Goal: Task Accomplishment & Management: Manage account settings

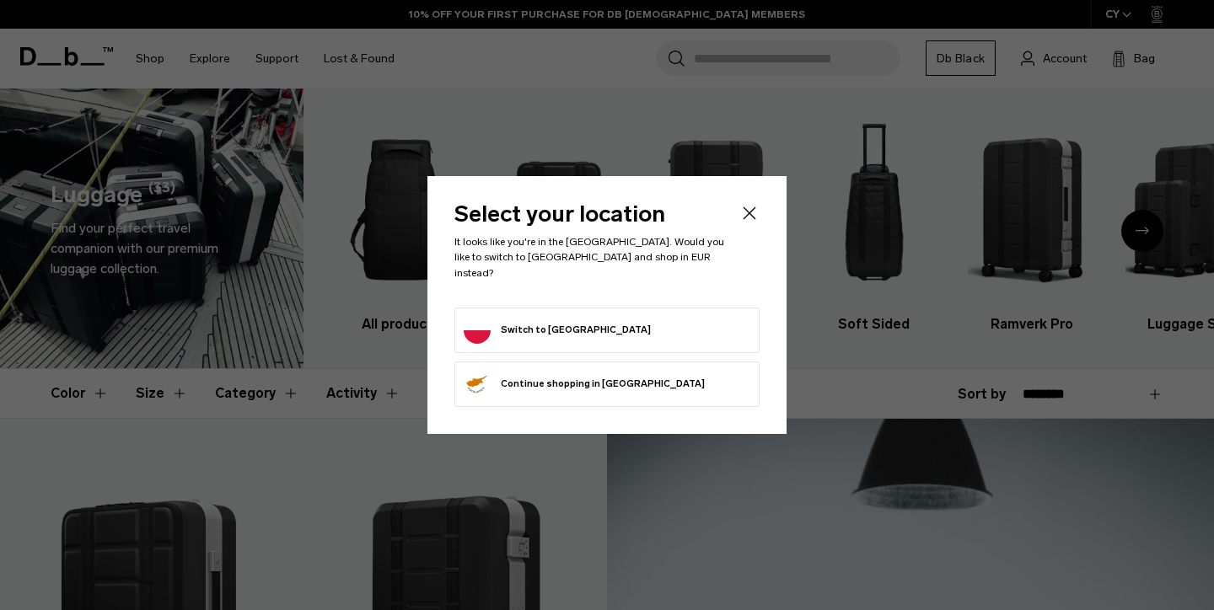
click at [546, 325] on button "Switch to [GEOGRAPHIC_DATA]" at bounding box center [557, 330] width 187 height 27
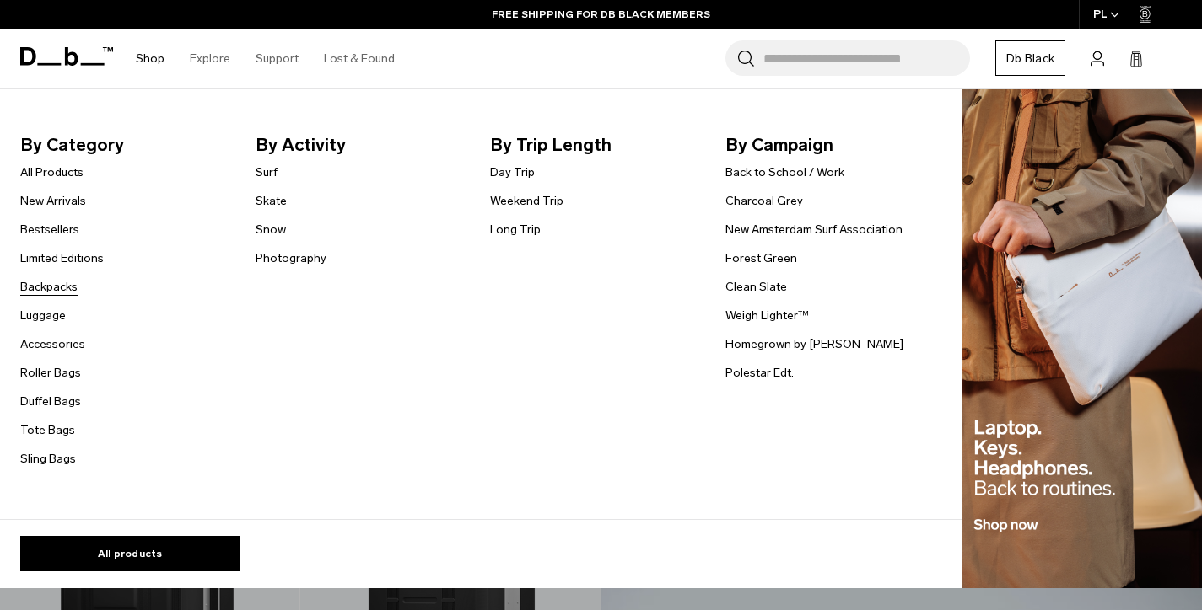
click at [72, 289] on link "Backpacks" at bounding box center [48, 287] width 57 height 18
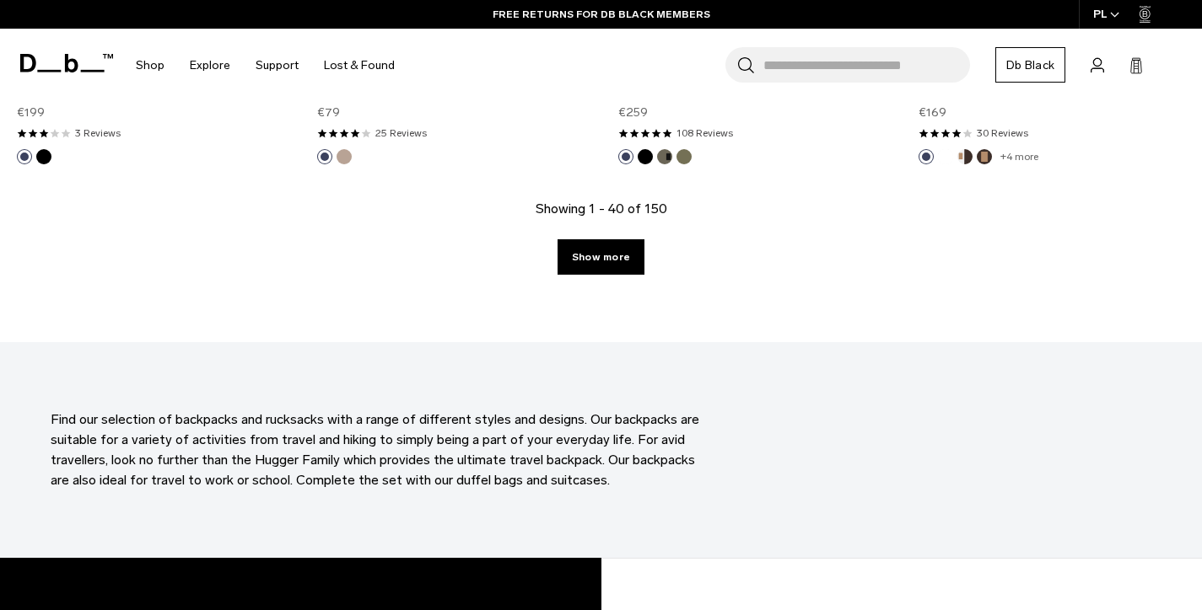
scroll to position [4827, 0]
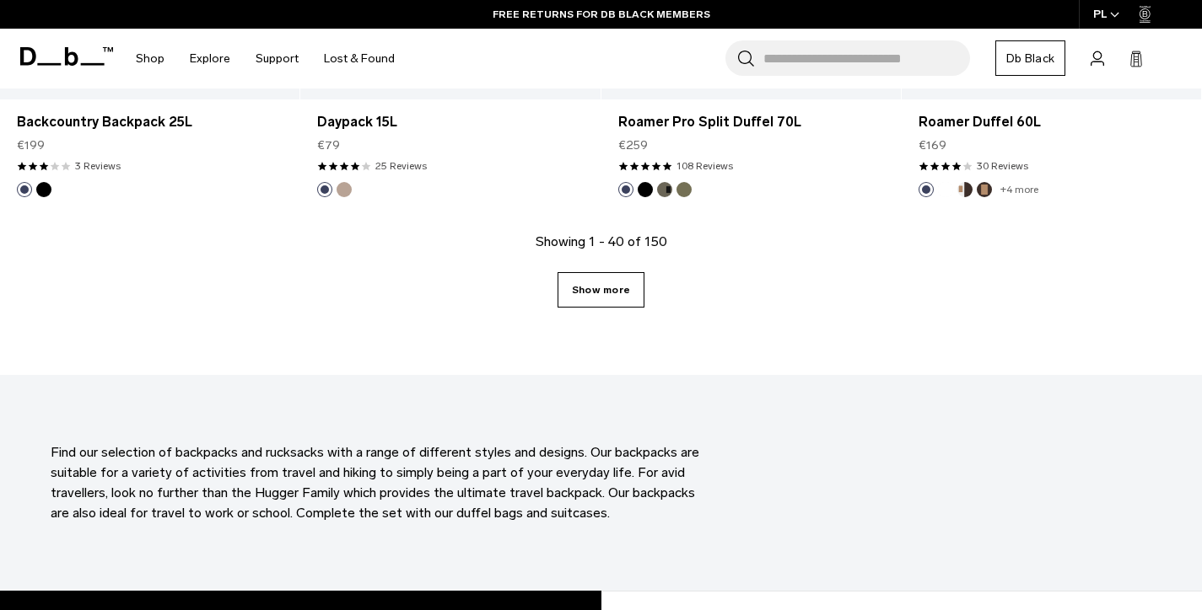
click at [612, 293] on link "Show more" at bounding box center [600, 289] width 87 height 35
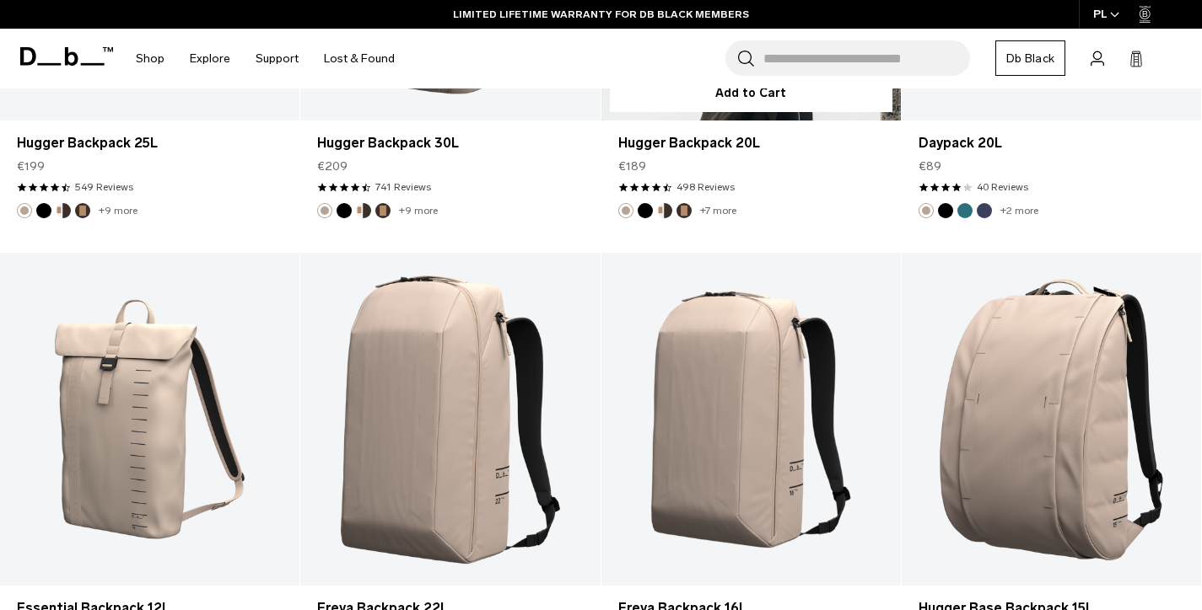
scroll to position [5908, 0]
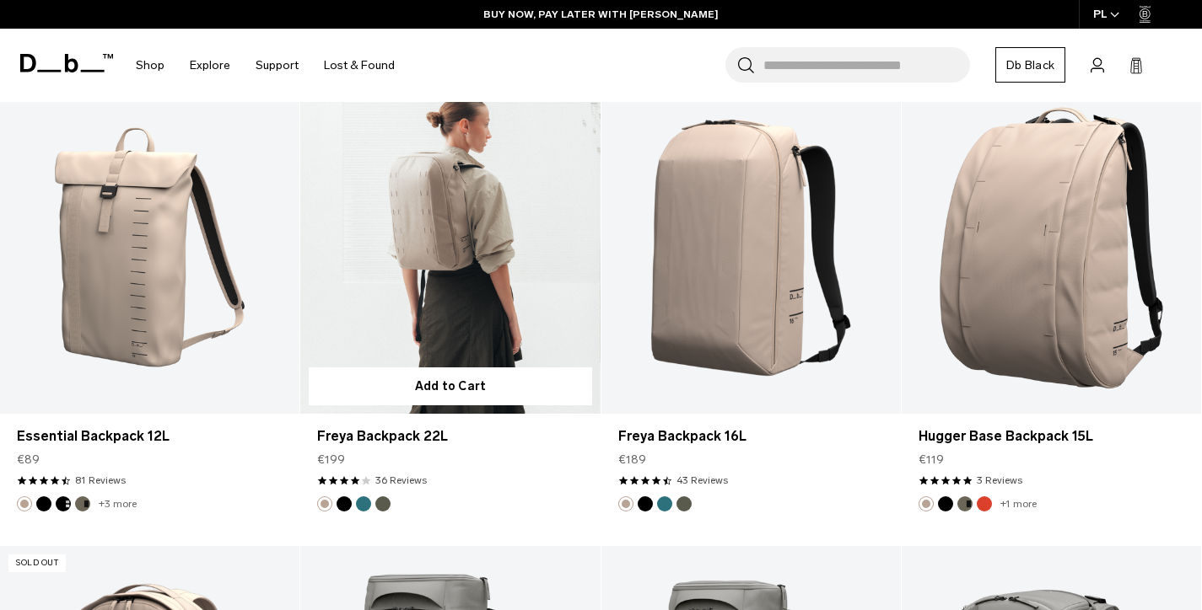
click at [344, 508] on button "Black Out" at bounding box center [343, 504] width 15 height 15
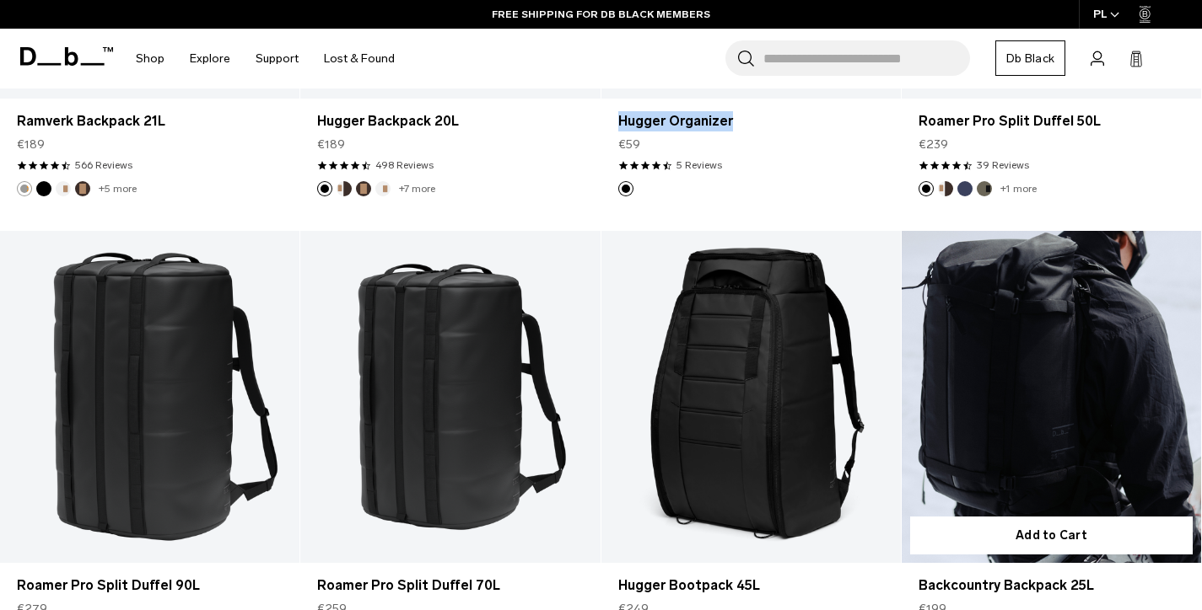
scroll to position [7720, 0]
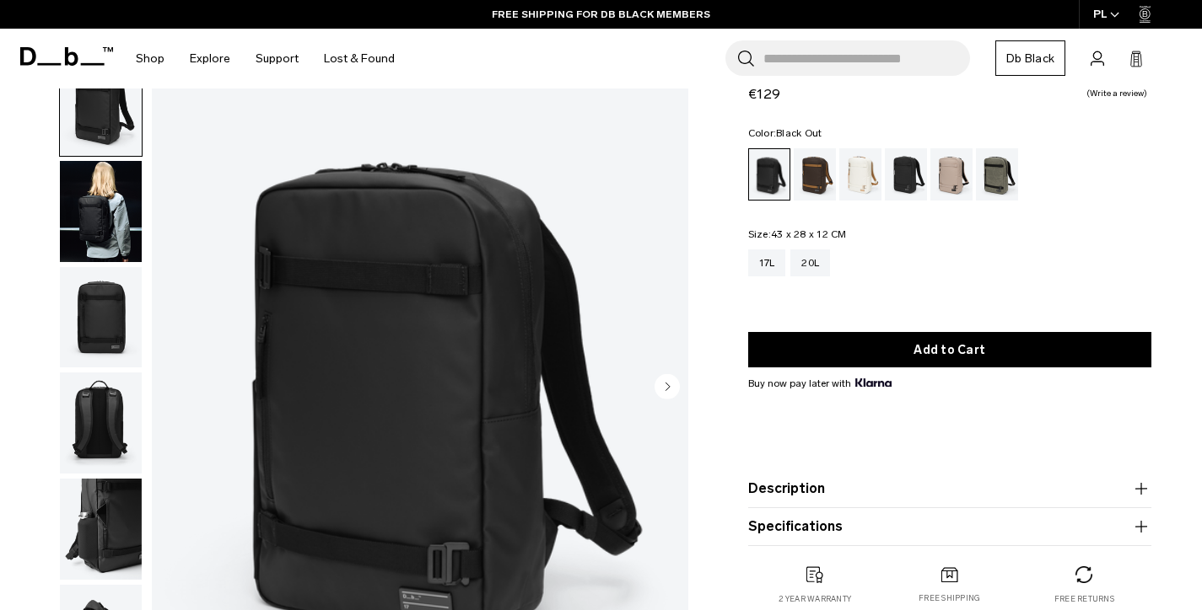
scroll to position [83, 0]
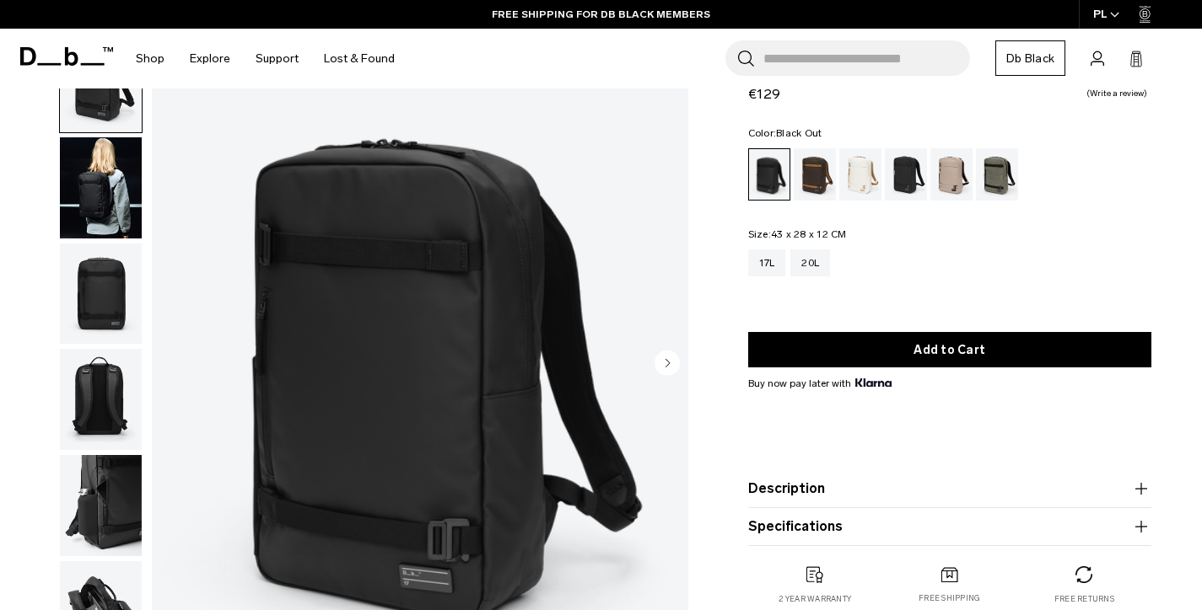
click at [126, 199] on img "button" at bounding box center [101, 187] width 82 height 101
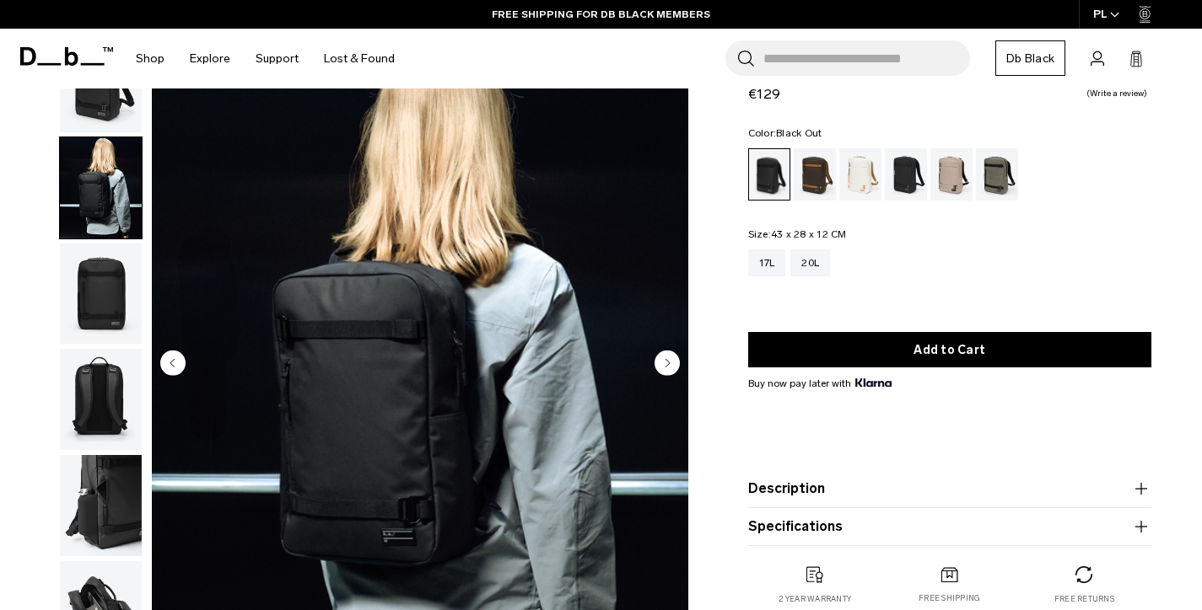
click at [111, 299] on img "button" at bounding box center [101, 294] width 82 height 101
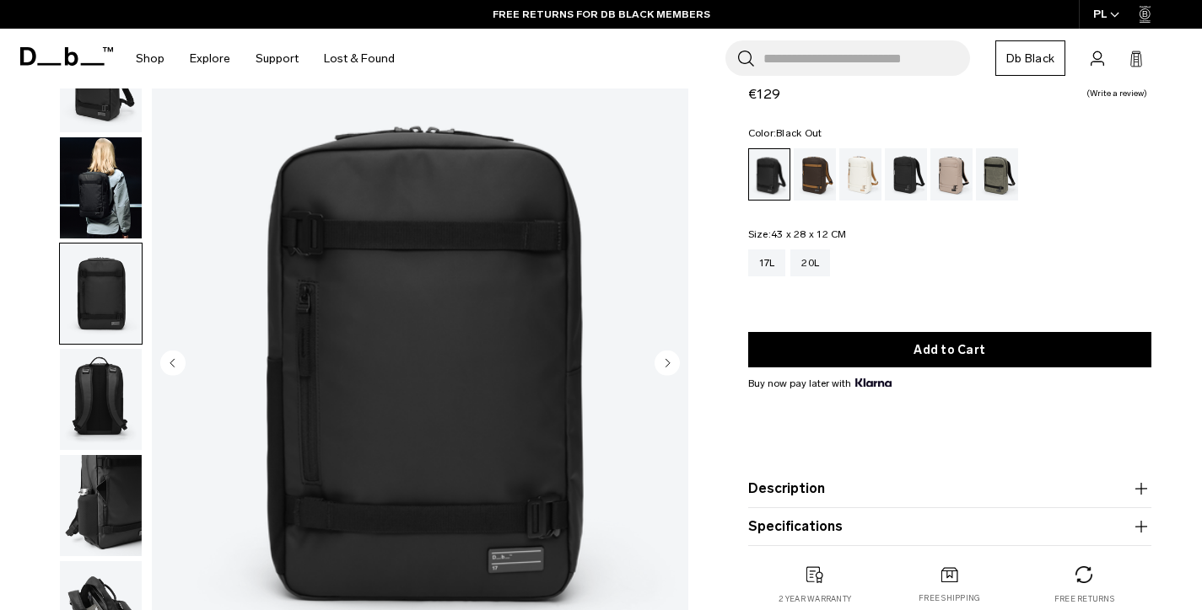
click at [105, 409] on img "button" at bounding box center [101, 399] width 82 height 101
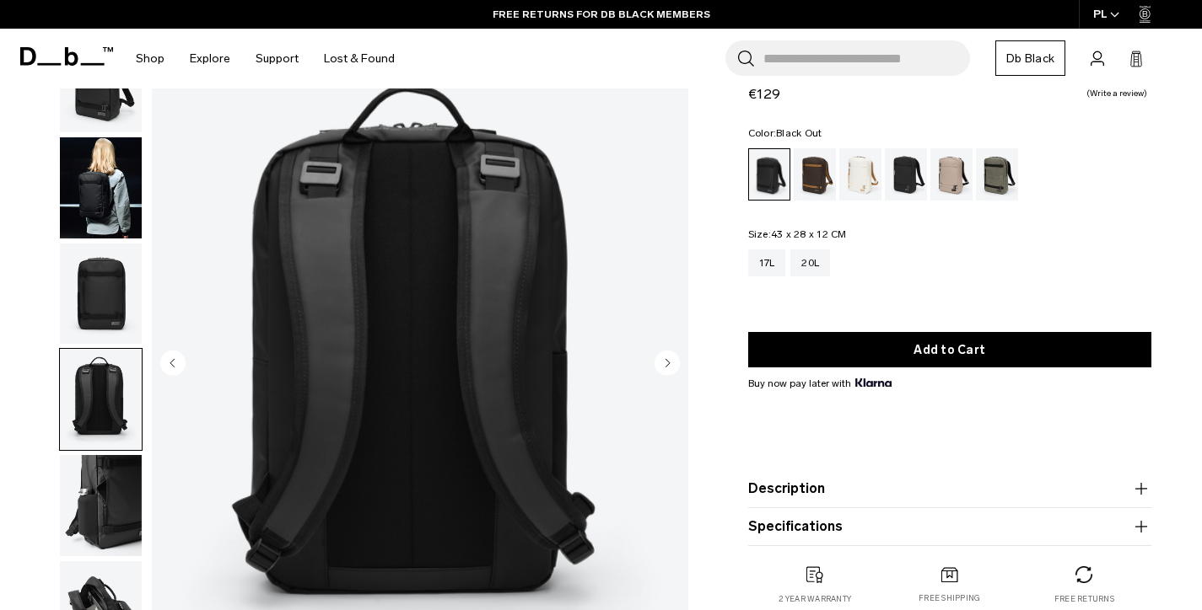
click at [110, 471] on img "button" at bounding box center [101, 505] width 82 height 101
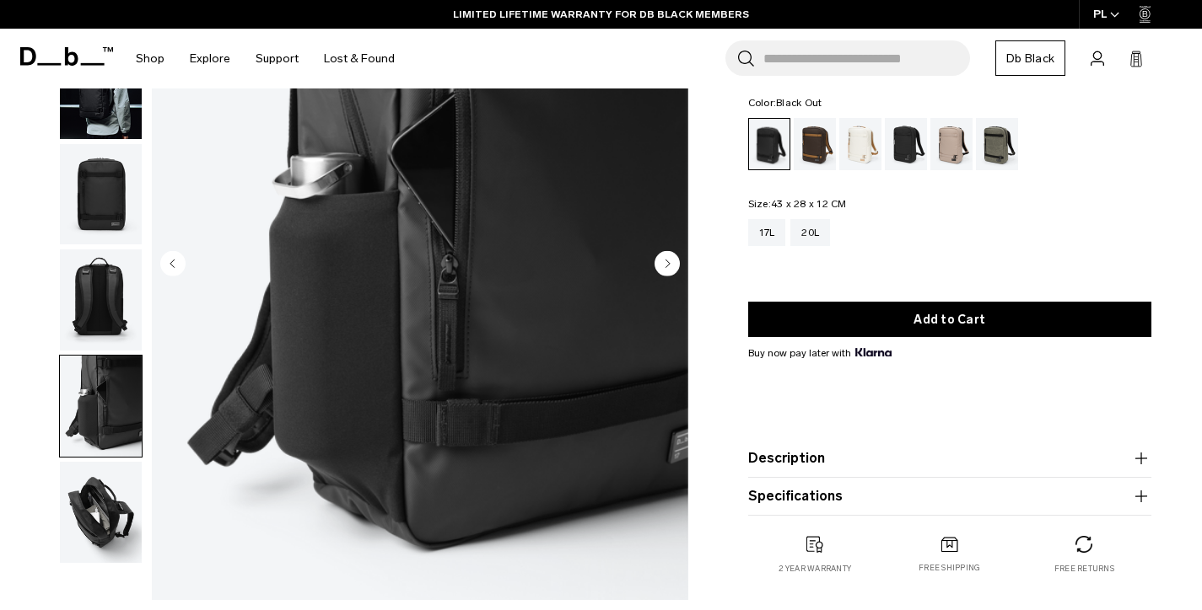
scroll to position [245, 0]
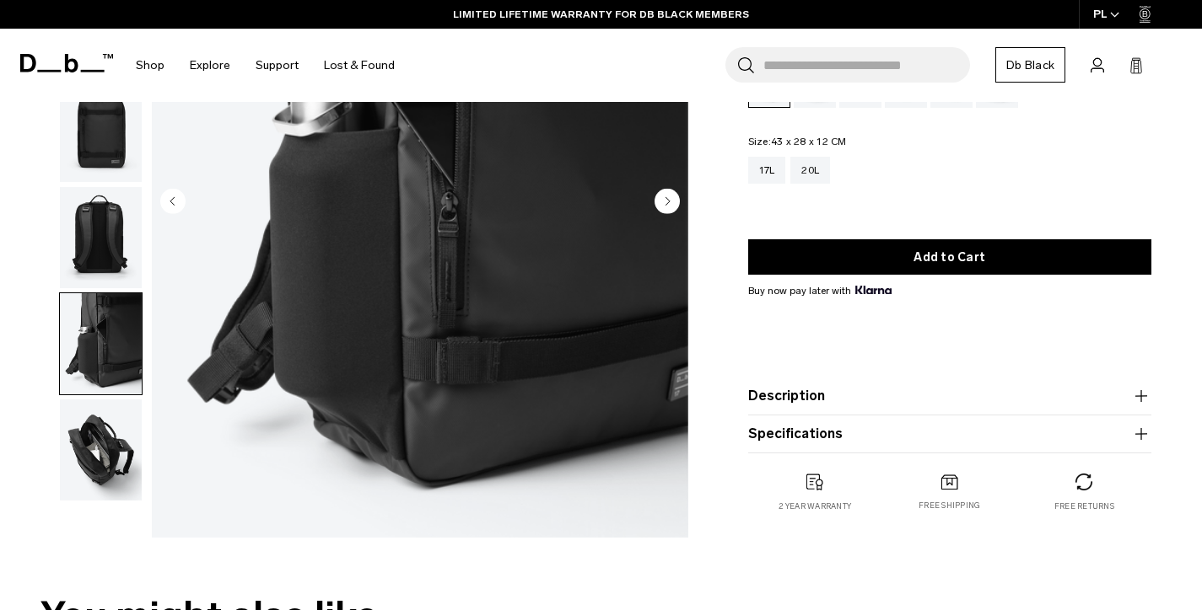
click at [107, 450] on img "button" at bounding box center [101, 450] width 82 height 101
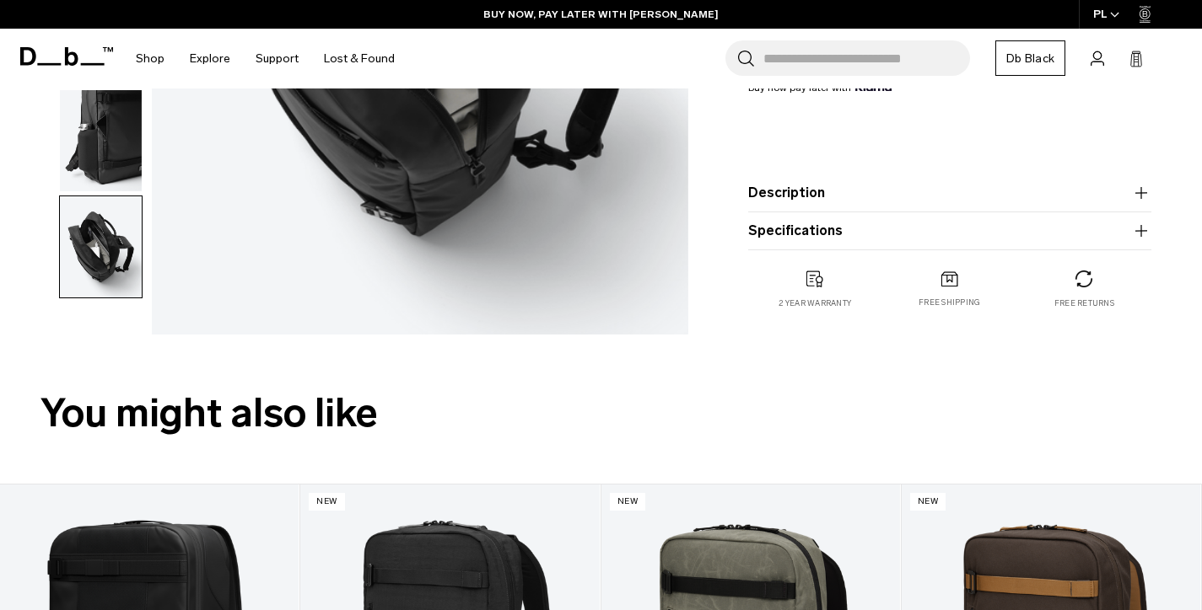
scroll to position [309, 0]
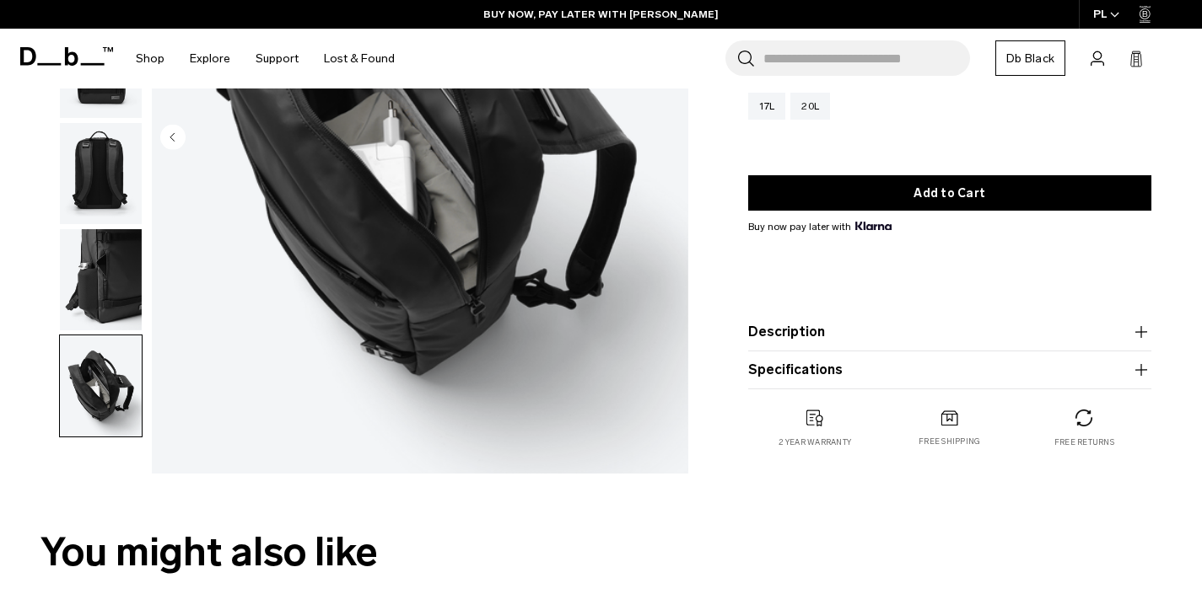
click at [809, 329] on button "Description" at bounding box center [950, 332] width 404 height 20
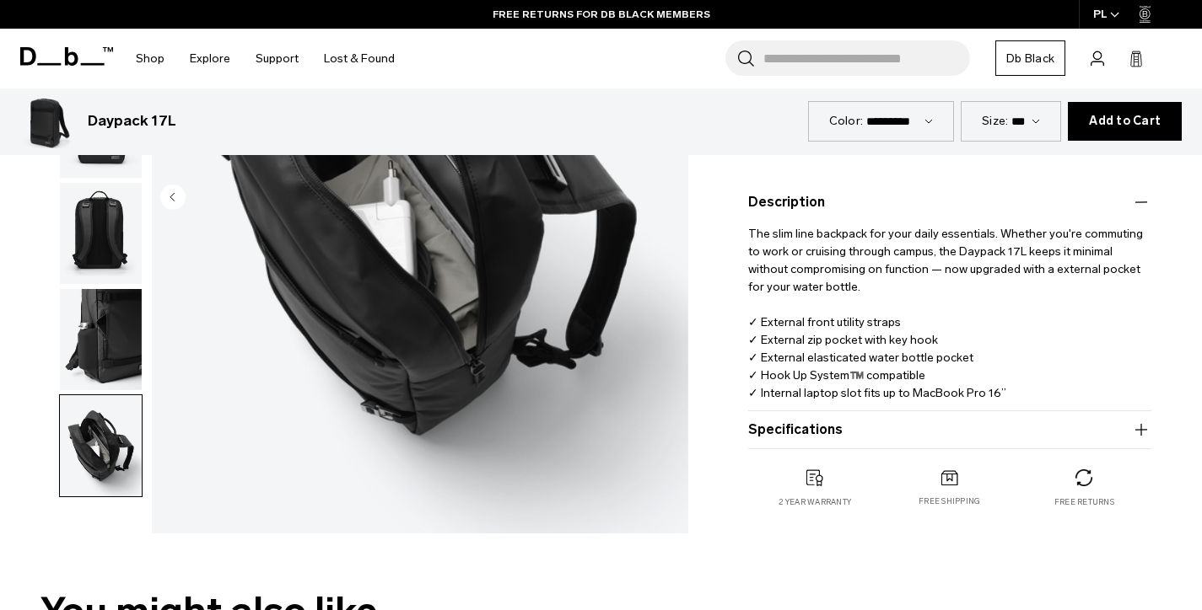
scroll to position [433, 0]
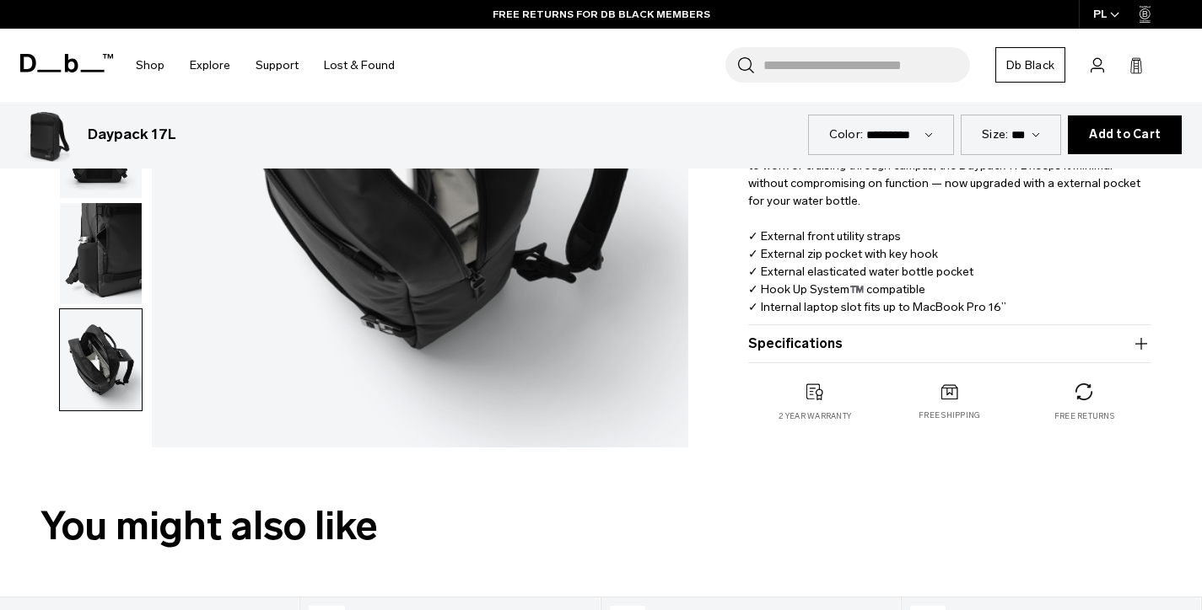
click at [852, 341] on button "Specifications" at bounding box center [950, 344] width 404 height 20
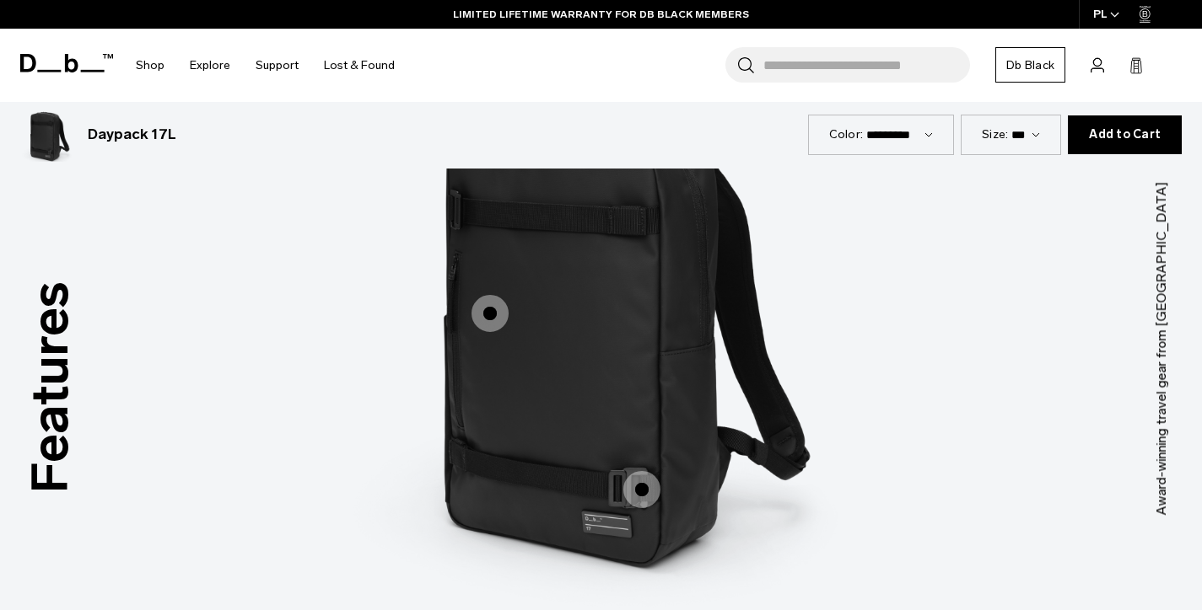
scroll to position [2189, 0]
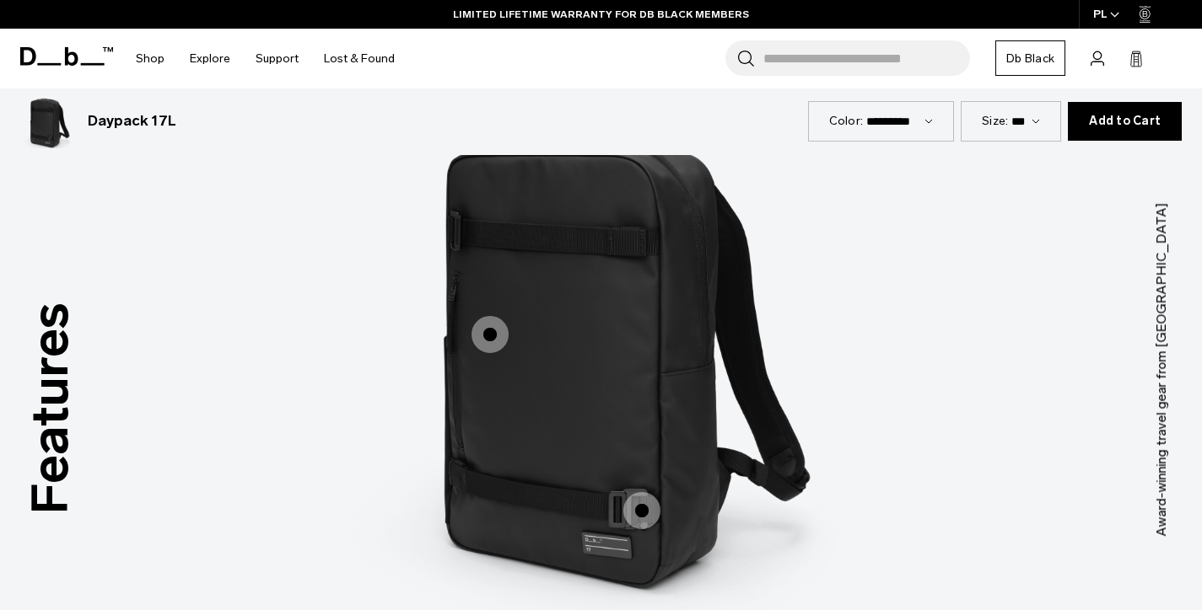
click at [497, 338] on span "1 / 3" at bounding box center [489, 334] width 37 height 37
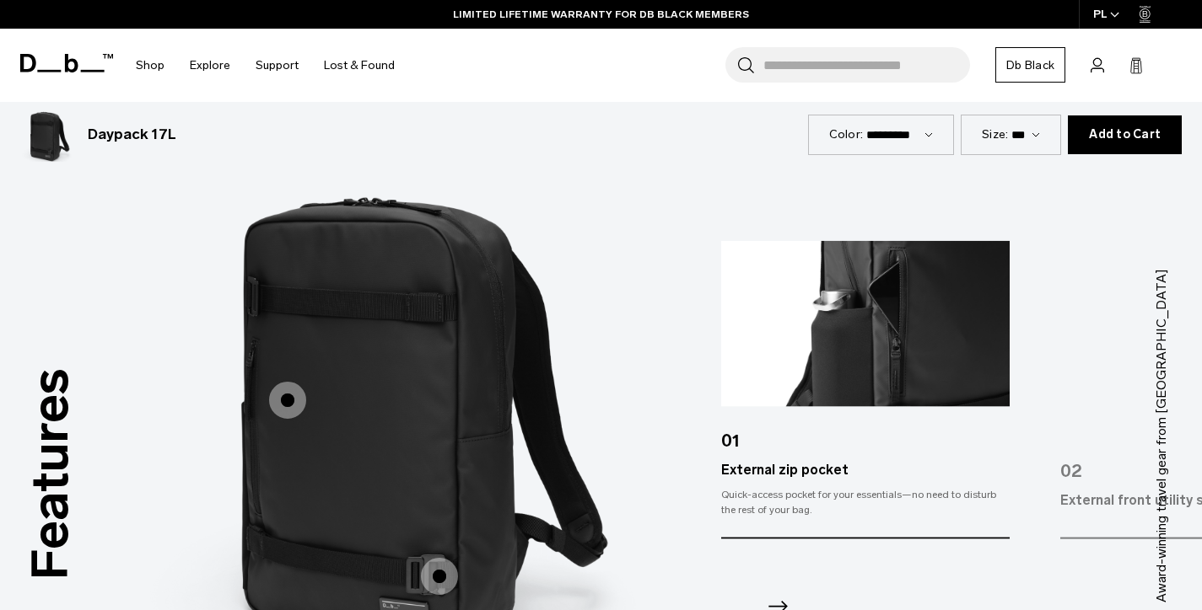
scroll to position [2124, 0]
click at [429, 570] on span "1 / 3" at bounding box center [439, 575] width 37 height 37
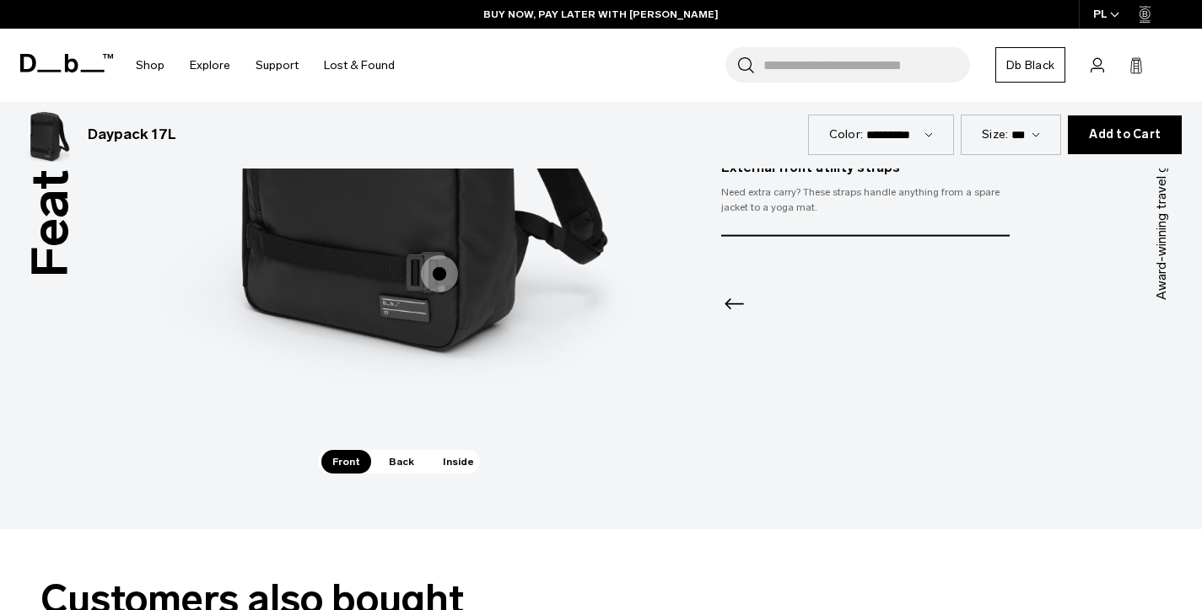
scroll to position [2414, 0]
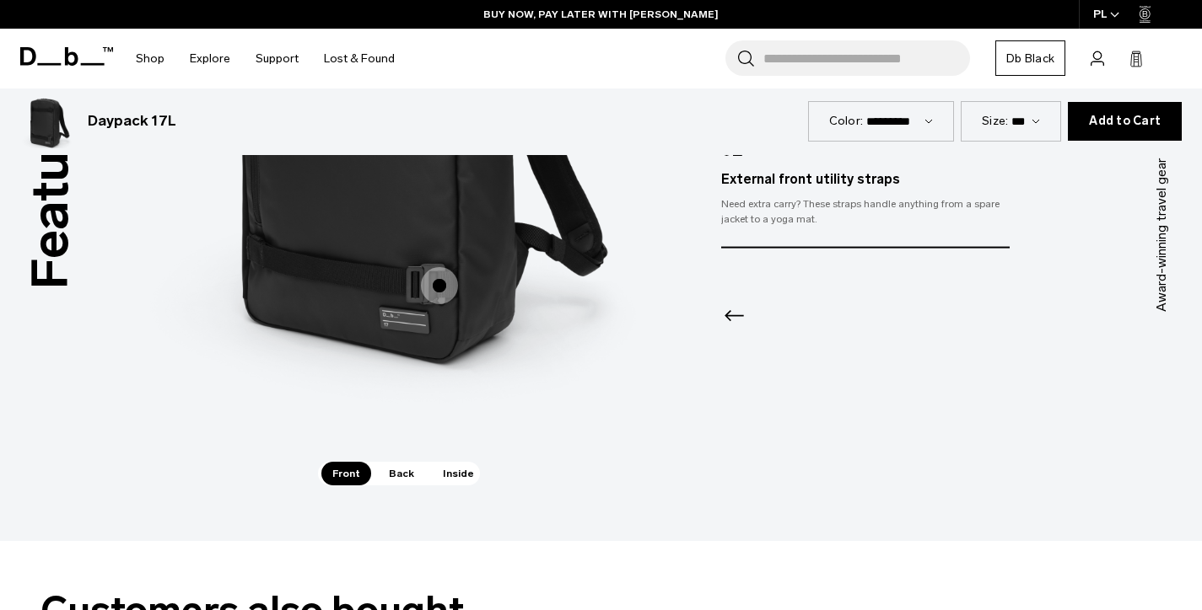
click at [405, 475] on span "Back" at bounding box center [401, 474] width 47 height 24
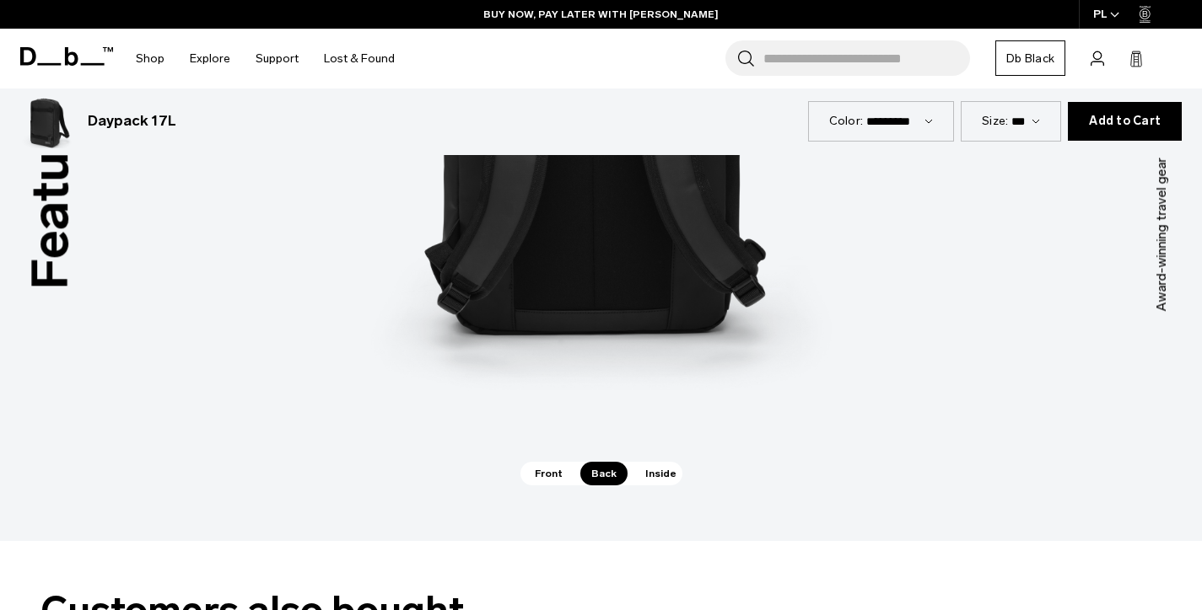
scroll to position [2135, 0]
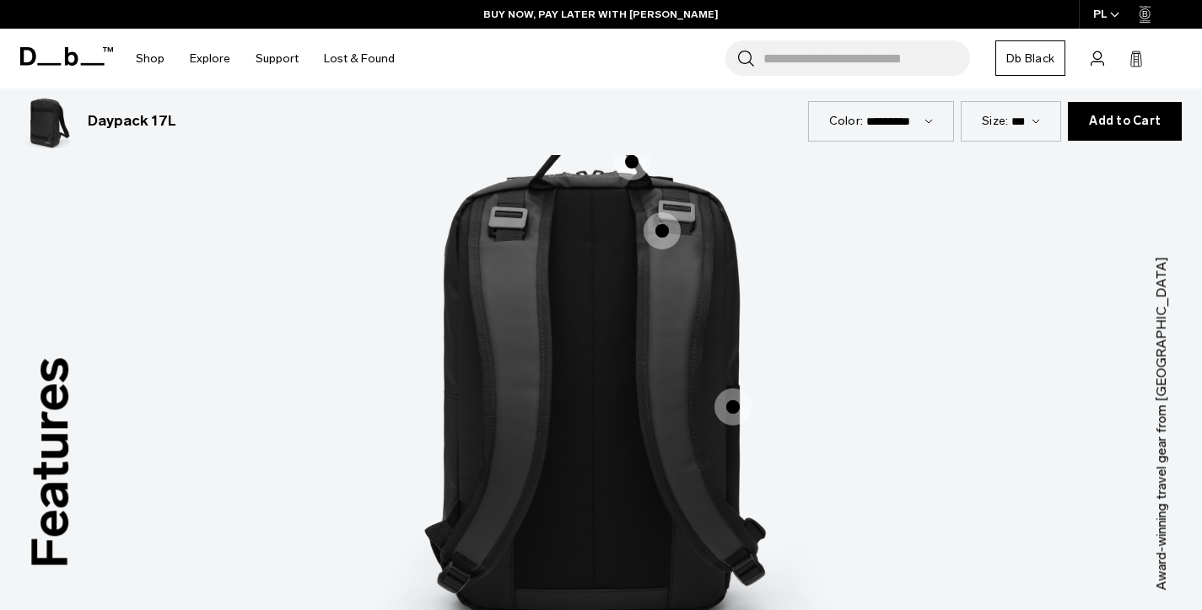
click at [632, 165] on span "2 / 3" at bounding box center [631, 161] width 37 height 37
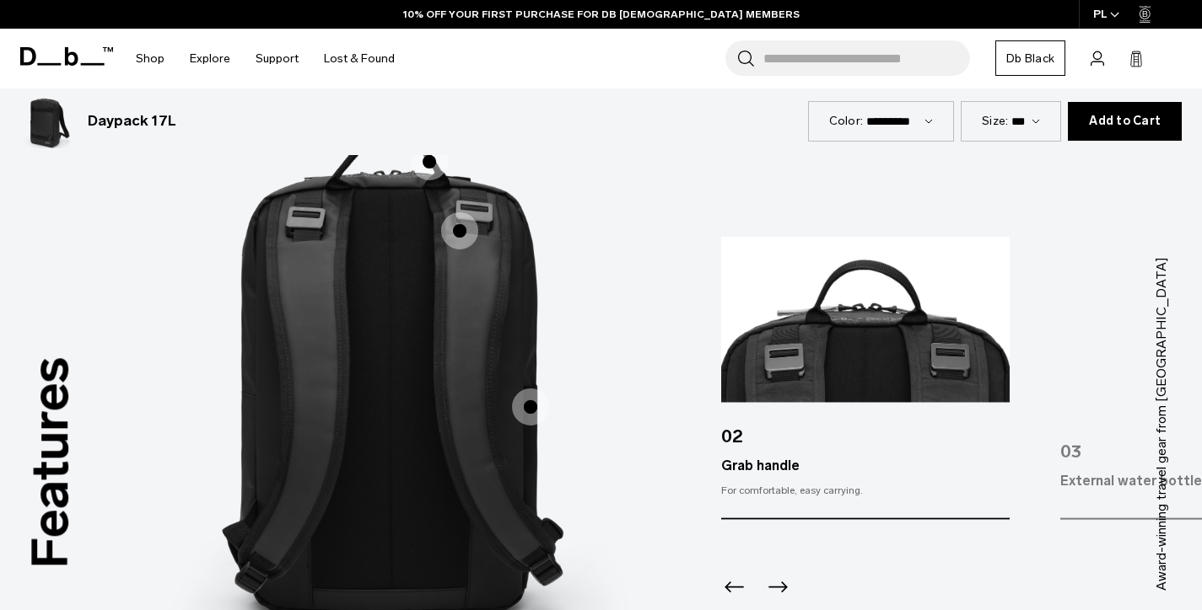
click at [463, 236] on span "2 / 3" at bounding box center [459, 230] width 37 height 37
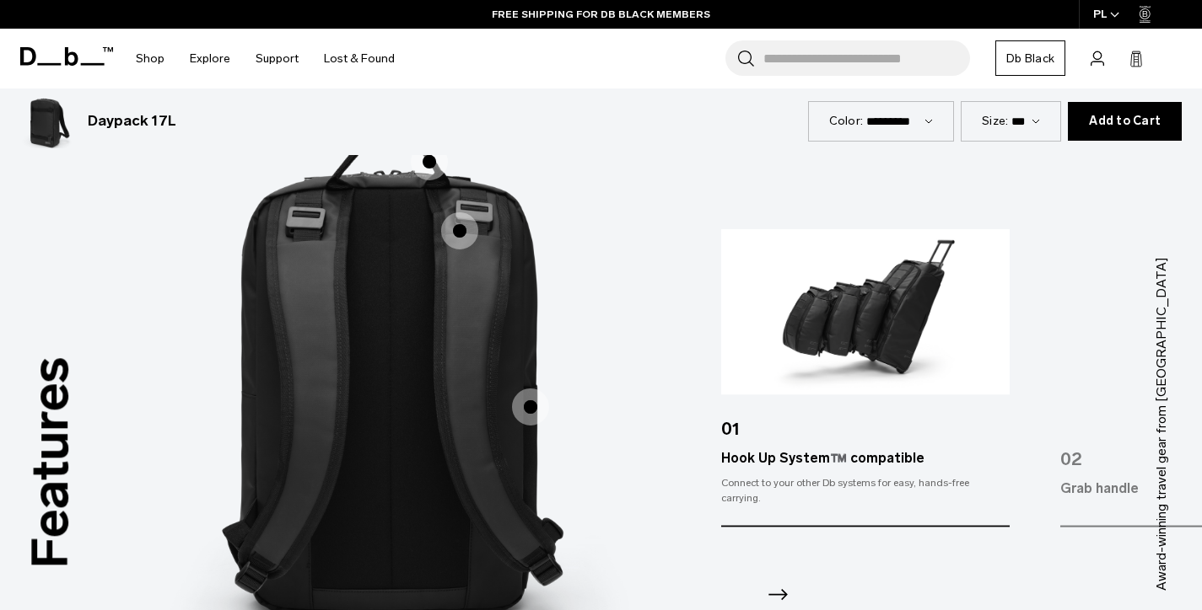
click at [536, 416] on span "2 / 3" at bounding box center [530, 407] width 37 height 37
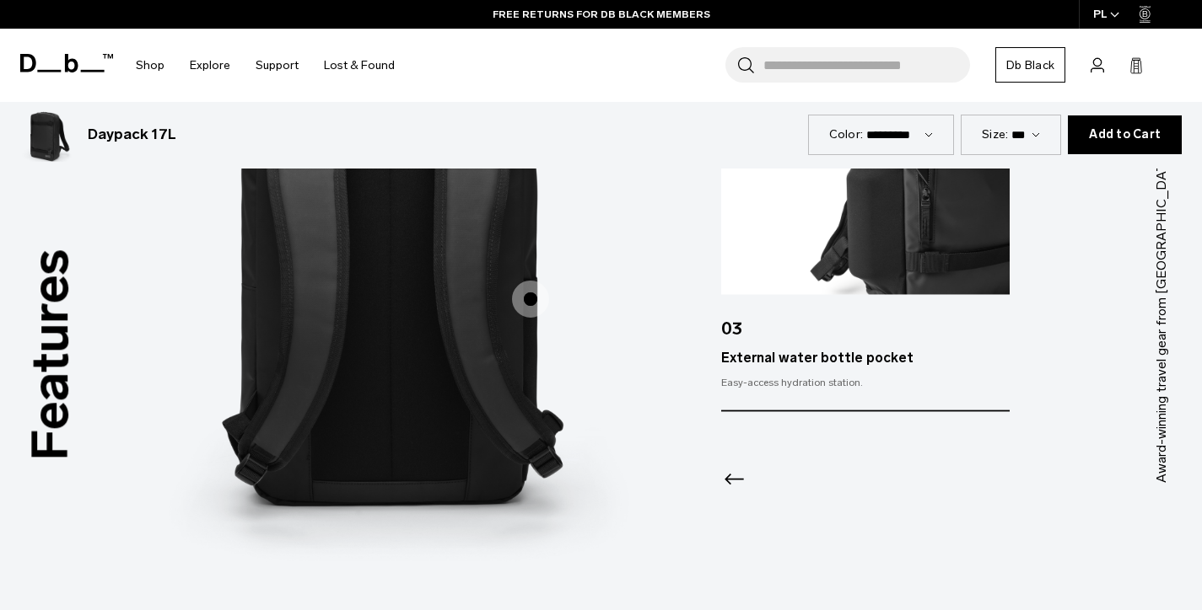
scroll to position [2387, 0]
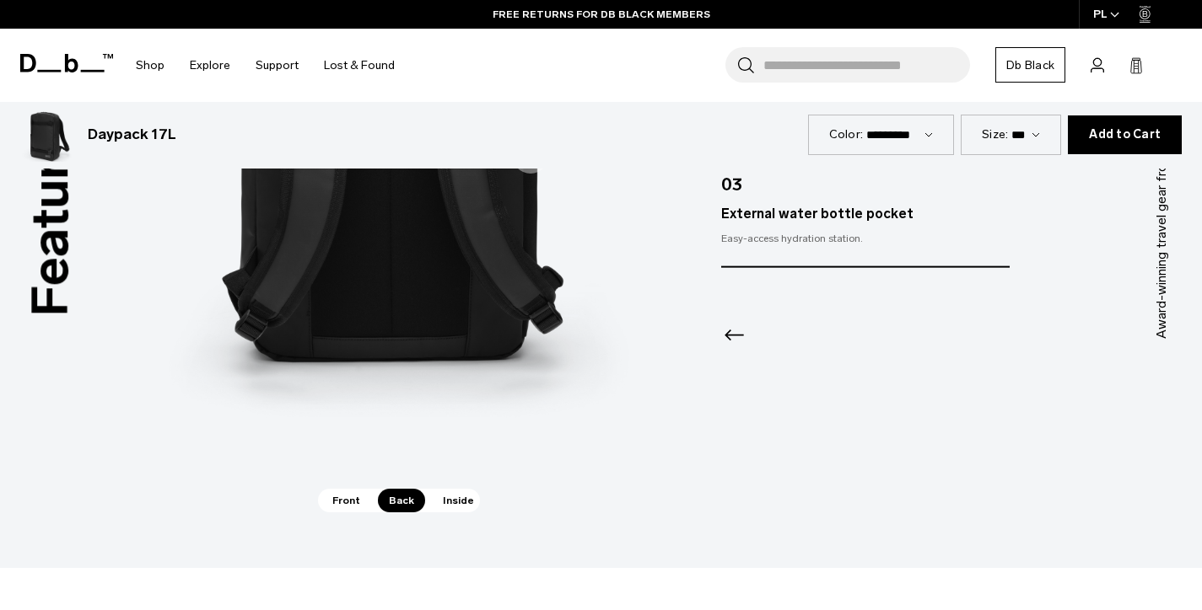
drag, startPoint x: 429, startPoint y: 514, endPoint x: 444, endPoint y: 505, distance: 17.4
click at [429, 514] on div "Features Tap a hotspot to learn more Award-winning travel gear from Scandinavia…" at bounding box center [601, 172] width 1202 height 794
click at [448, 503] on span "Inside" at bounding box center [458, 501] width 53 height 24
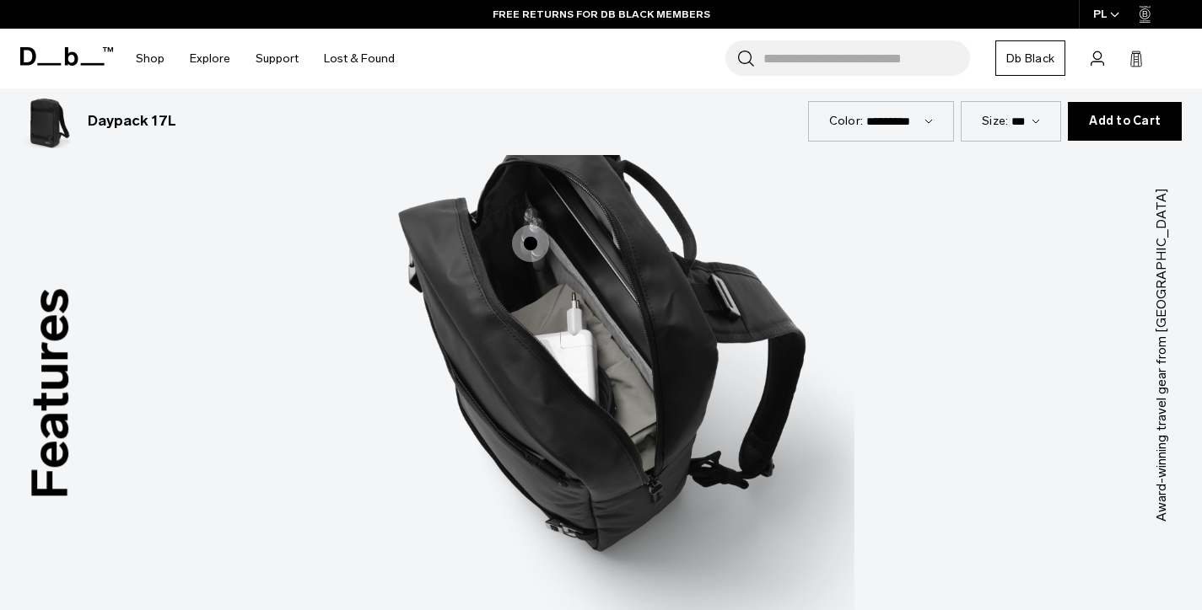
scroll to position [2132, 0]
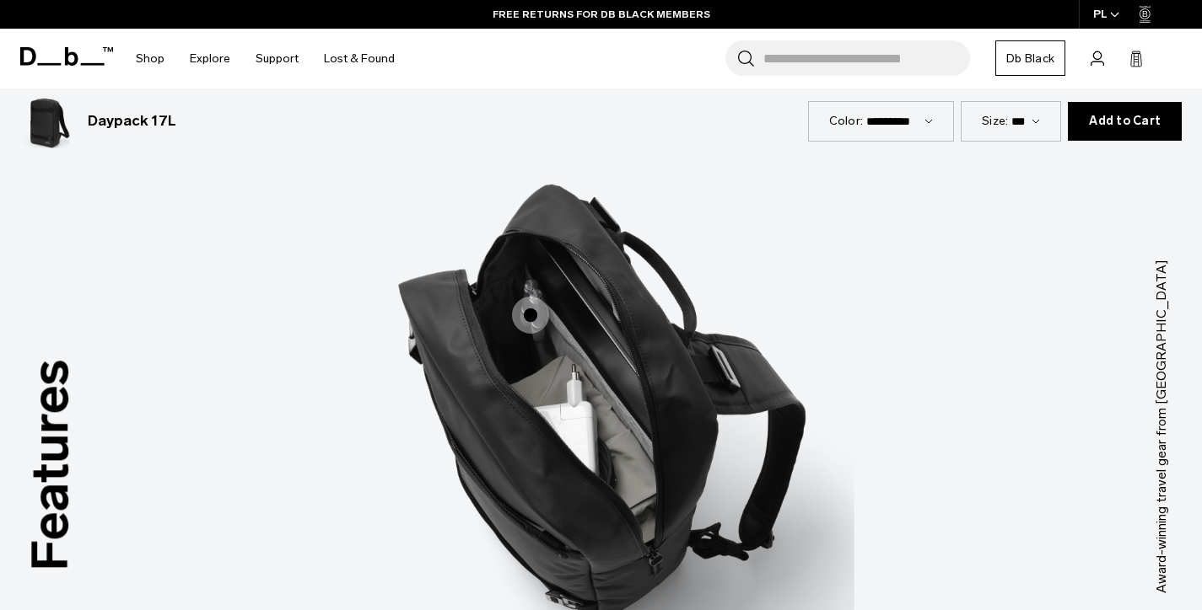
click at [533, 320] on span "3 / 3" at bounding box center [530, 315] width 37 height 37
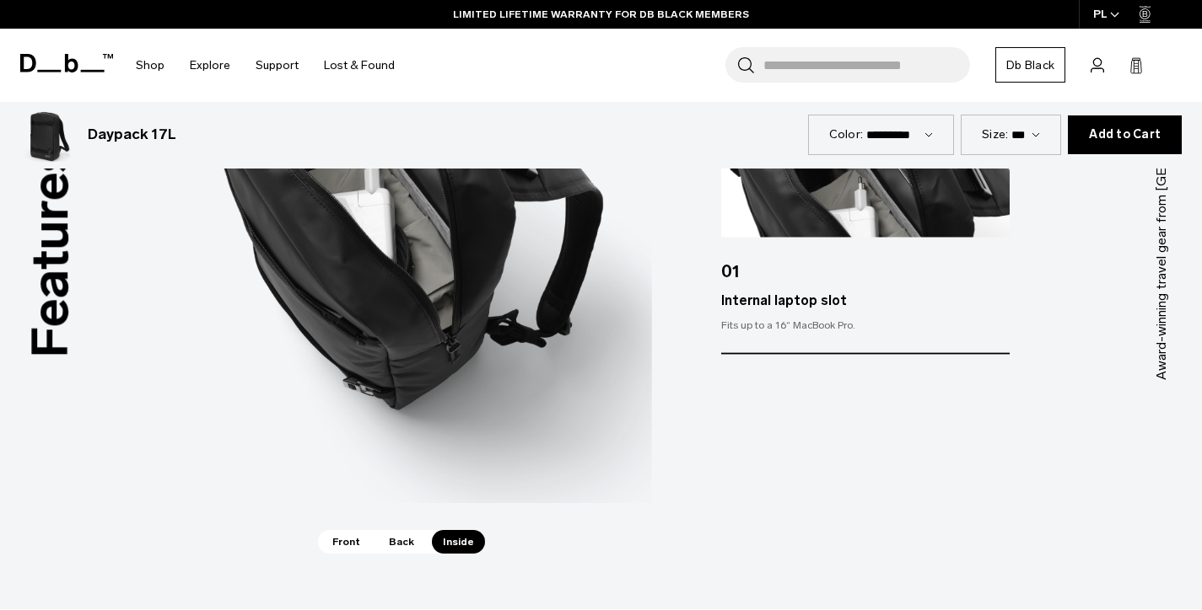
scroll to position [2100, 0]
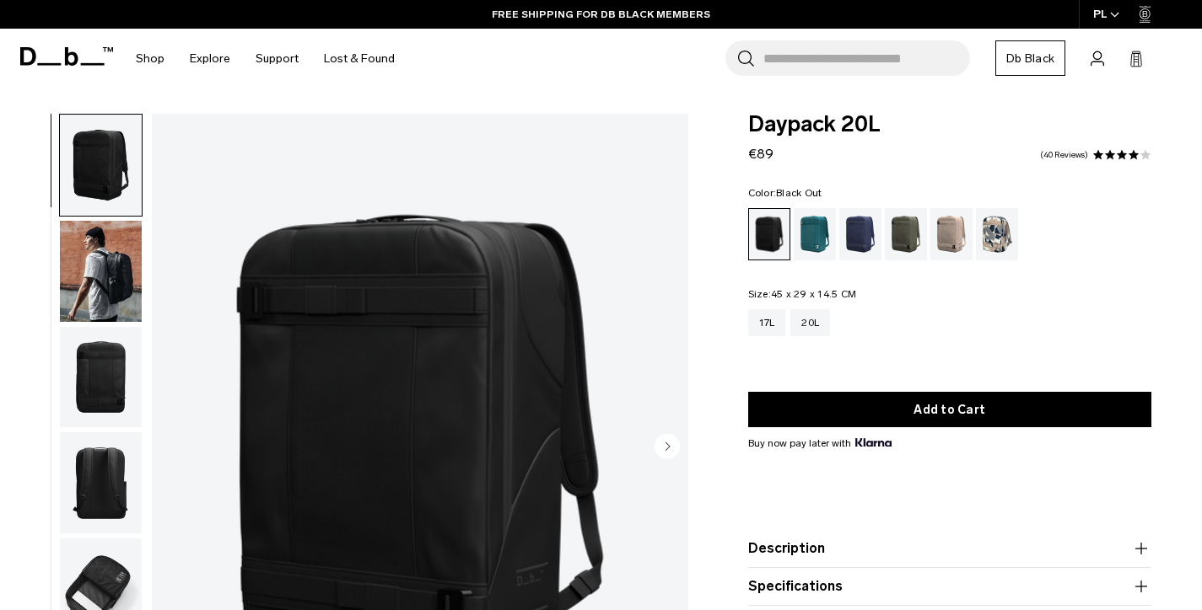
click at [101, 252] on img "button" at bounding box center [101, 271] width 82 height 101
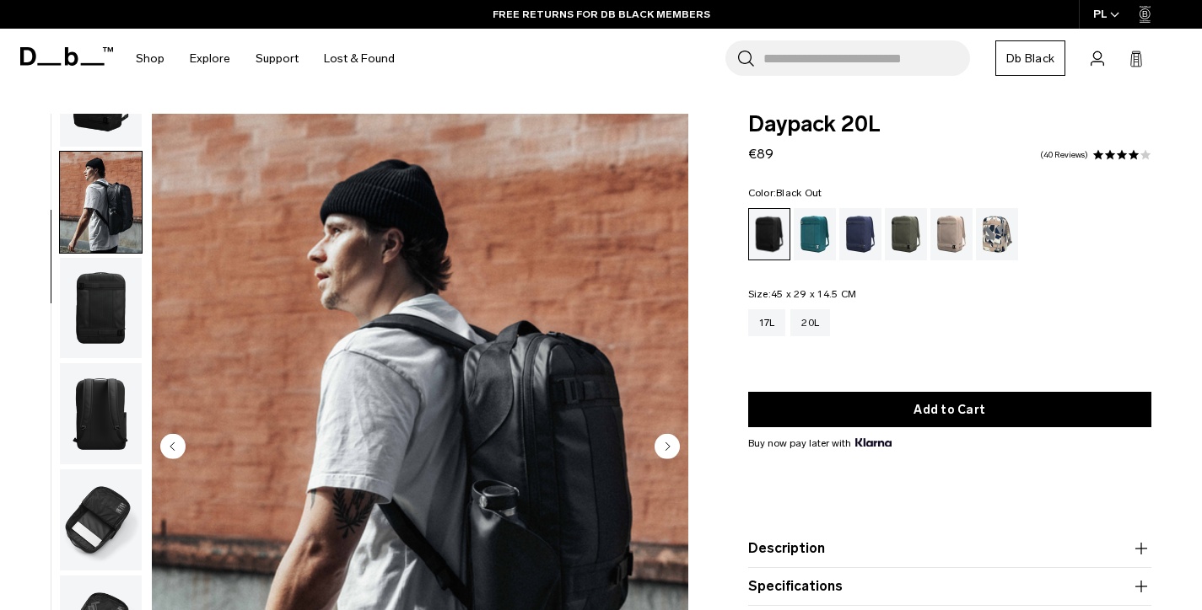
click at [78, 320] on img "button" at bounding box center [101, 308] width 82 height 101
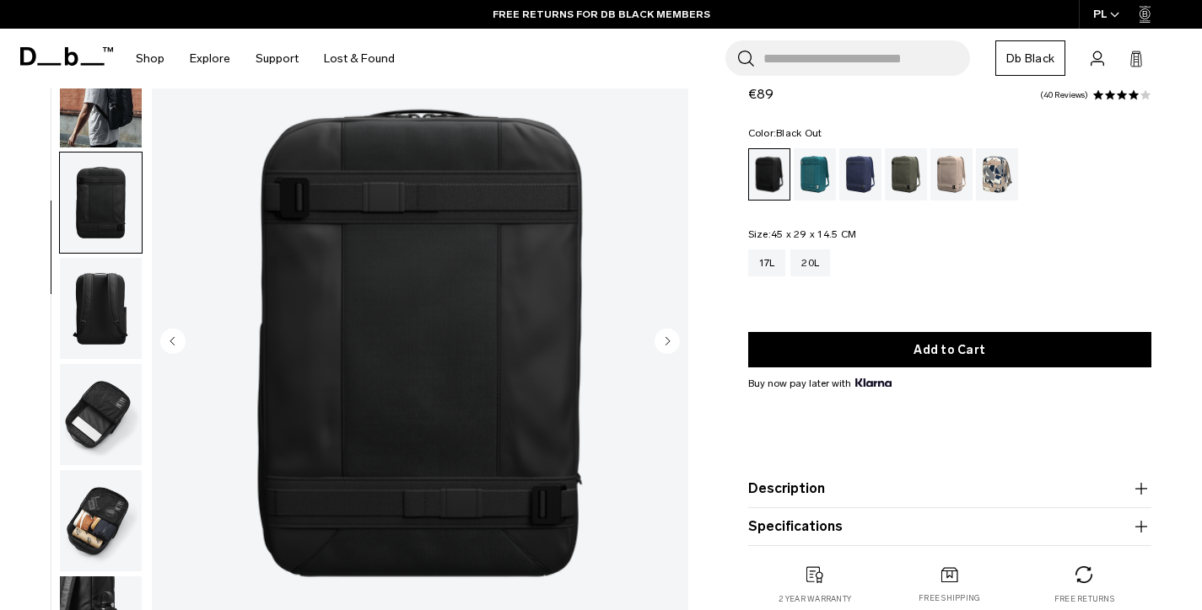
scroll to position [106, 0]
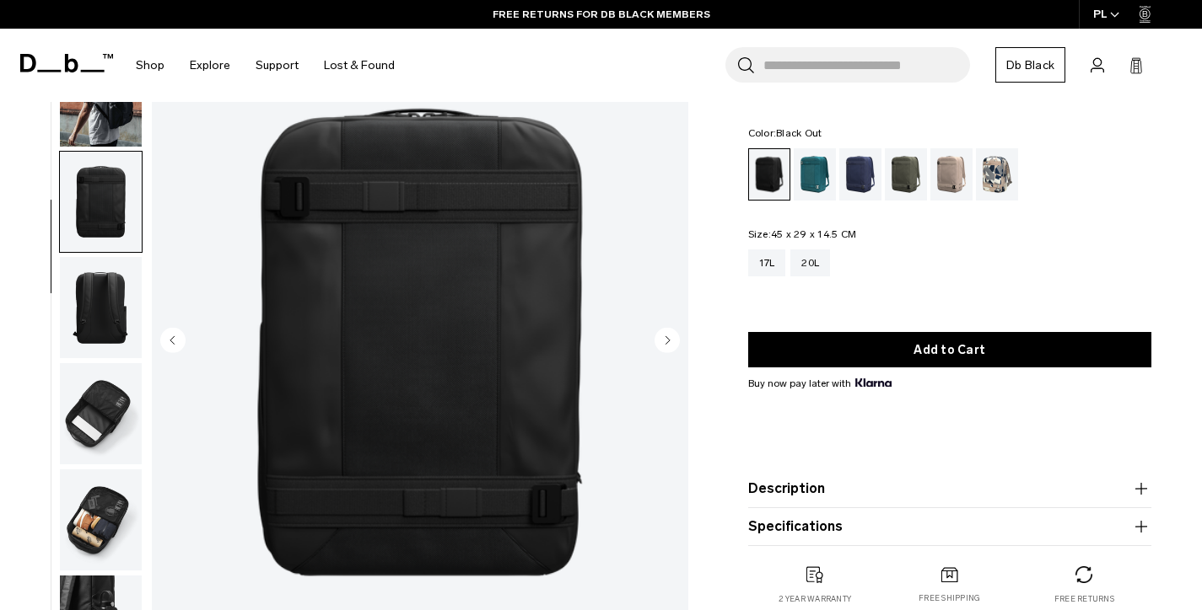
click at [116, 312] on img "button" at bounding box center [101, 307] width 82 height 101
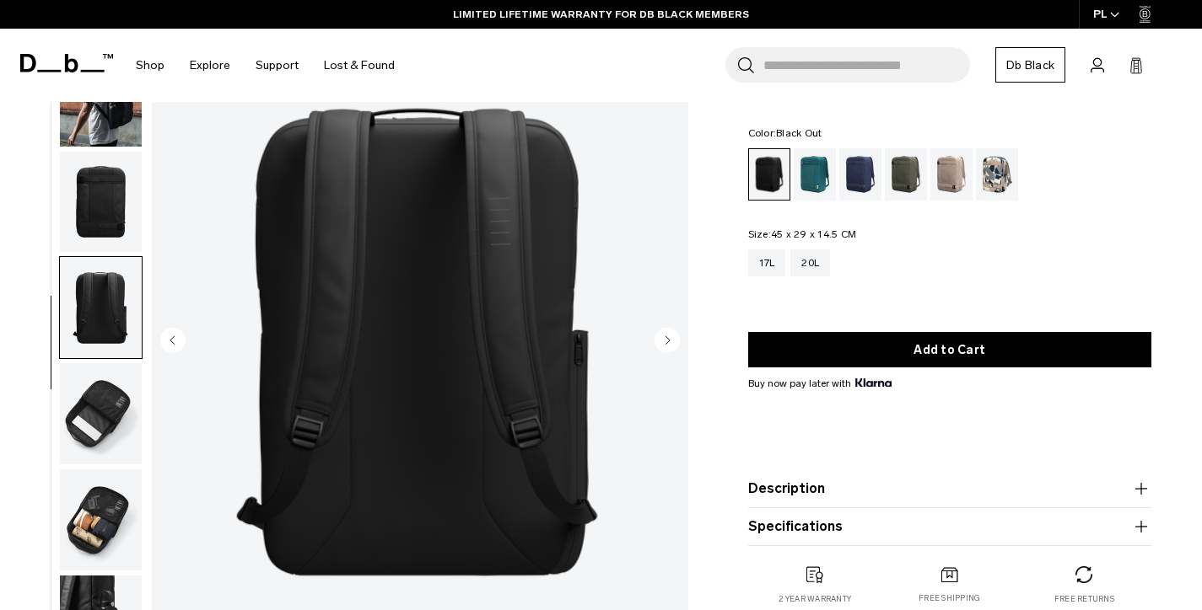
click at [113, 391] on img "button" at bounding box center [101, 413] width 82 height 101
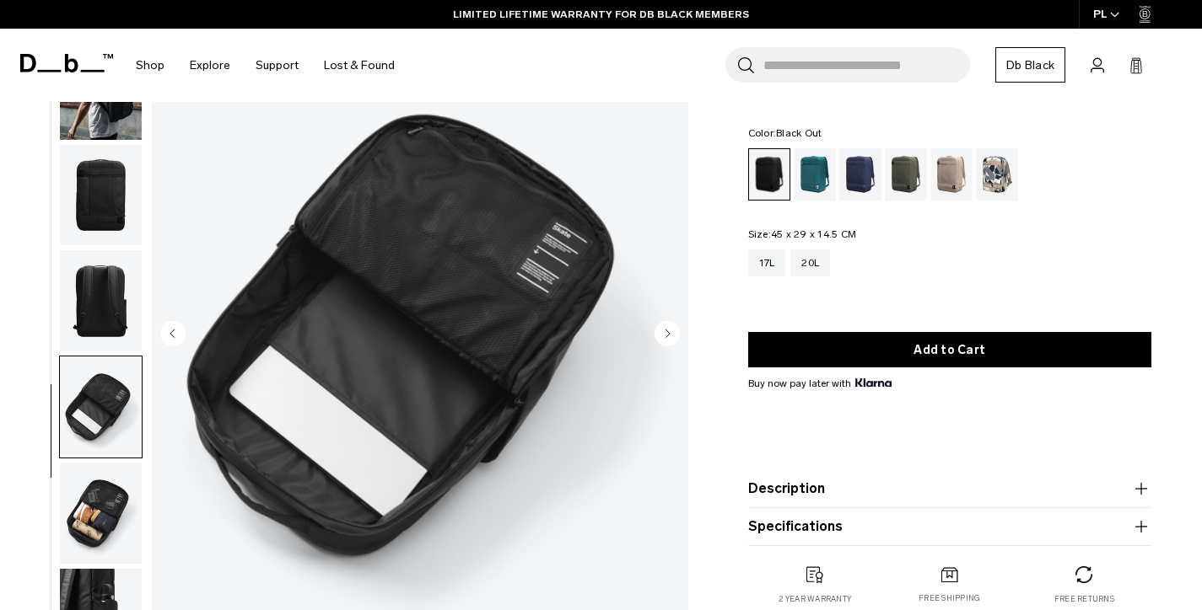
scroll to position [288, 0]
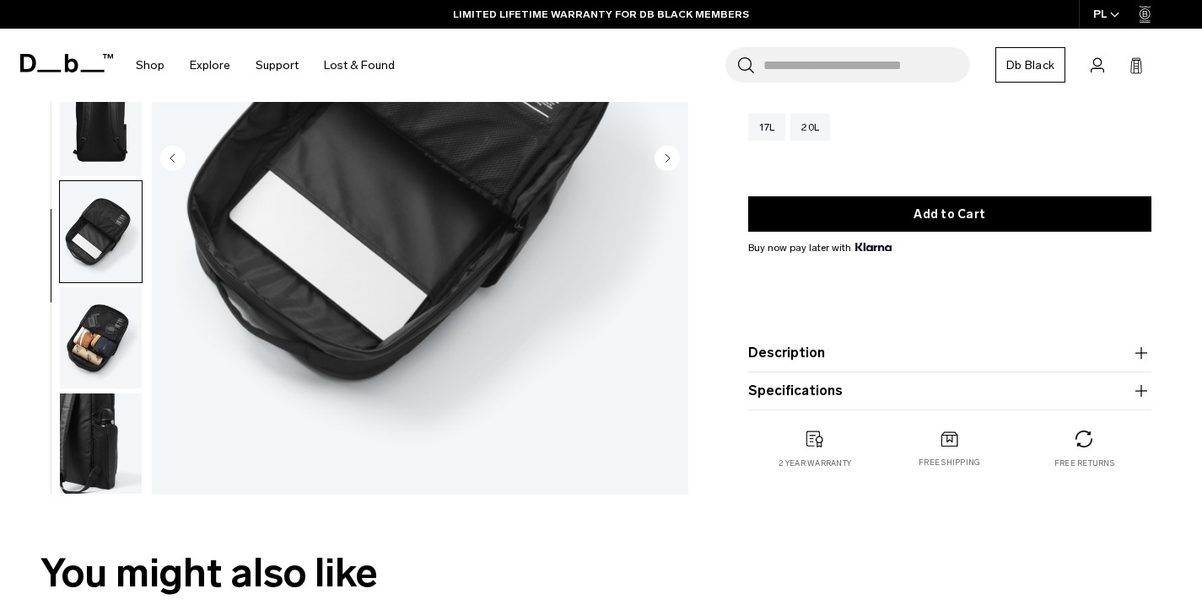
click at [107, 336] on img "button" at bounding box center [101, 338] width 82 height 101
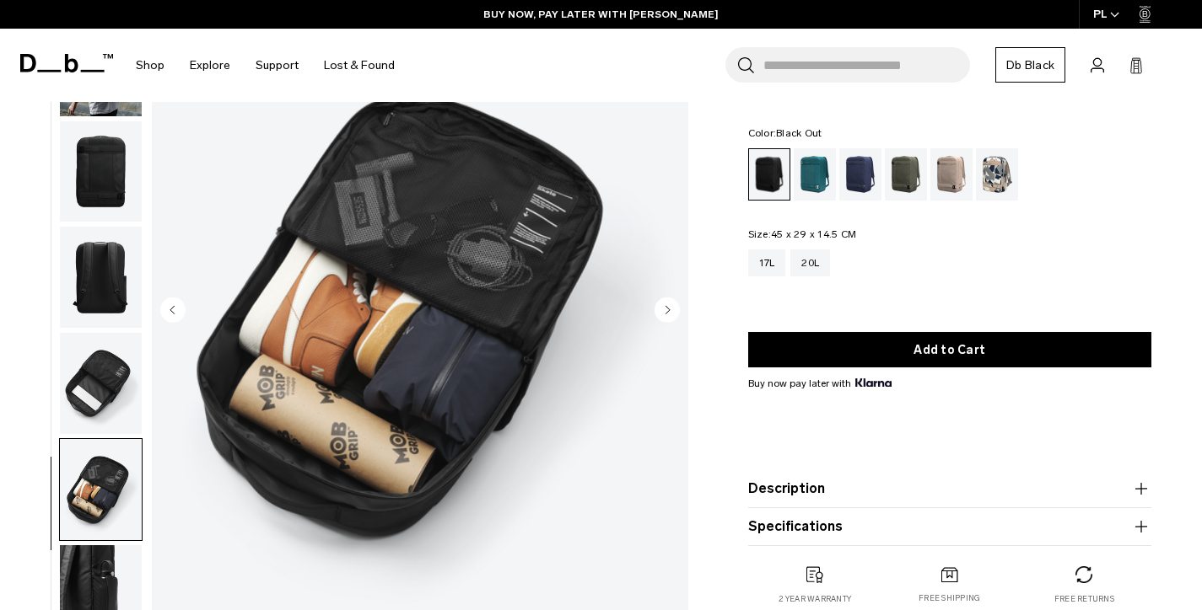
scroll to position [292, 0]
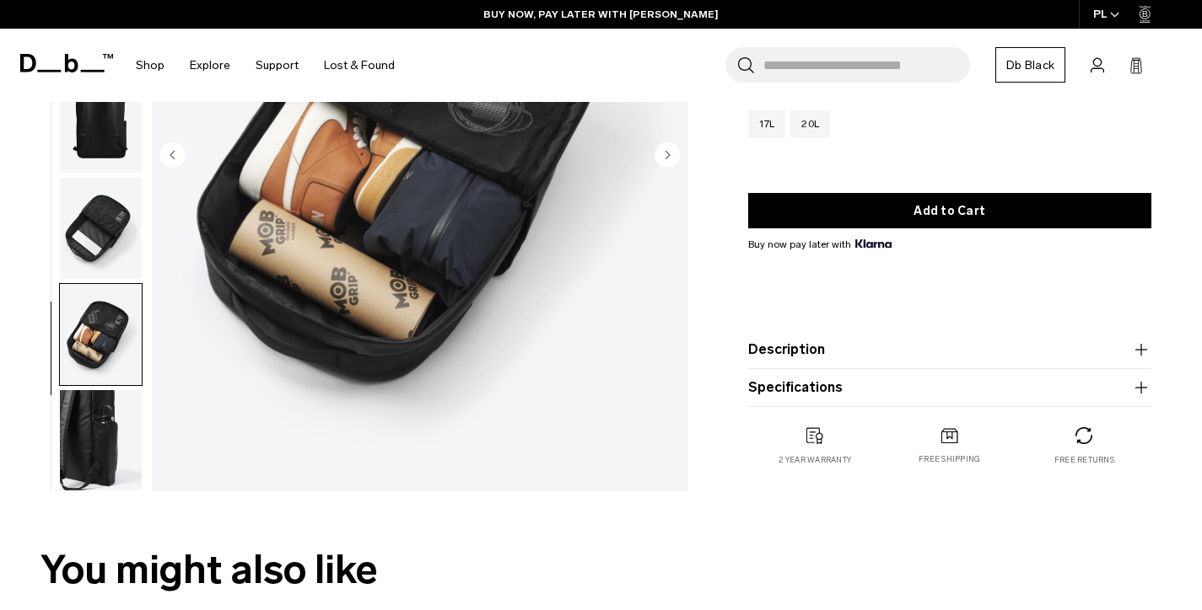
click at [108, 456] on img "button" at bounding box center [101, 440] width 82 height 101
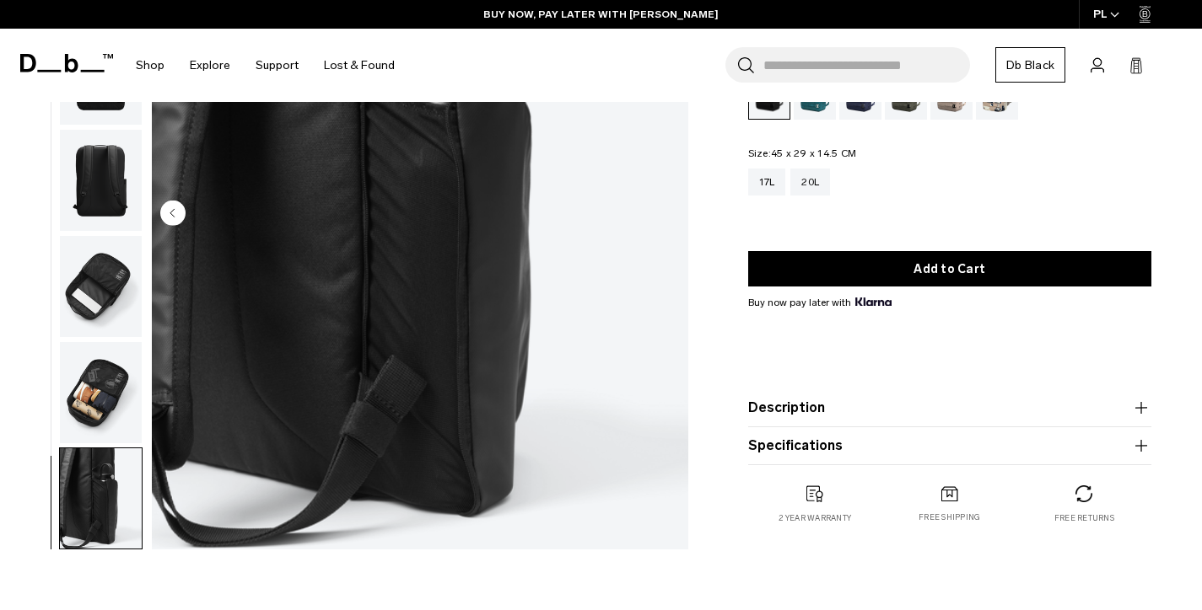
scroll to position [0, 0]
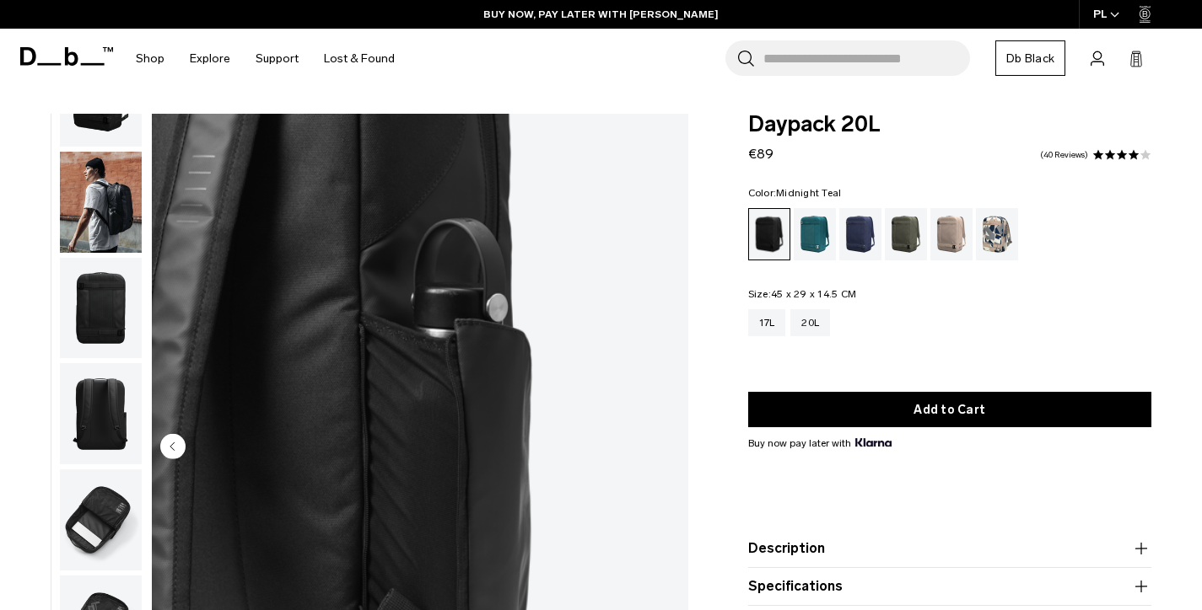
click at [812, 241] on div "Midnight Teal" at bounding box center [814, 234] width 43 height 52
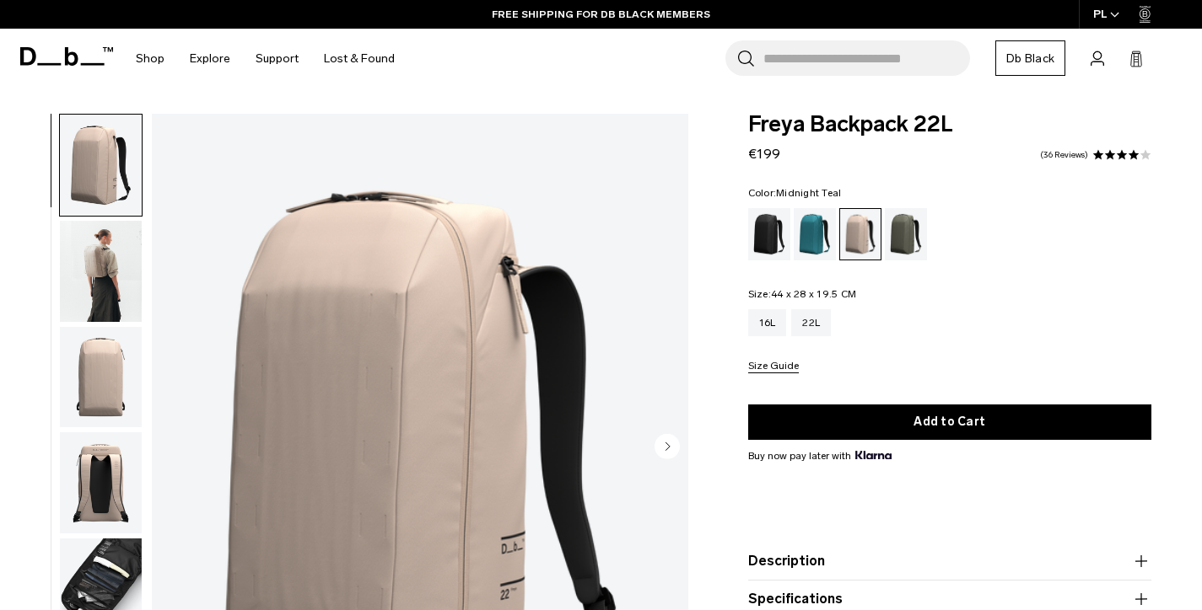
click at [812, 238] on div "Midnight Teal" at bounding box center [814, 234] width 43 height 52
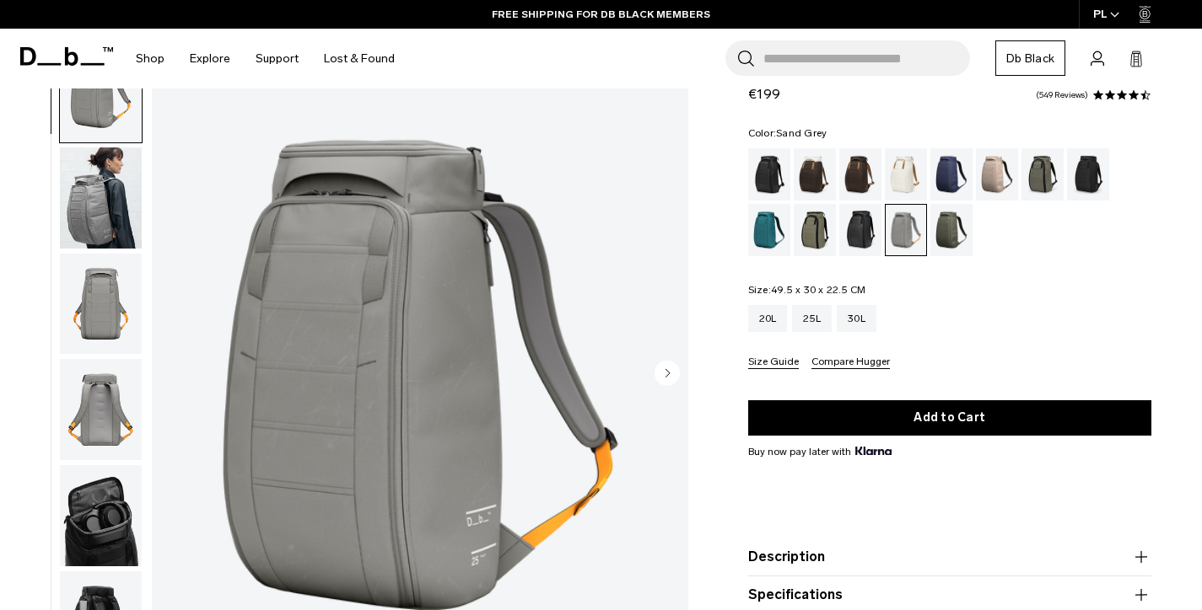
scroll to position [83, 0]
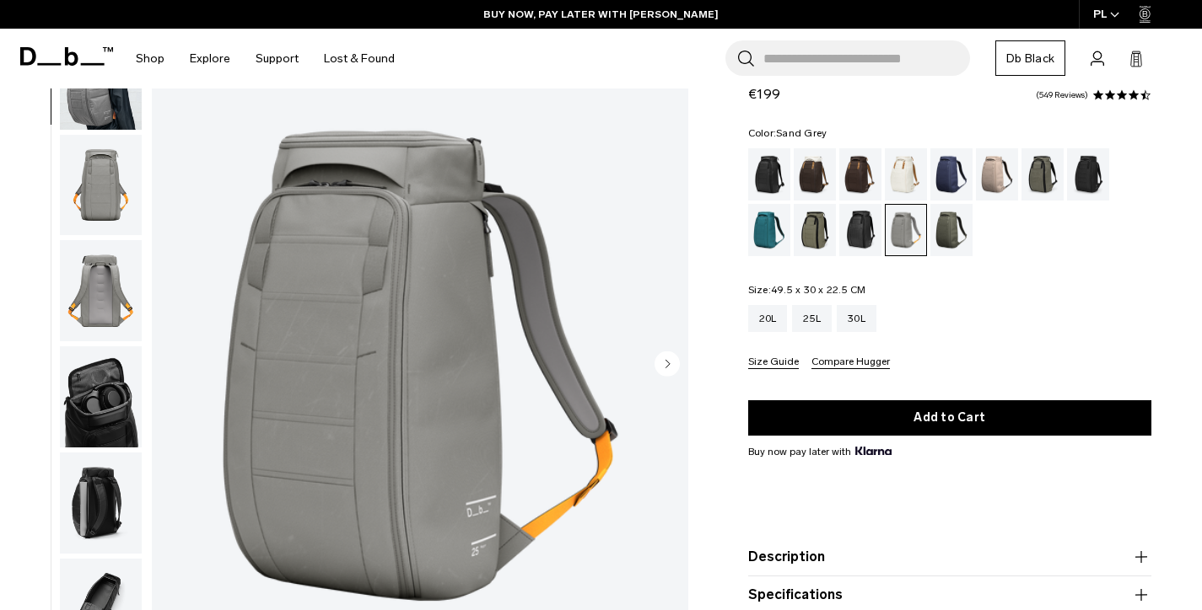
click at [101, 373] on img "button" at bounding box center [101, 397] width 82 height 101
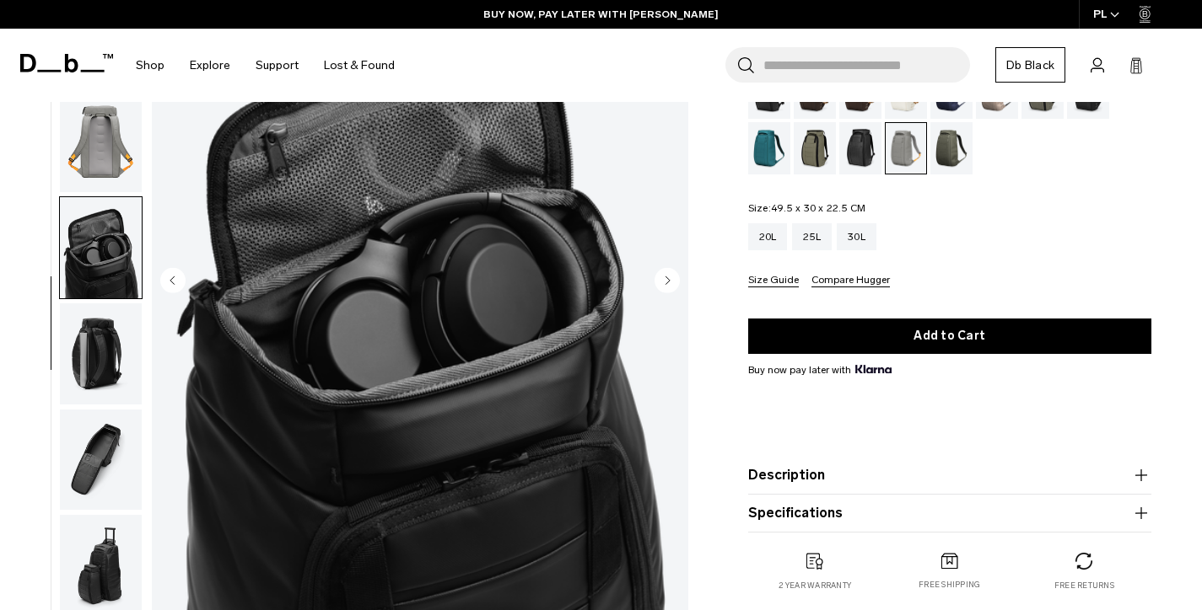
scroll to position [196, 0]
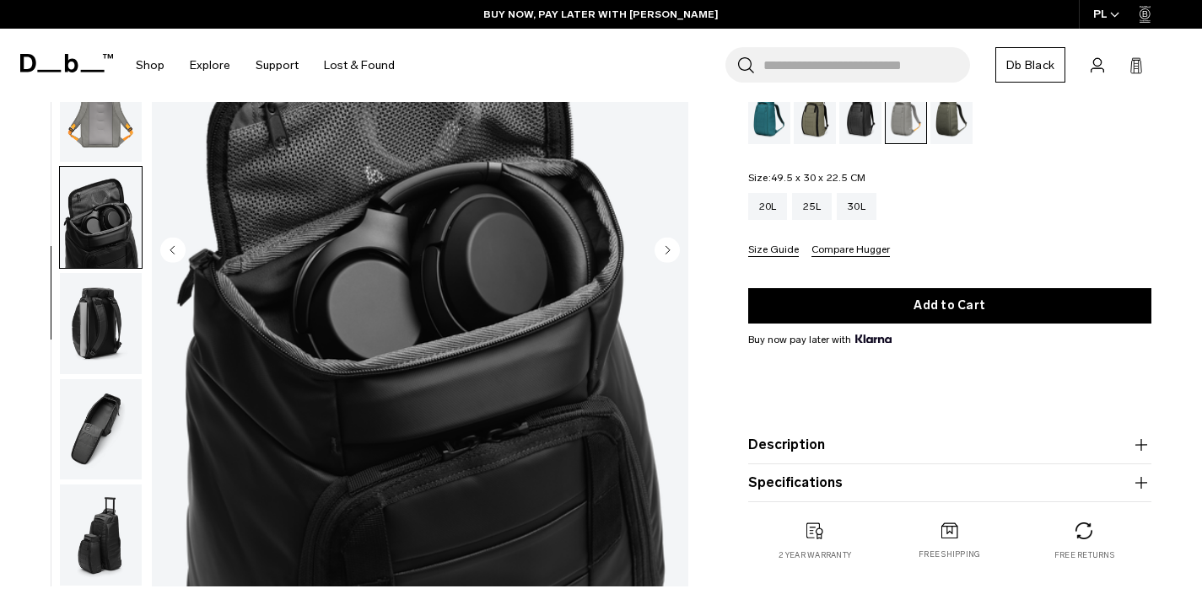
click at [102, 316] on img "button" at bounding box center [101, 323] width 82 height 101
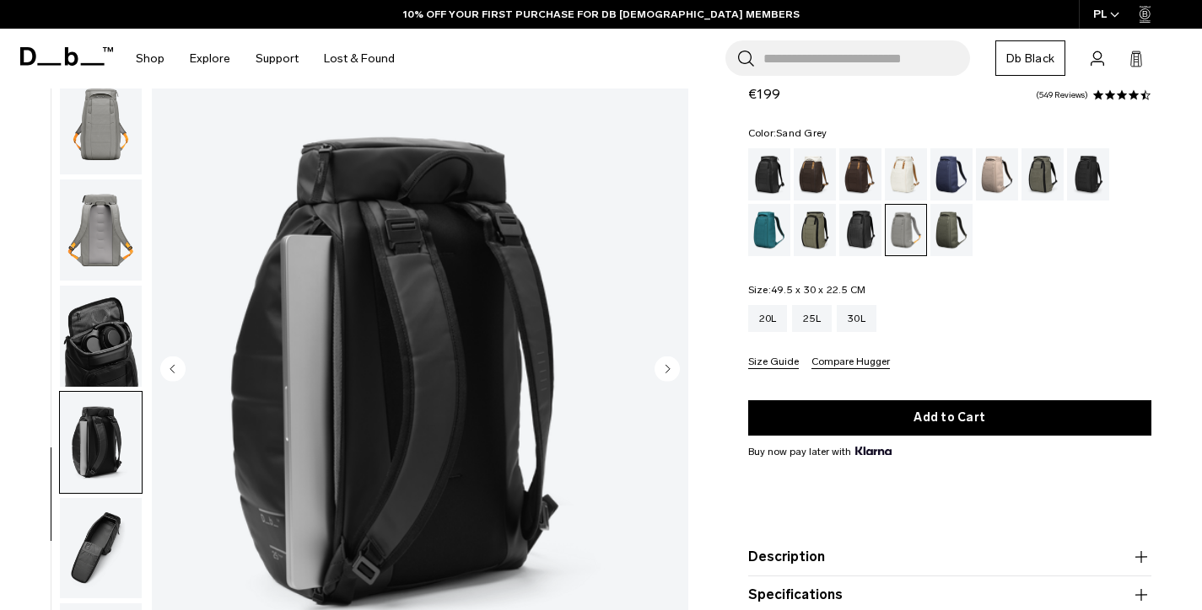
scroll to position [217, 0]
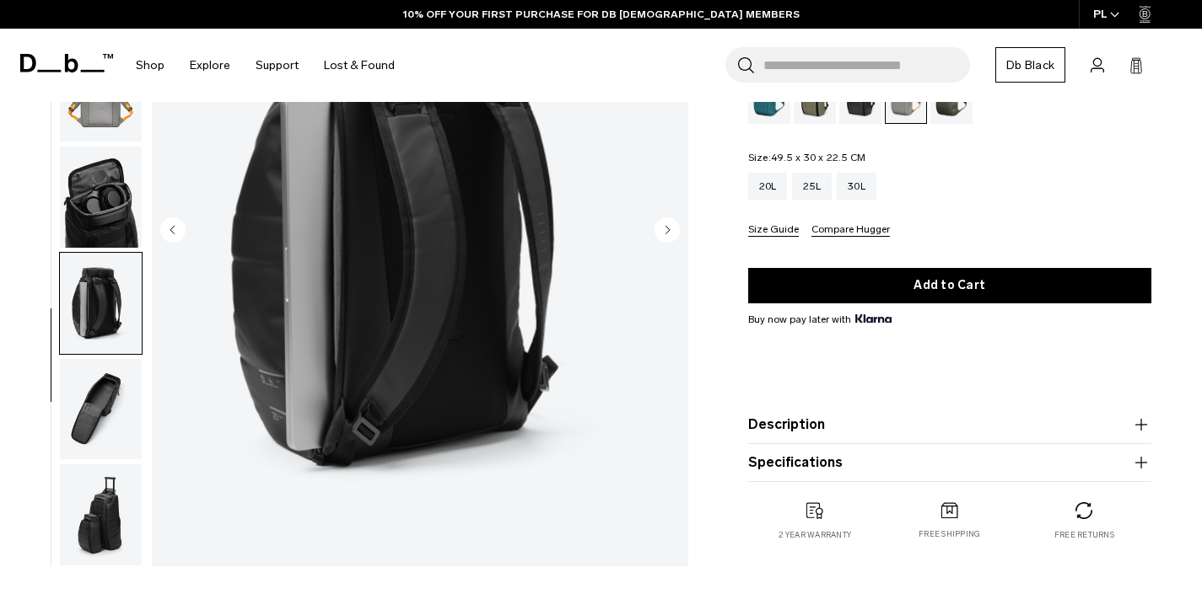
click at [100, 395] on img "button" at bounding box center [101, 409] width 82 height 101
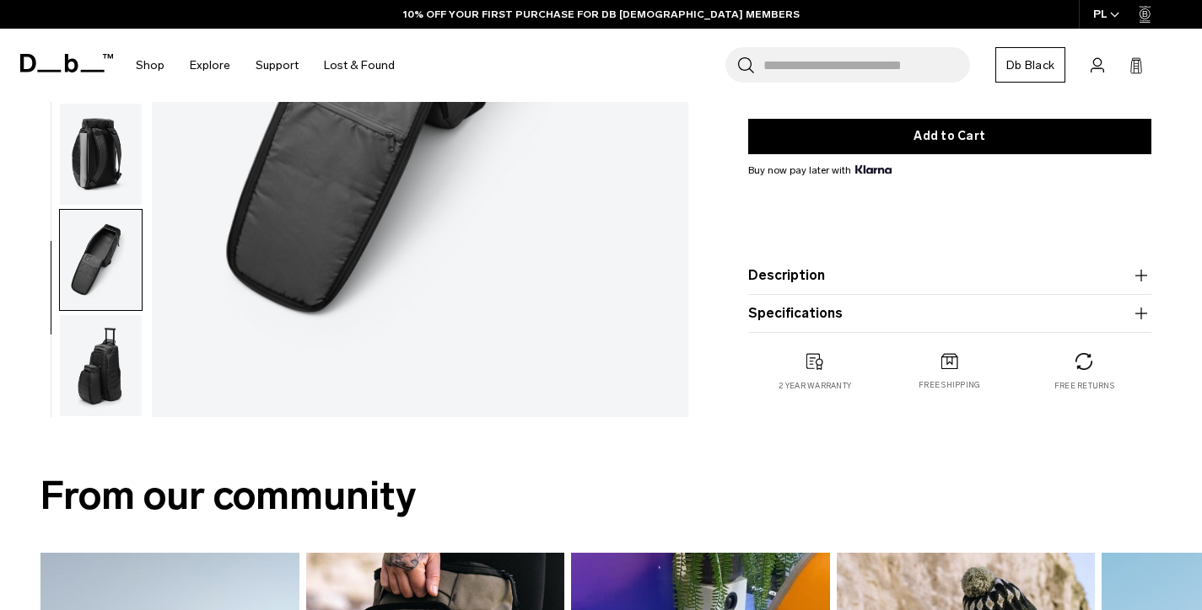
click at [110, 374] on img "button" at bounding box center [101, 365] width 82 height 101
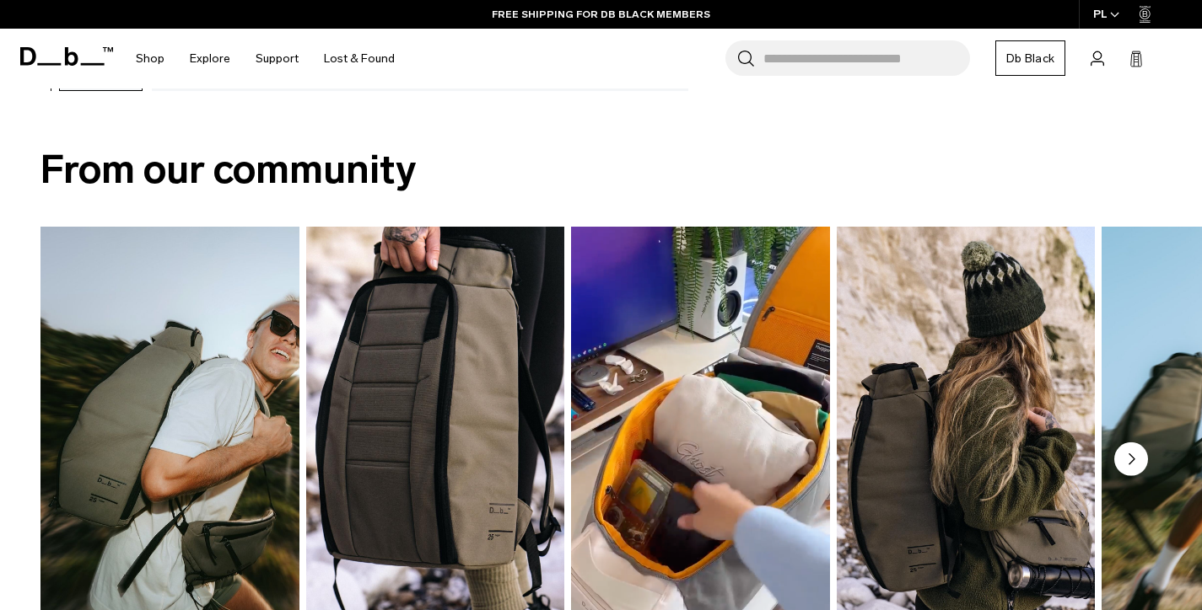
scroll to position [0, 0]
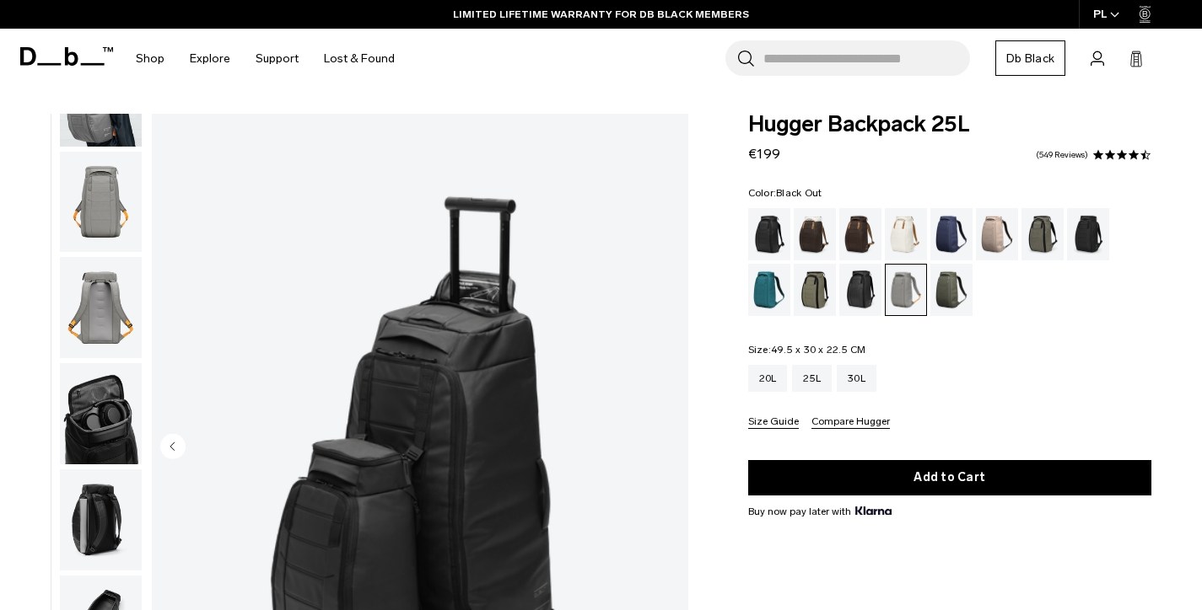
click at [771, 244] on div "Black Out" at bounding box center [769, 234] width 43 height 52
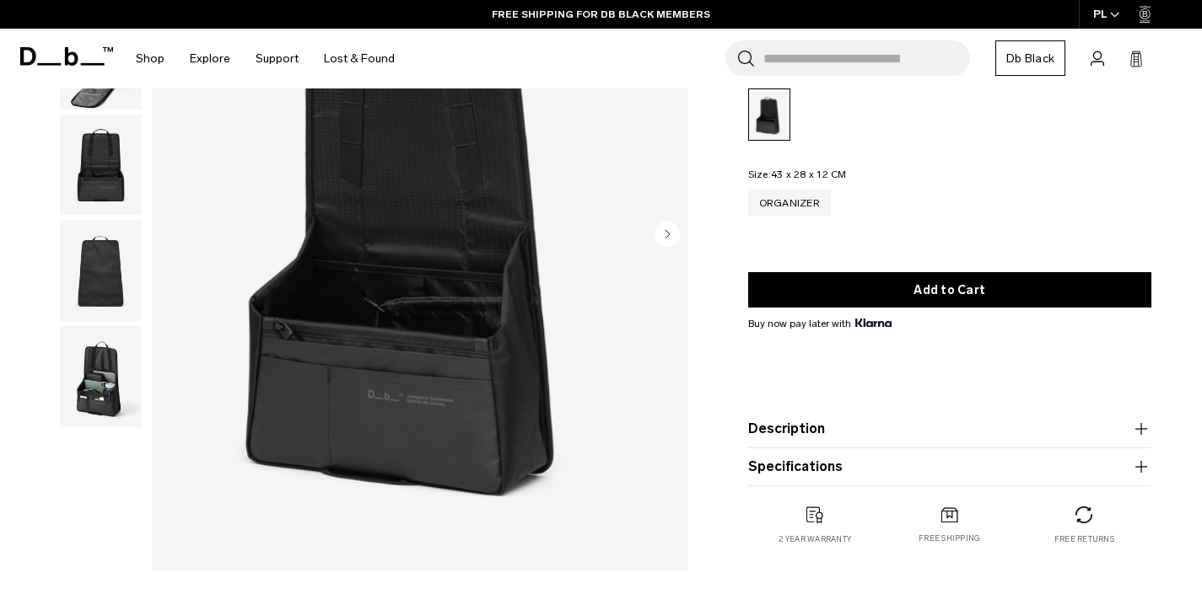
scroll to position [320, 0]
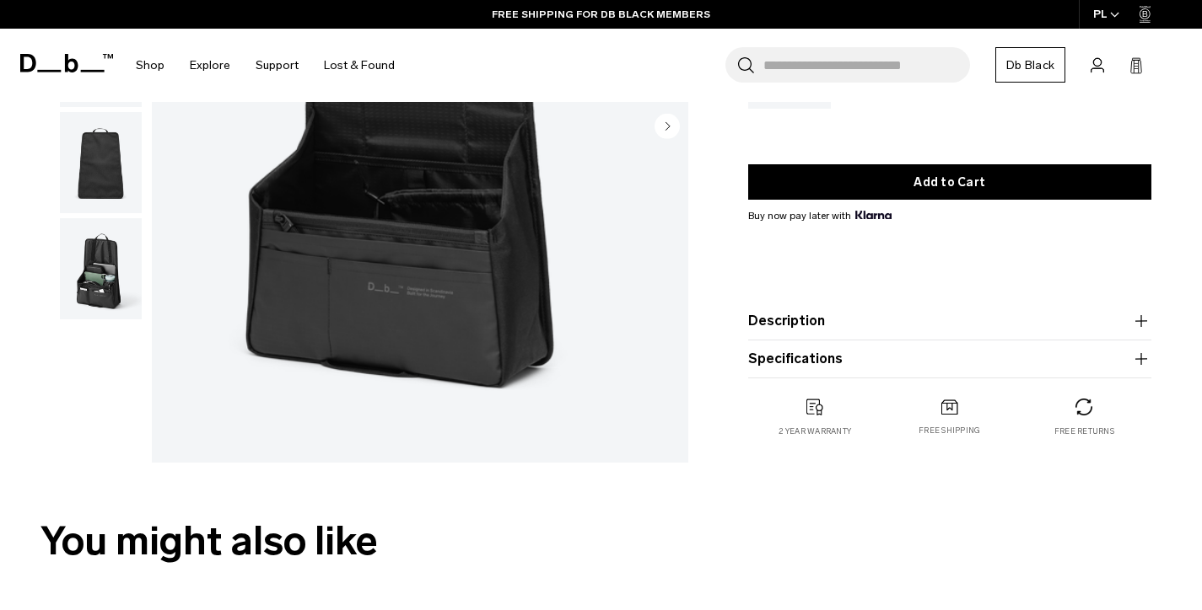
click at [832, 315] on button "Description" at bounding box center [950, 321] width 404 height 20
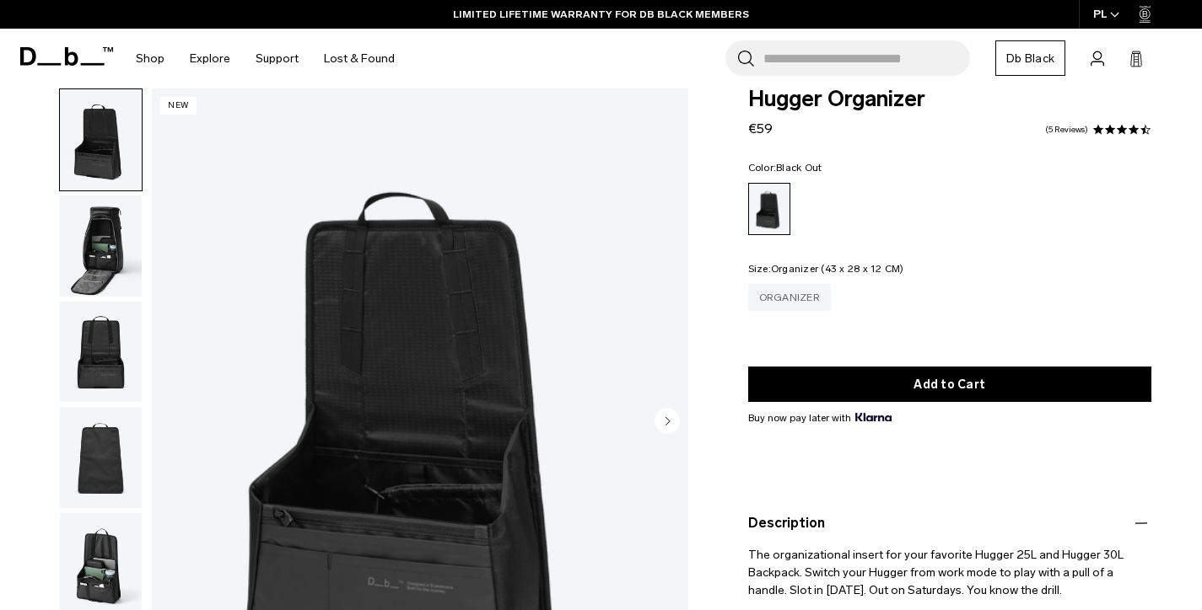
scroll to position [0, 0]
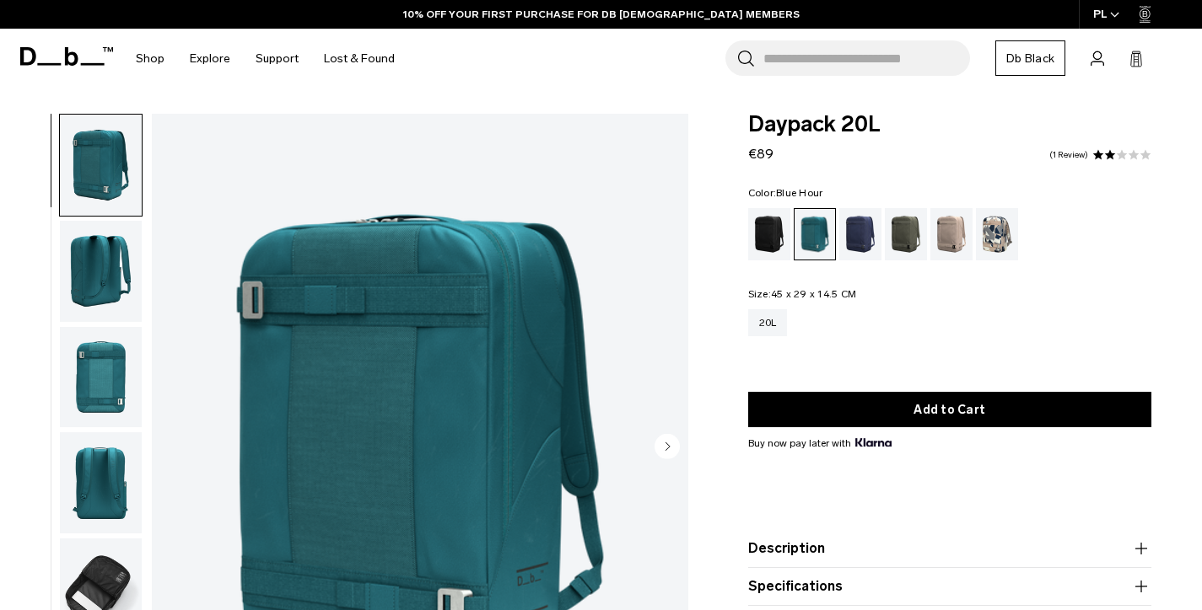
click at [861, 231] on div "Blue Hour" at bounding box center [860, 234] width 43 height 52
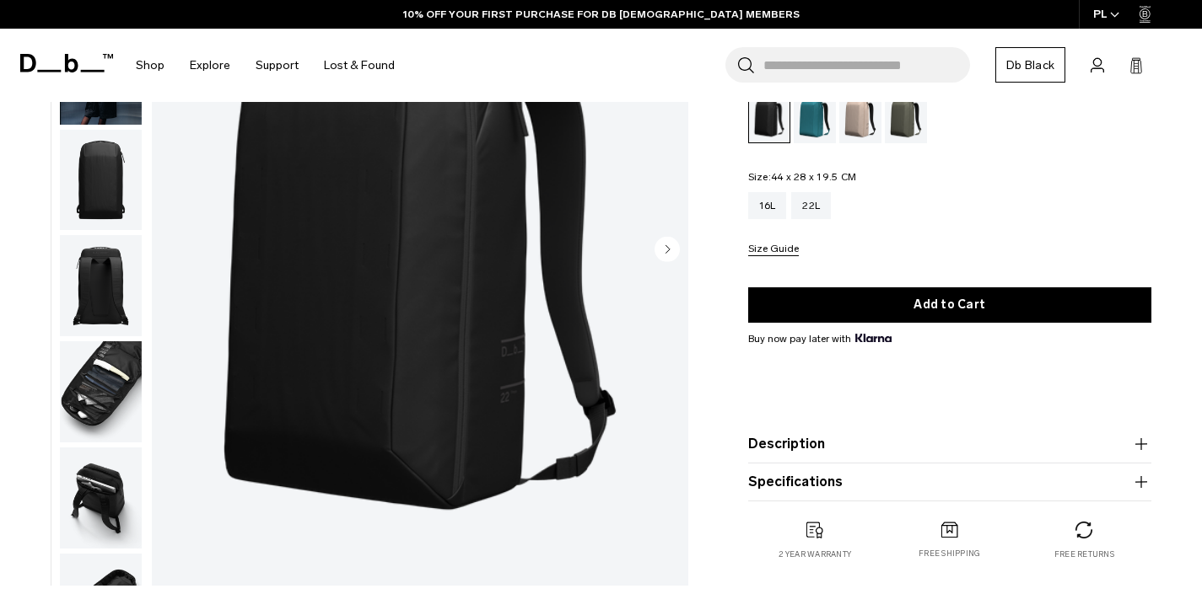
scroll to position [83, 0]
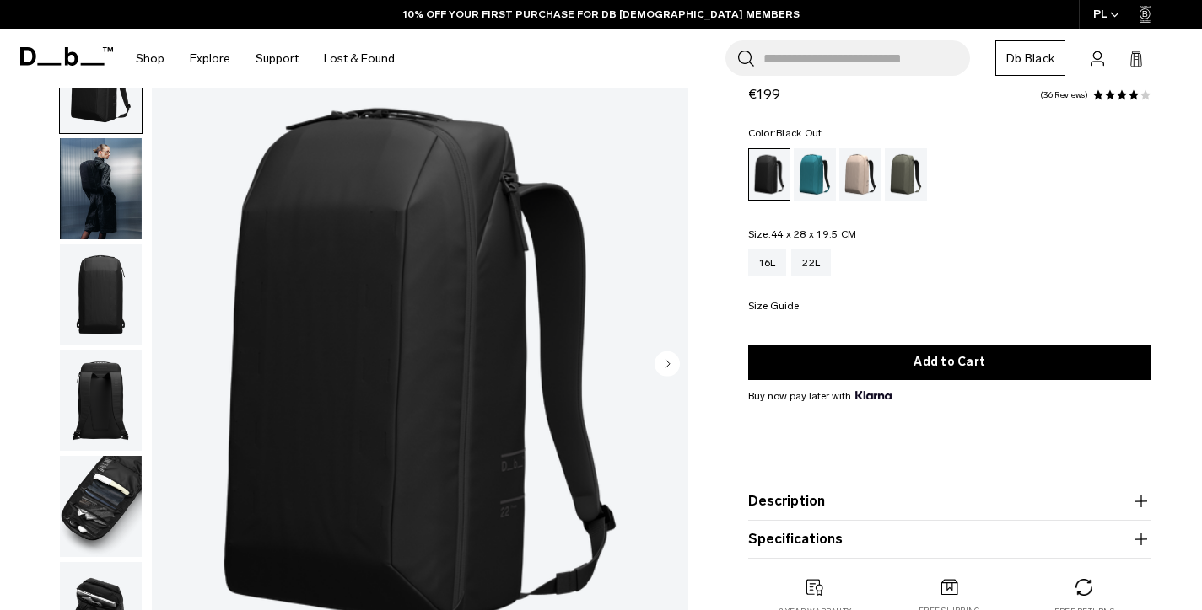
click at [659, 353] on icon "Next slide" at bounding box center [666, 364] width 25 height 25
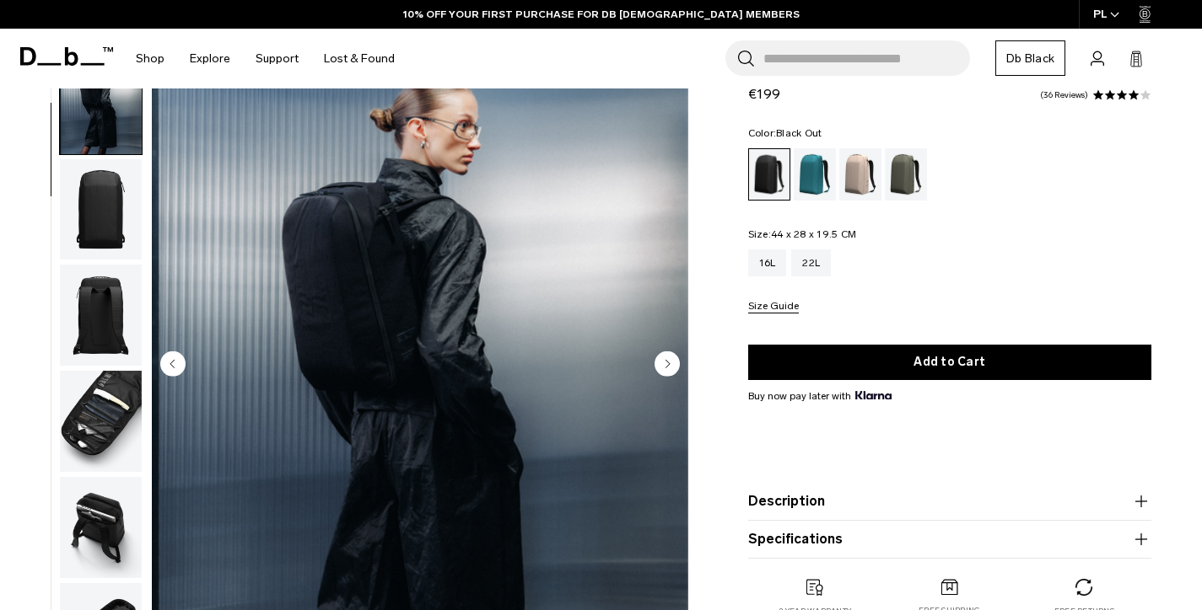
scroll to position [106, 0]
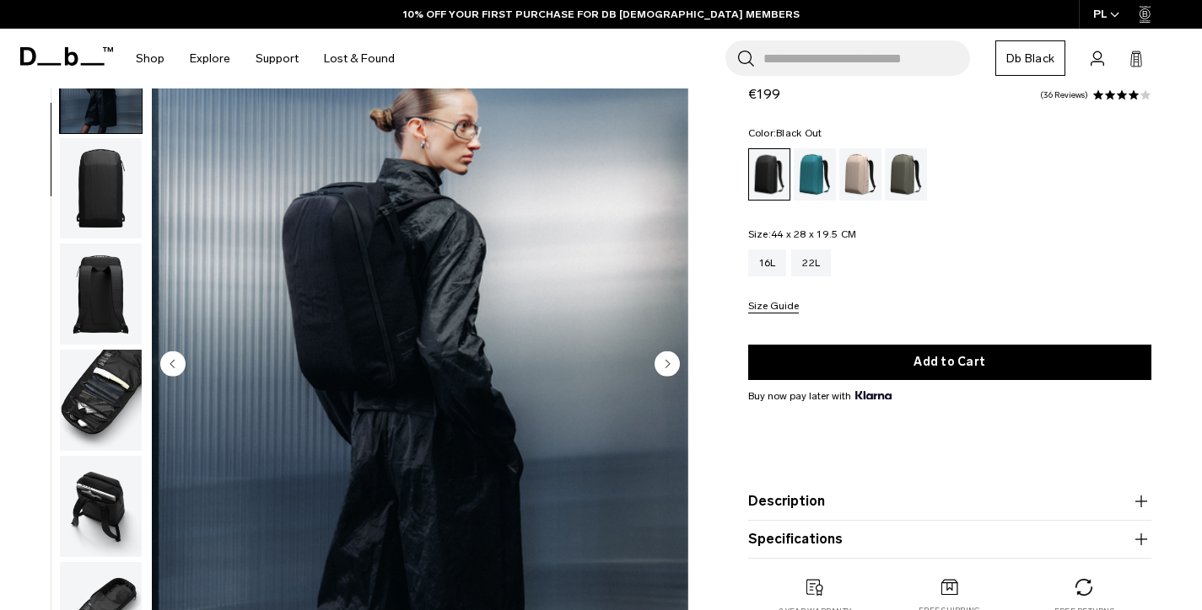
click at [662, 358] on circle "Next slide" at bounding box center [666, 364] width 25 height 25
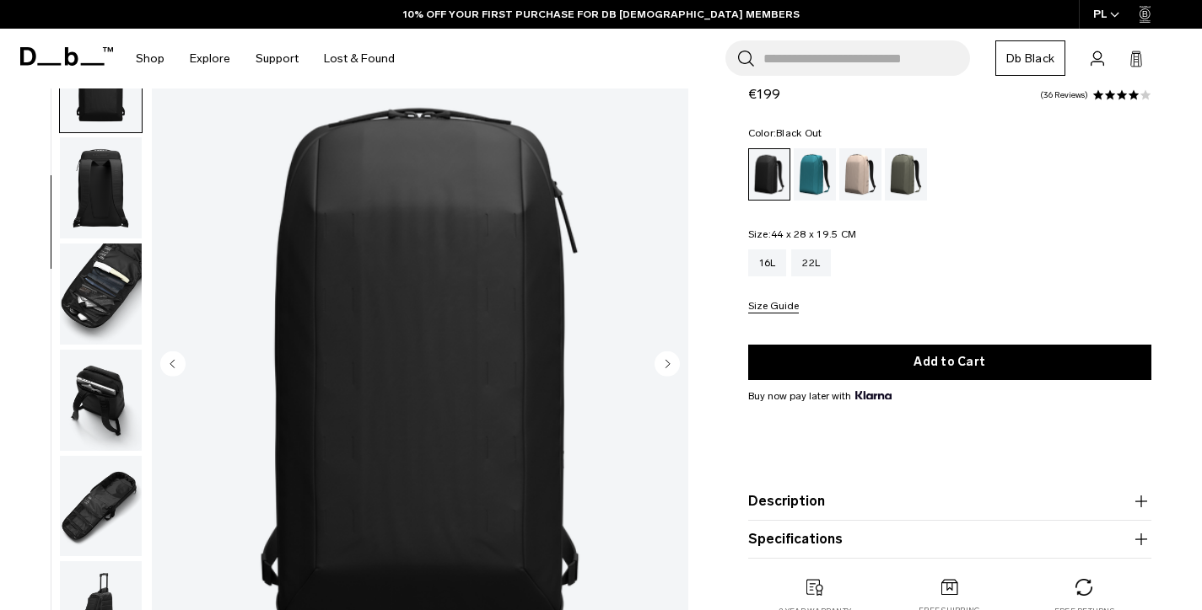
click at [662, 358] on circle "Next slide" at bounding box center [666, 364] width 25 height 25
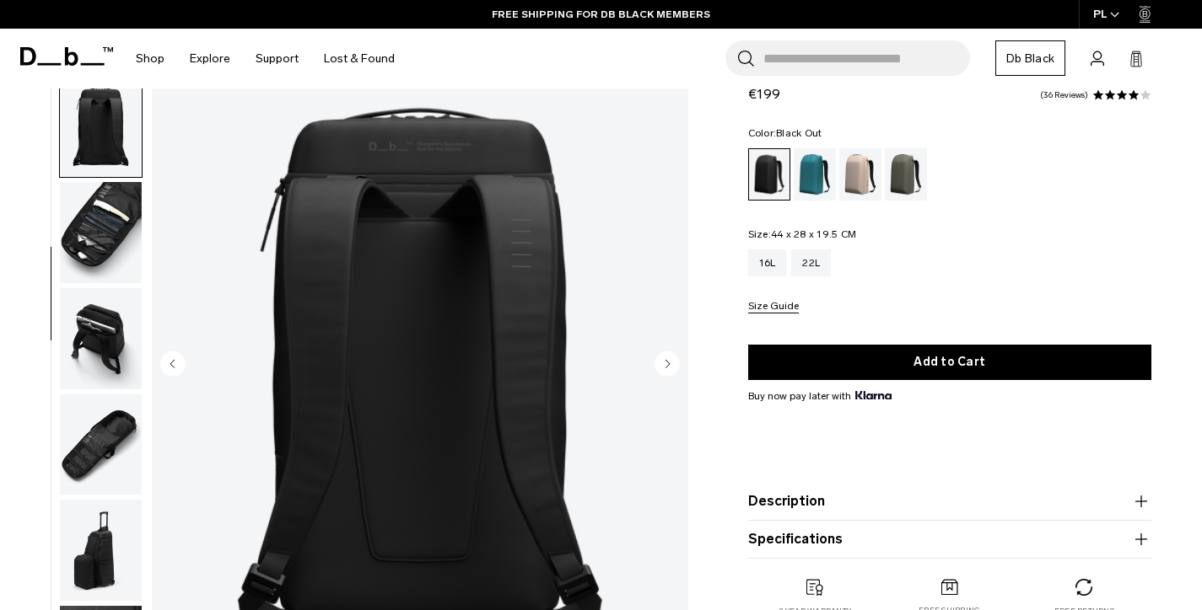
scroll to position [282, 0]
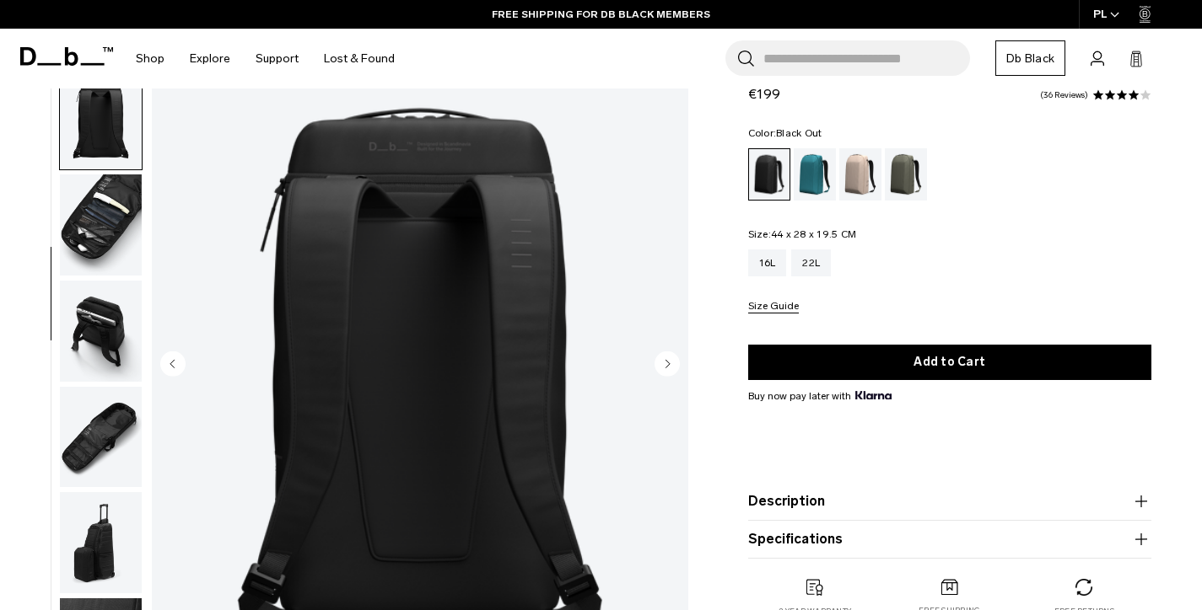
click at [662, 358] on circle "Next slide" at bounding box center [666, 364] width 25 height 25
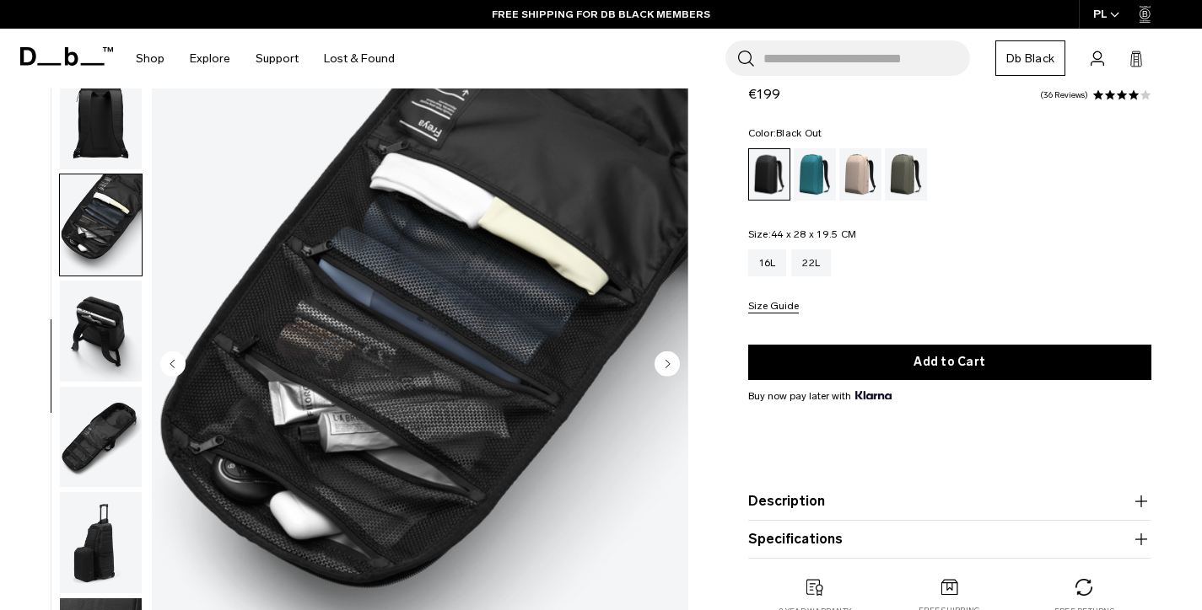
click at [662, 358] on circle "Next slide" at bounding box center [666, 364] width 25 height 25
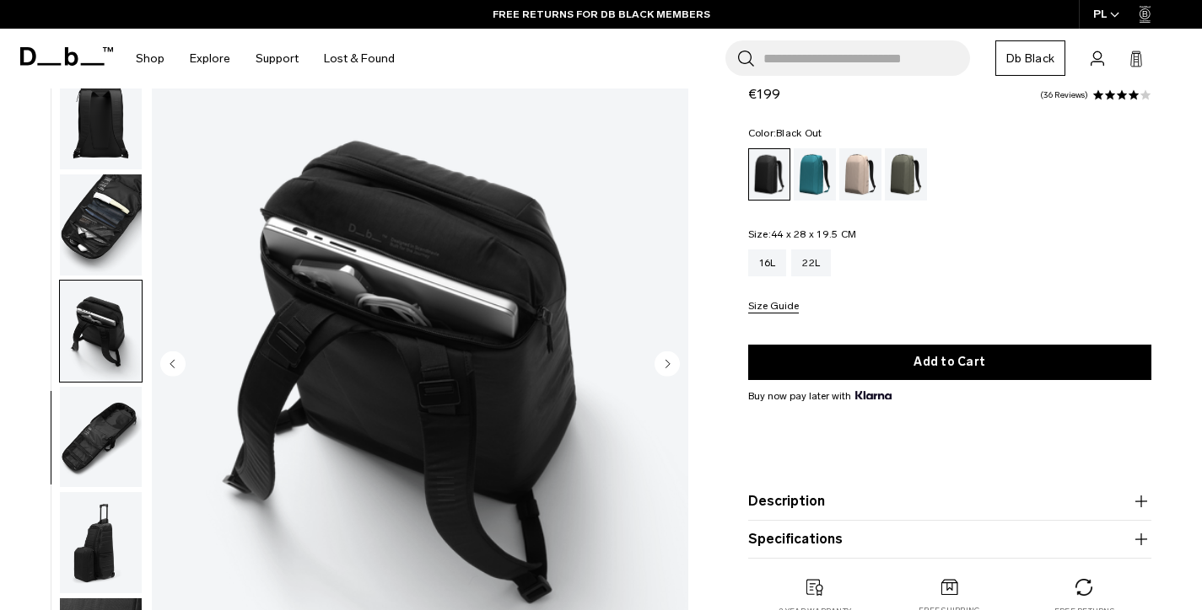
click at [662, 358] on circle "Next slide" at bounding box center [666, 364] width 25 height 25
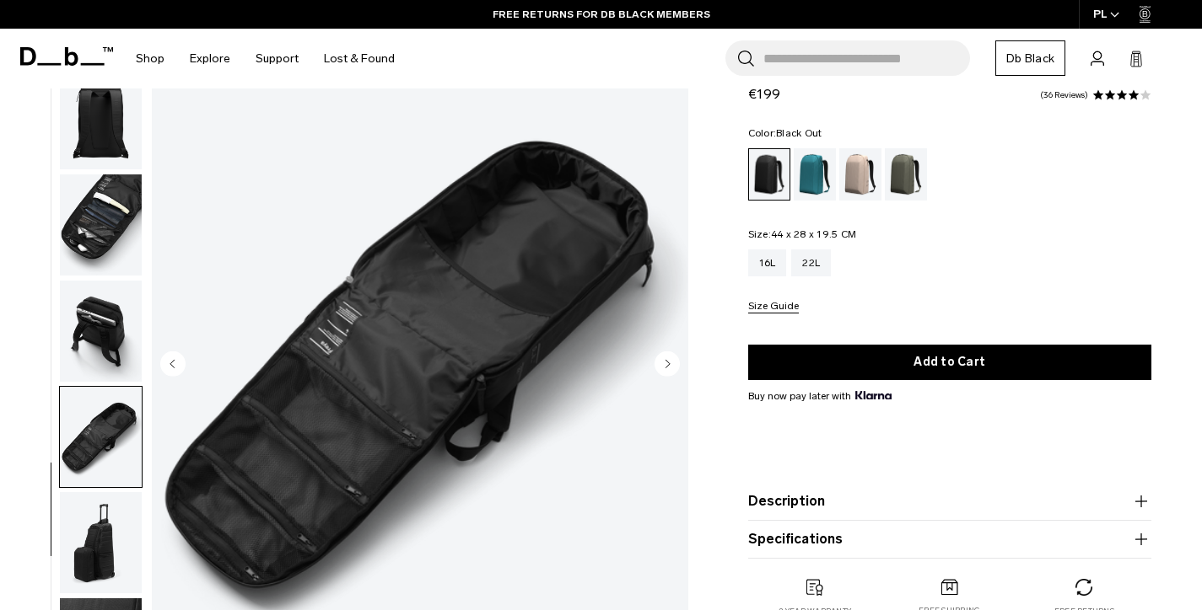
click at [663, 358] on circle "Next slide" at bounding box center [666, 364] width 25 height 25
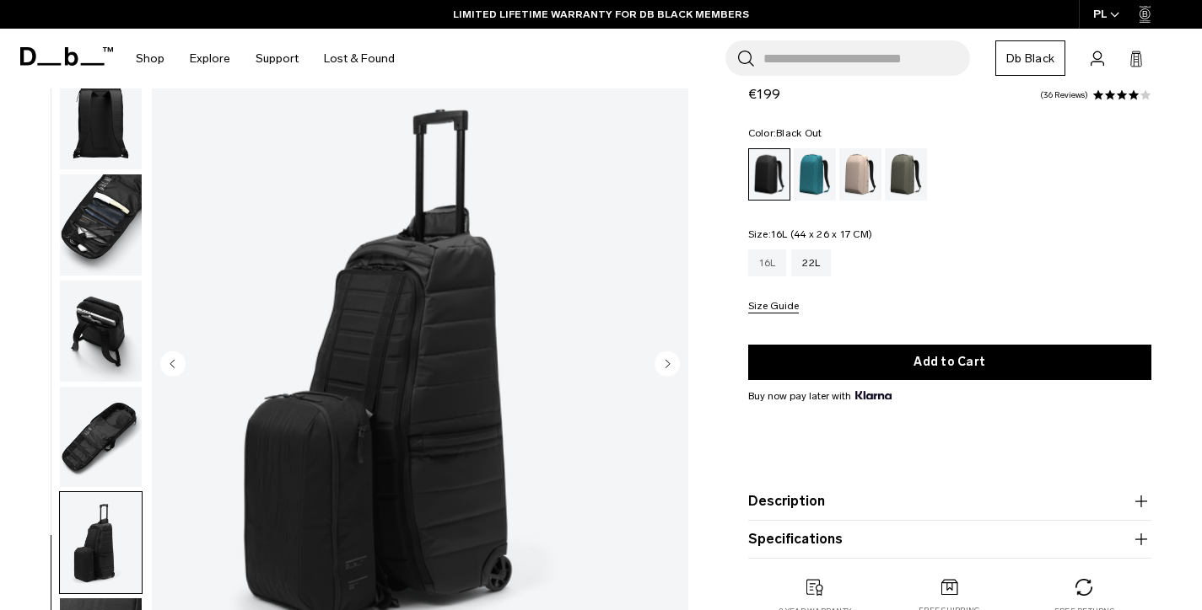
click at [772, 251] on div "16L" at bounding box center [767, 263] width 39 height 27
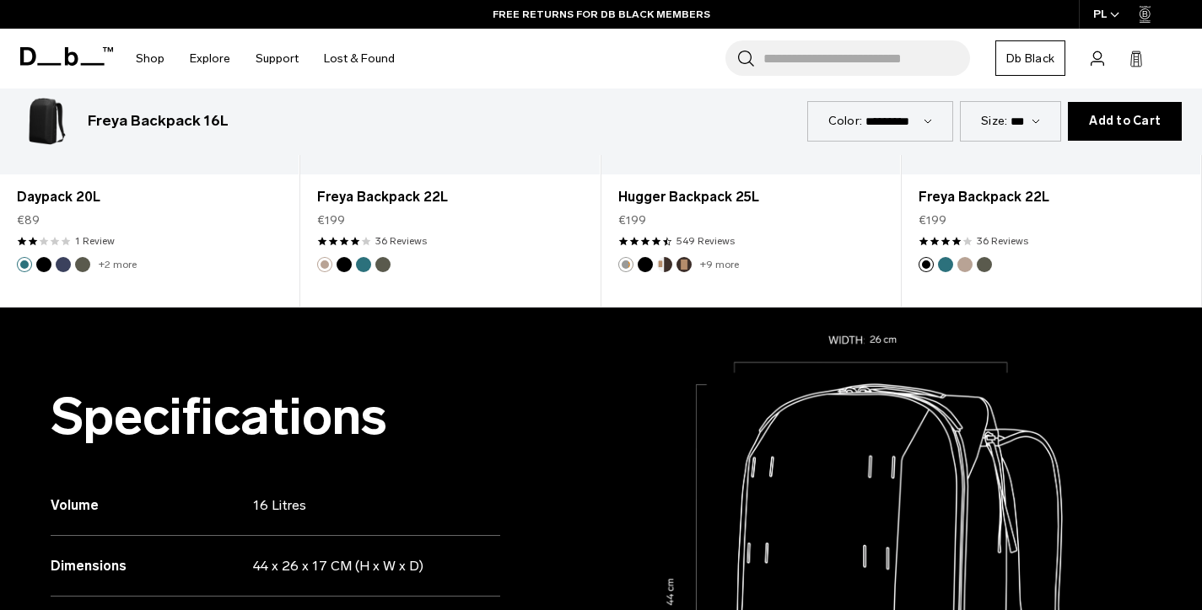
scroll to position [1087, 0]
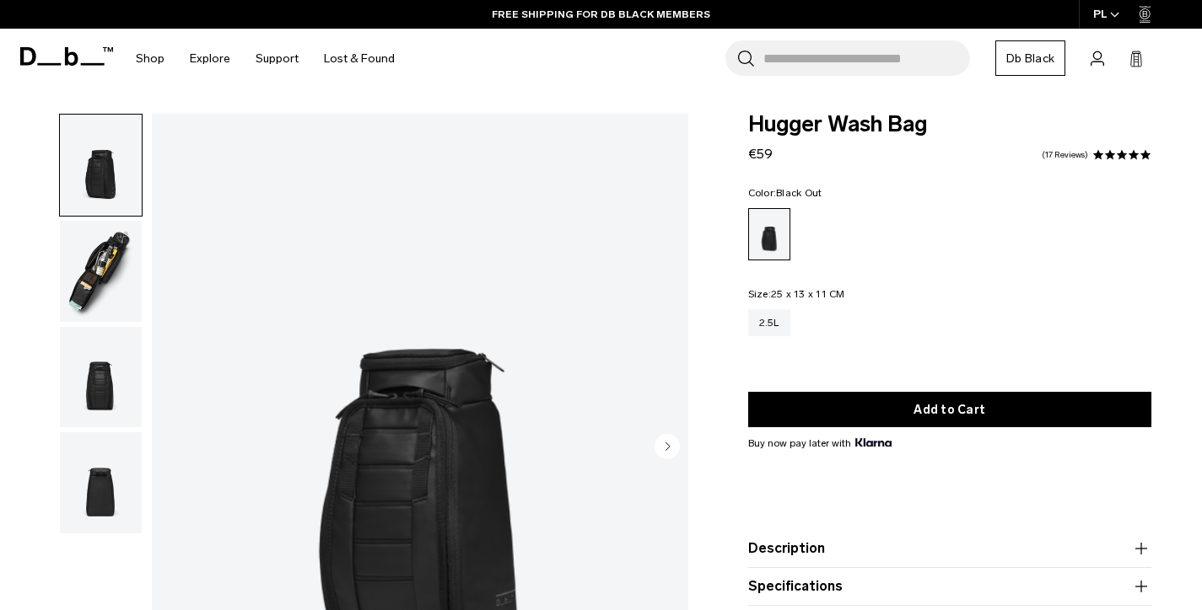
click at [83, 268] on img "button" at bounding box center [101, 271] width 82 height 101
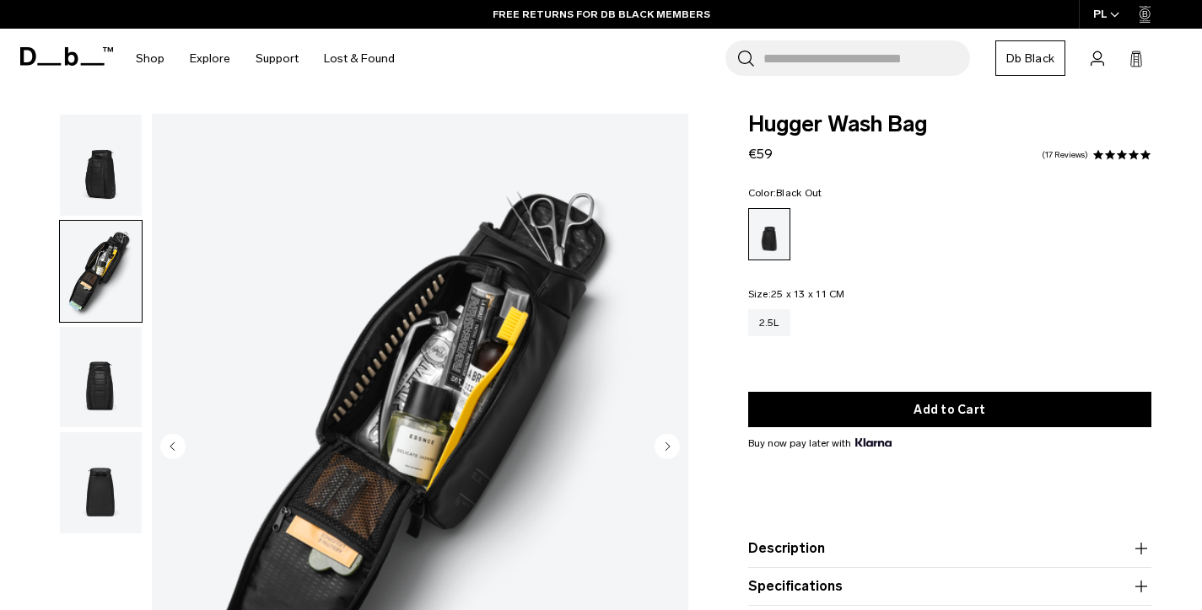
click at [111, 385] on img "button" at bounding box center [101, 377] width 82 height 101
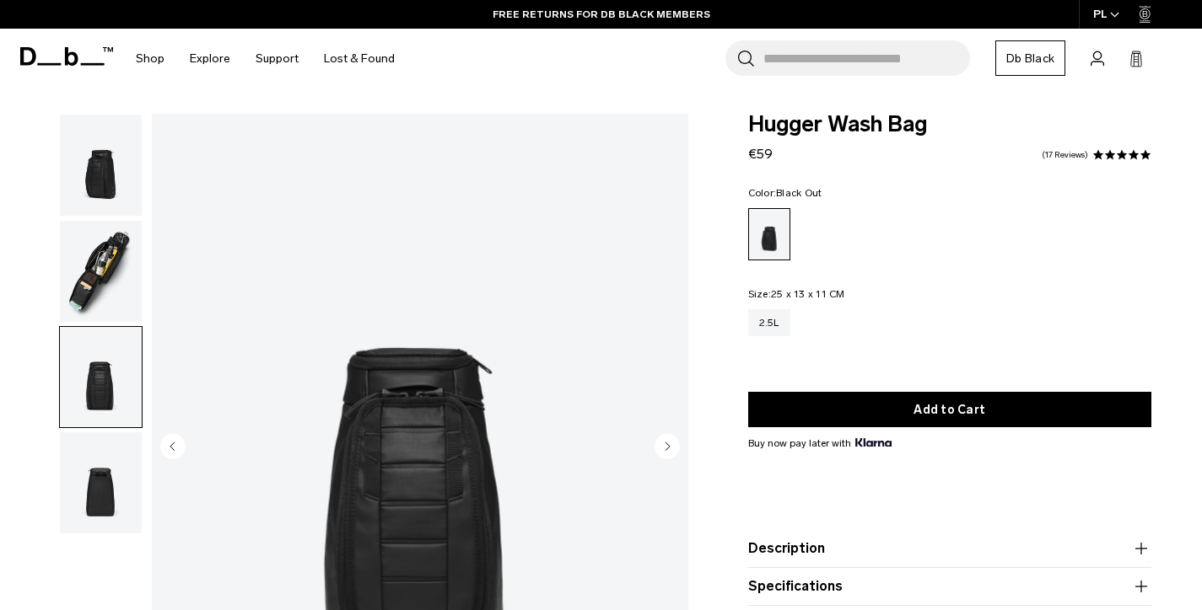
click at [100, 474] on img "button" at bounding box center [101, 483] width 82 height 101
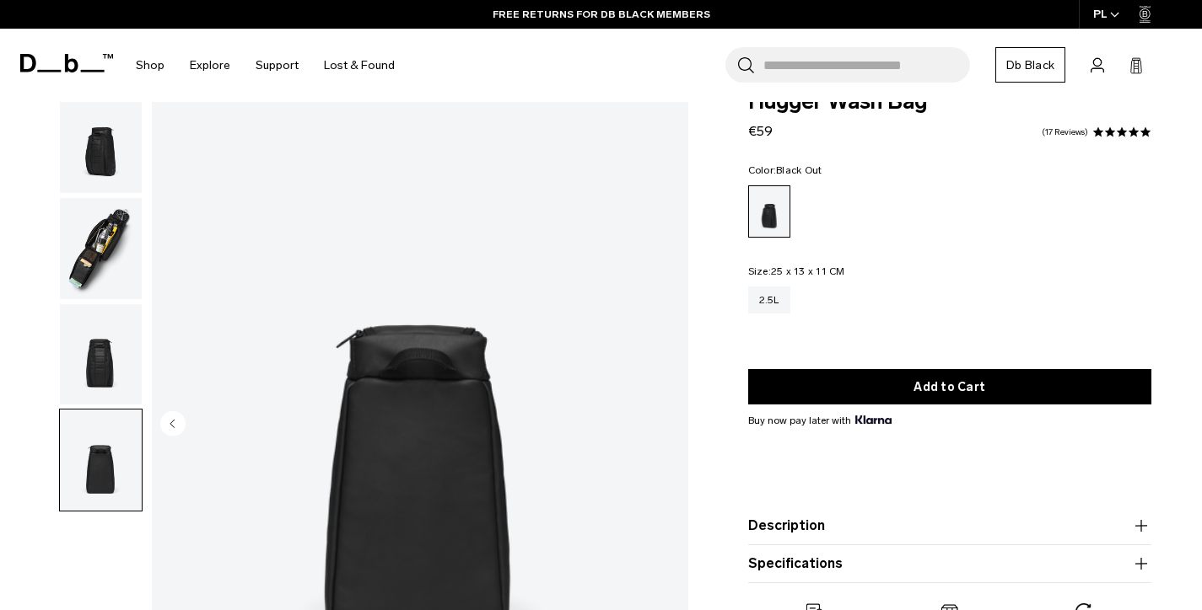
scroll to position [8, 0]
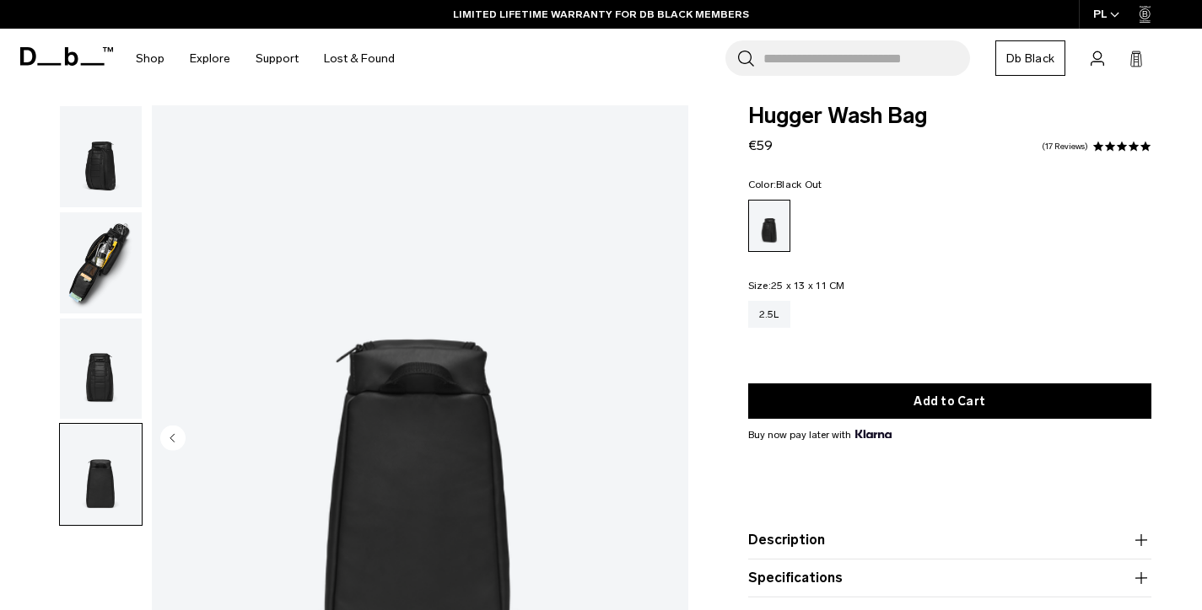
click at [92, 365] on img "button" at bounding box center [101, 369] width 82 height 101
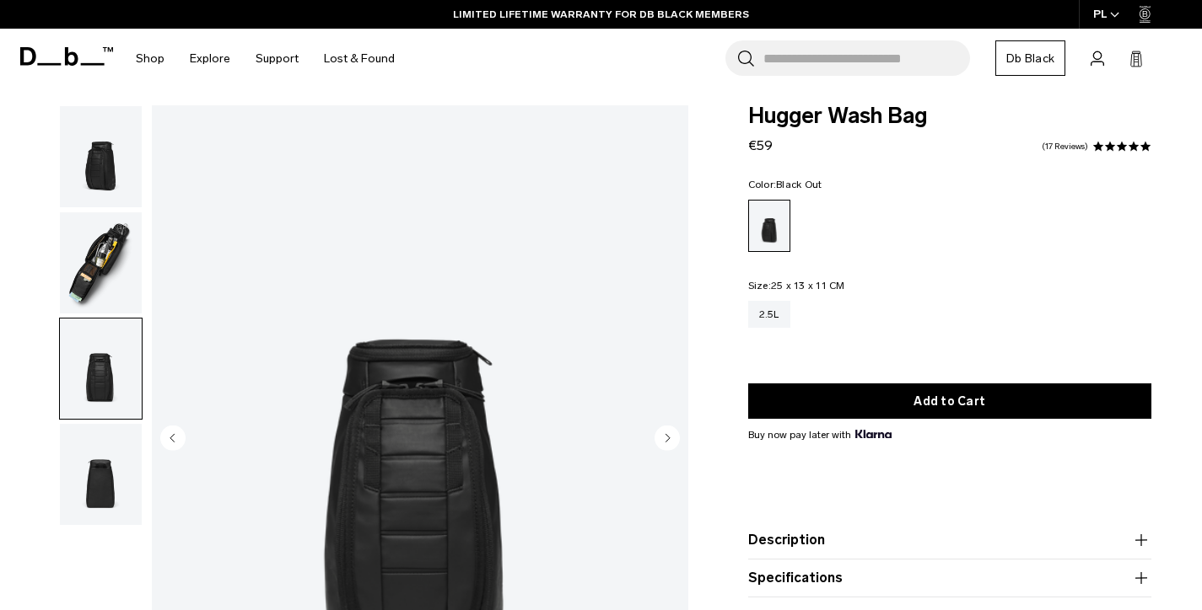
click at [104, 277] on img "button" at bounding box center [101, 262] width 82 height 101
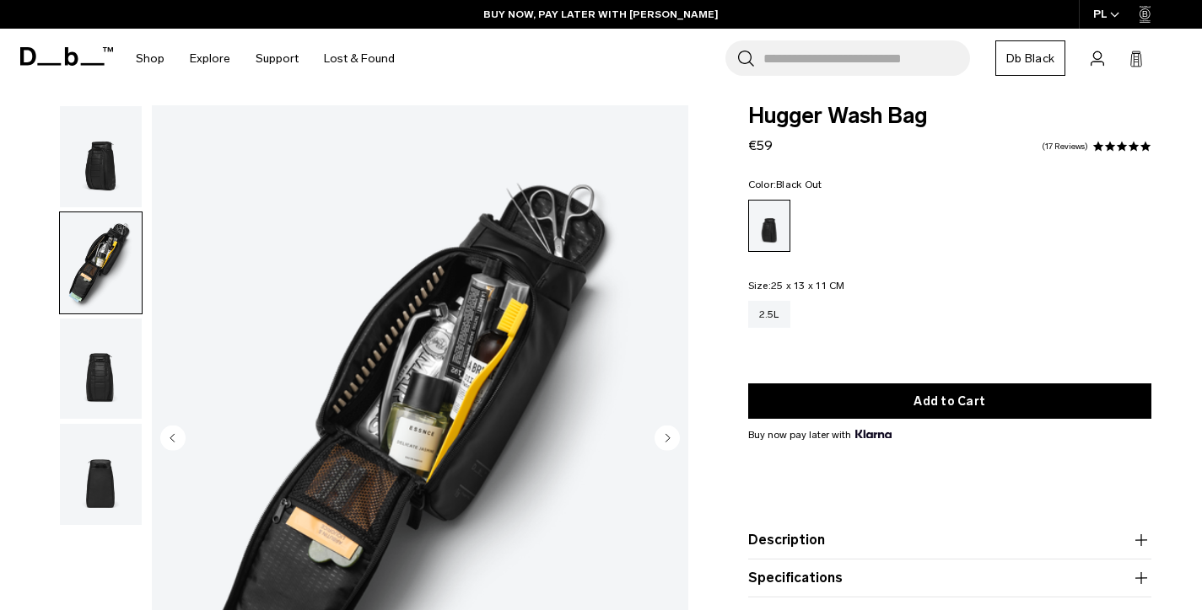
click at [89, 188] on img "button" at bounding box center [101, 156] width 82 height 101
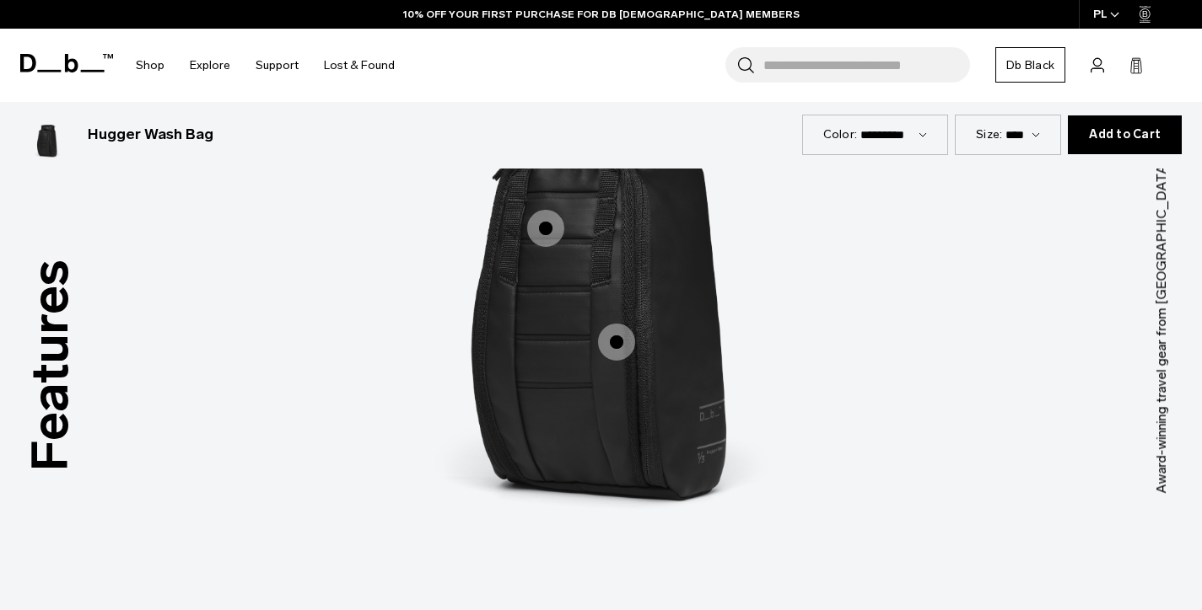
scroll to position [1978, 0]
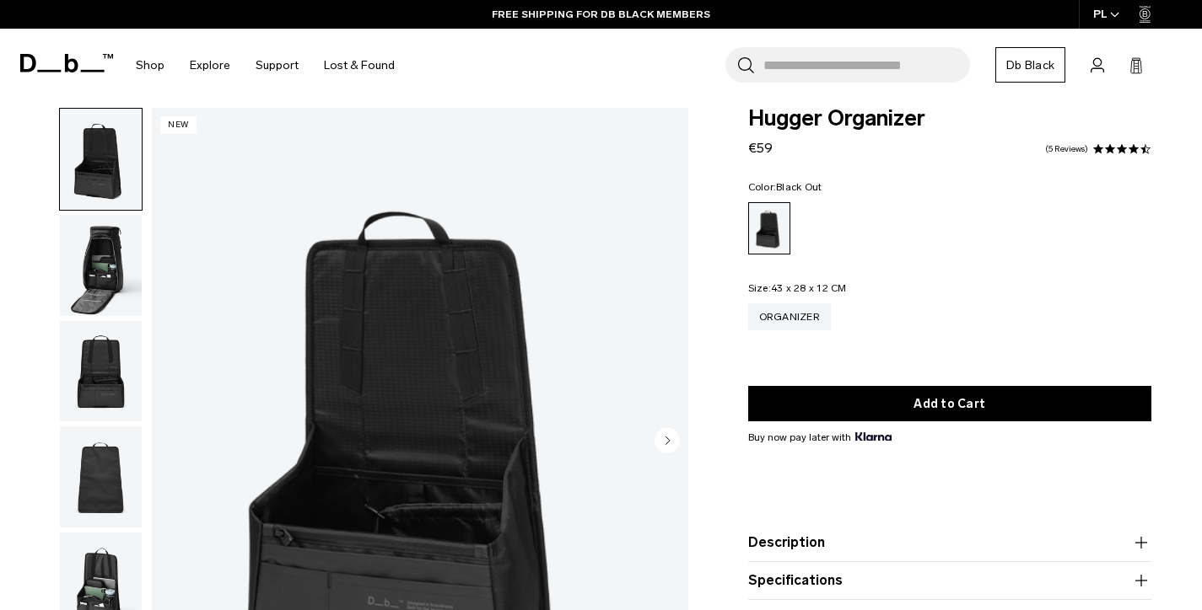
scroll to position [5, 0]
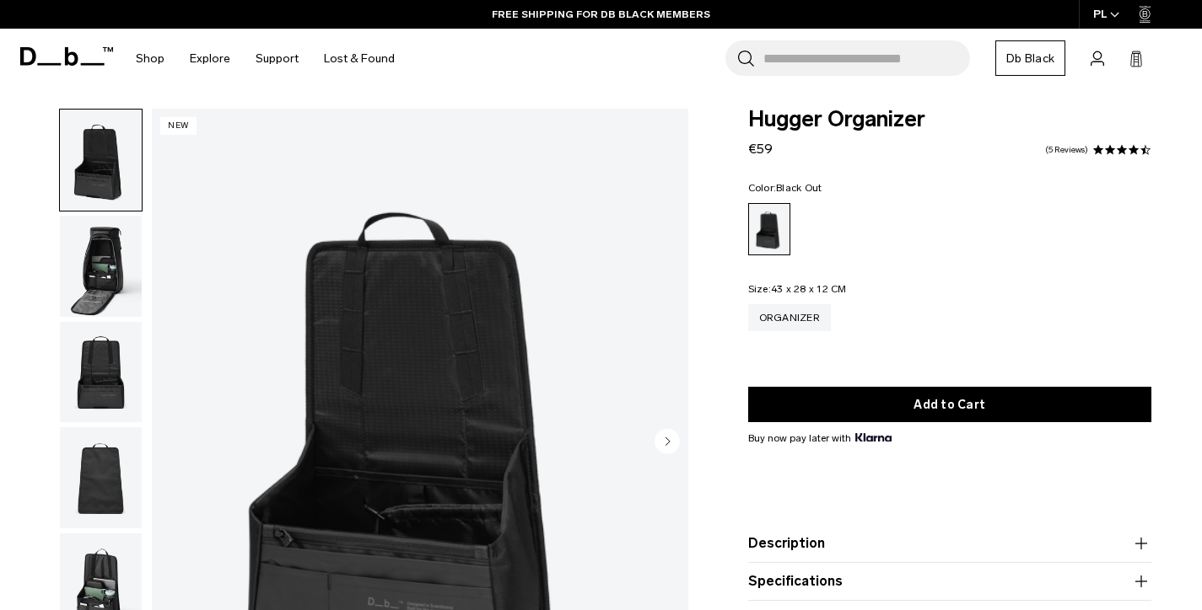
click at [100, 250] on img "button" at bounding box center [101, 266] width 82 height 101
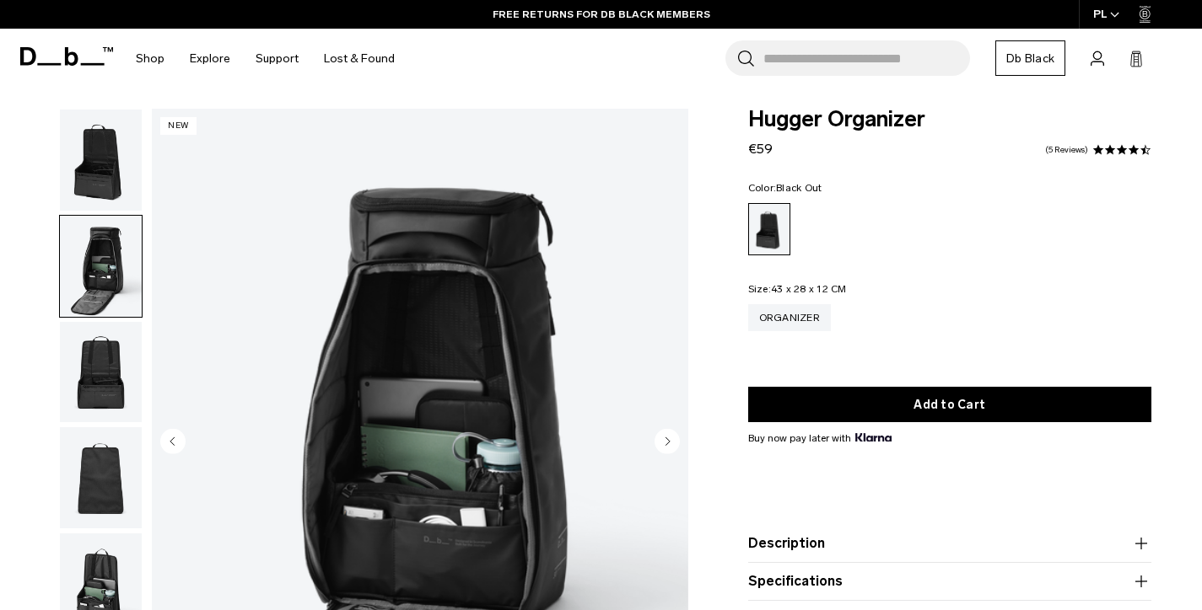
click at [105, 372] on img "button" at bounding box center [101, 372] width 82 height 101
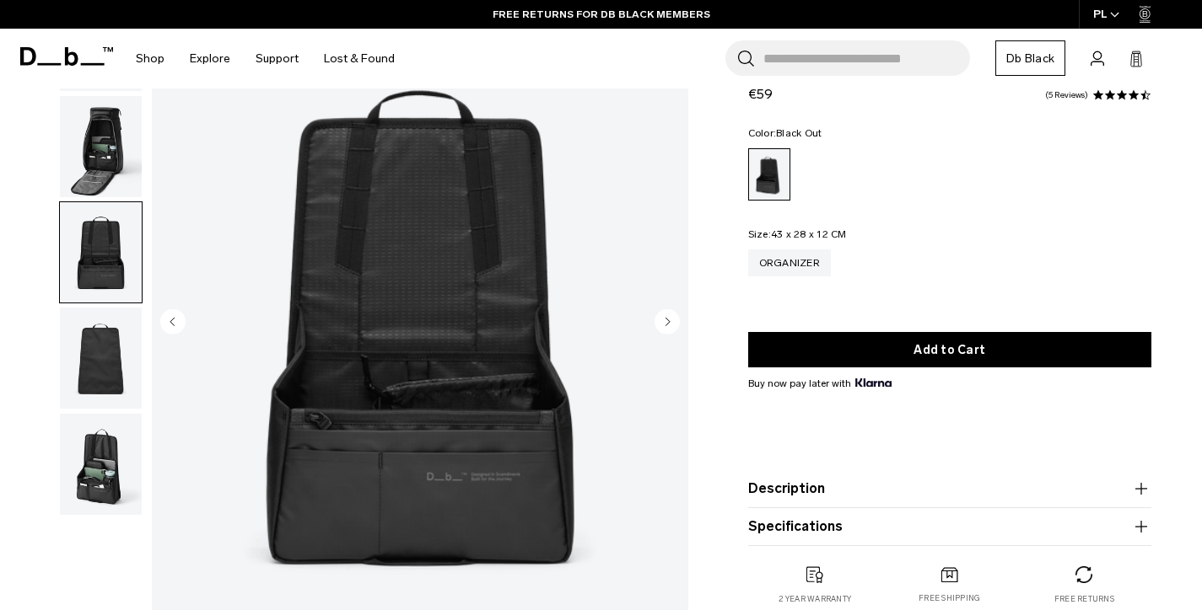
scroll to position [179, 0]
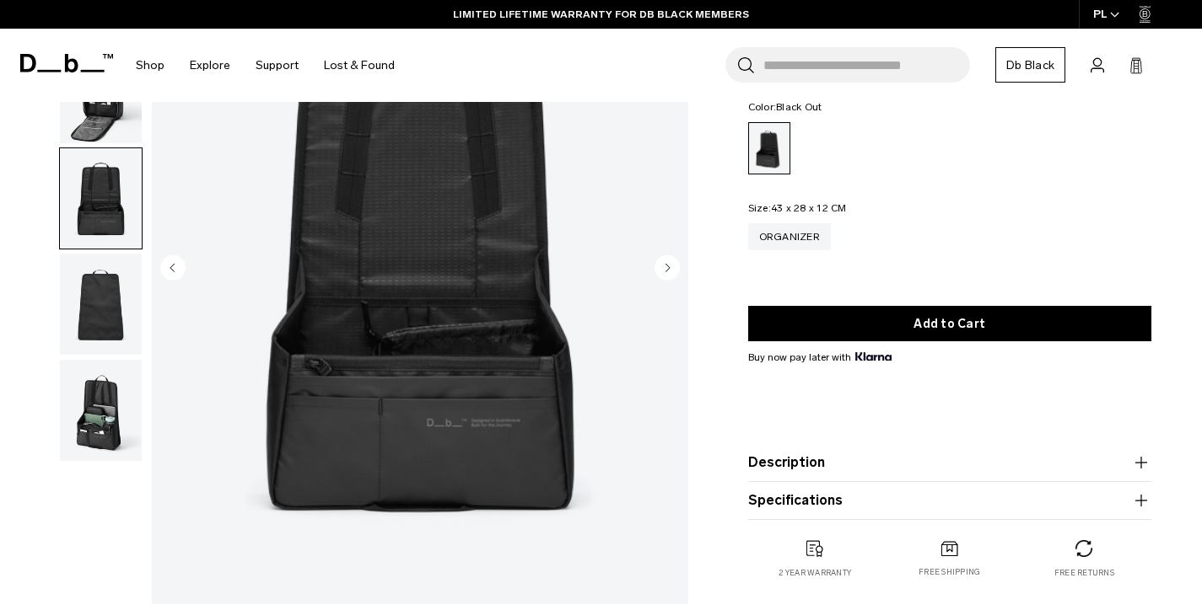
click at [94, 305] on img "button" at bounding box center [101, 304] width 82 height 101
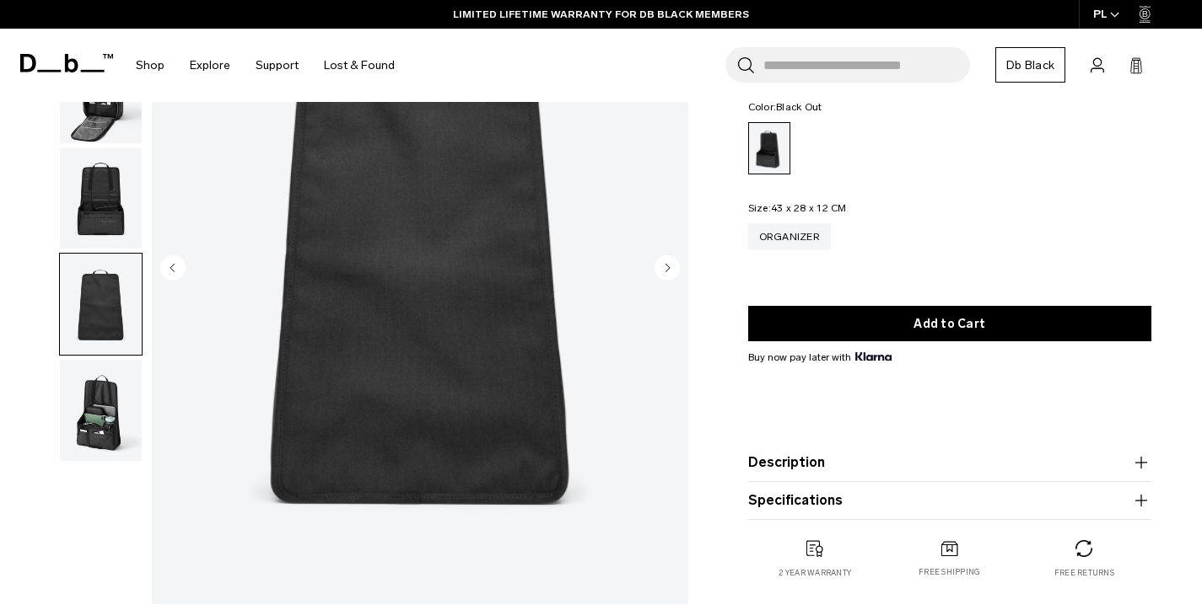
click at [89, 401] on img "button" at bounding box center [101, 410] width 82 height 101
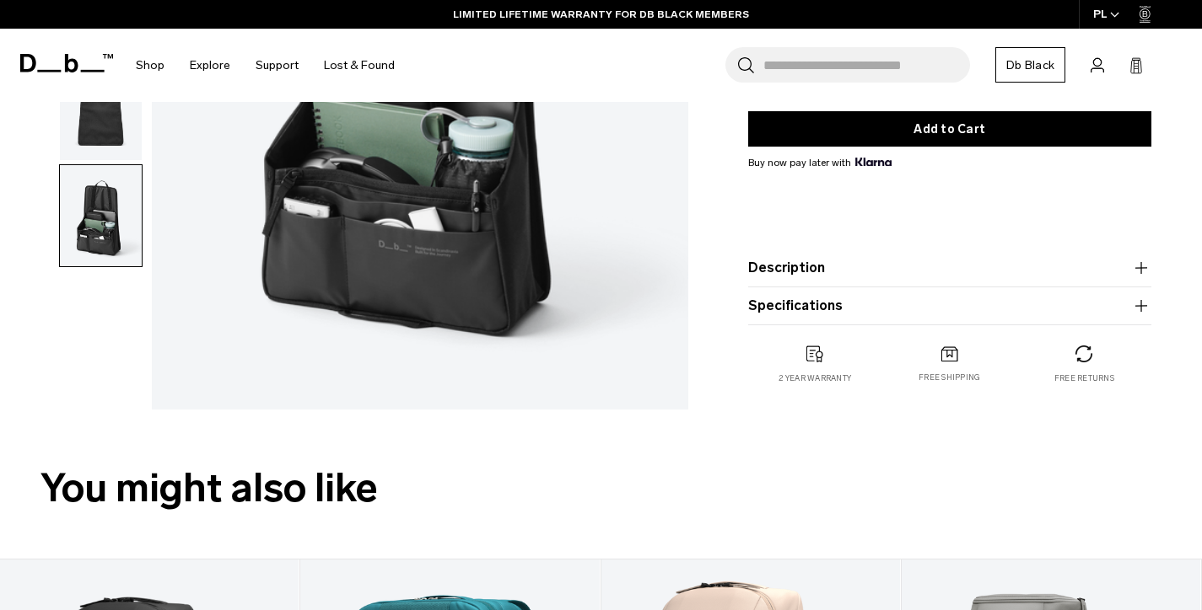
scroll to position [387, 0]
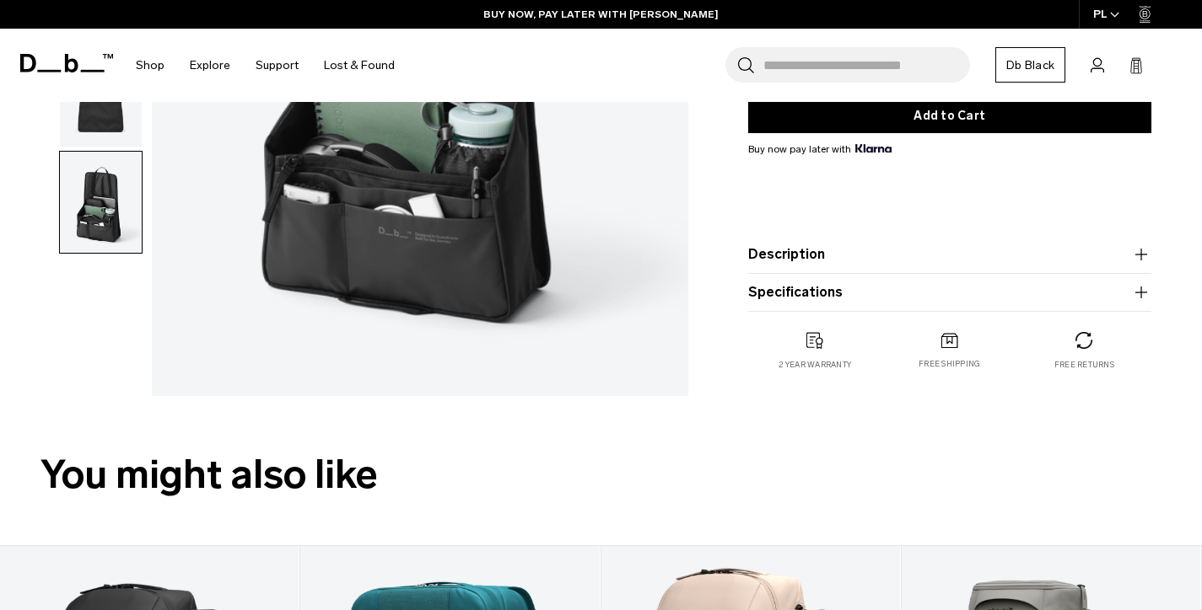
click at [773, 260] on button "Description" at bounding box center [950, 255] width 404 height 20
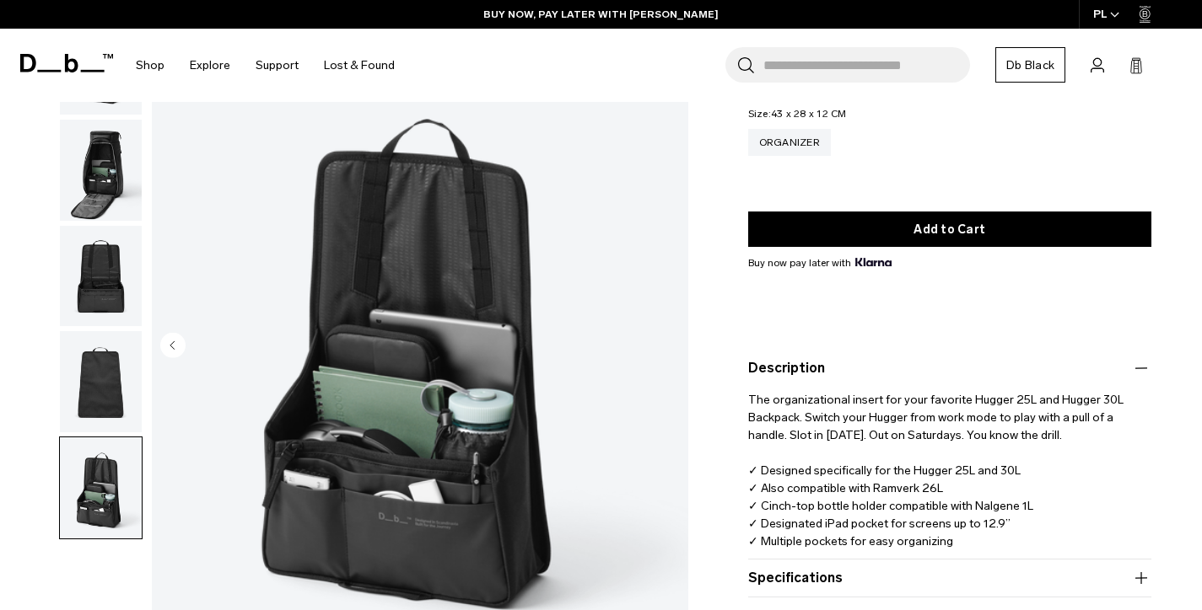
scroll to position [0, 0]
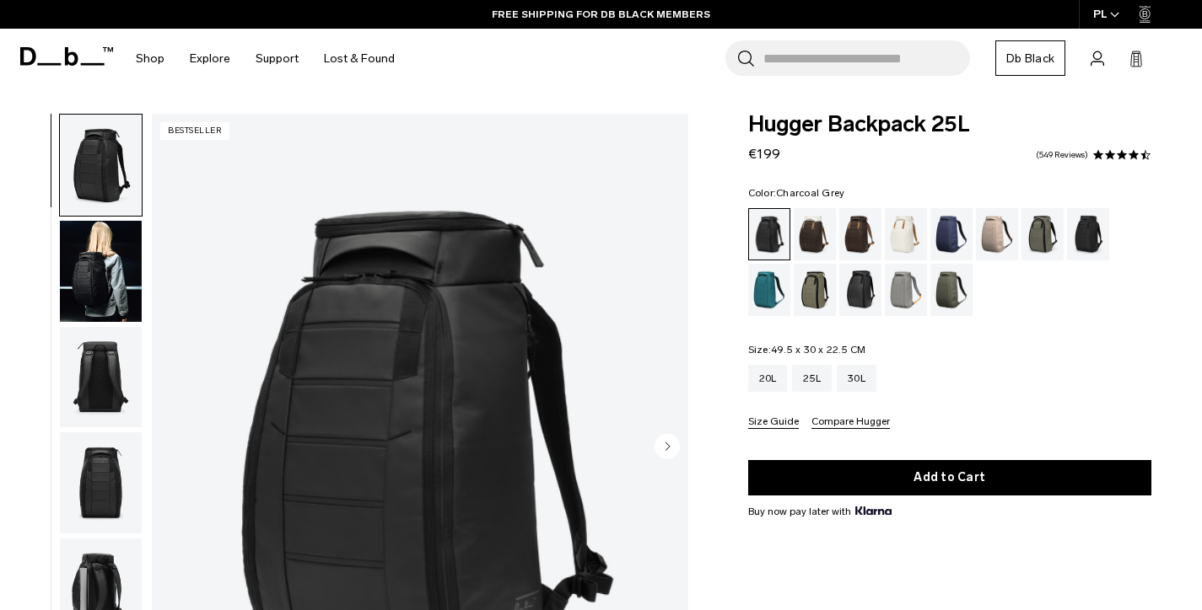
click at [1082, 236] on div "Charcoal Grey" at bounding box center [1088, 234] width 43 height 52
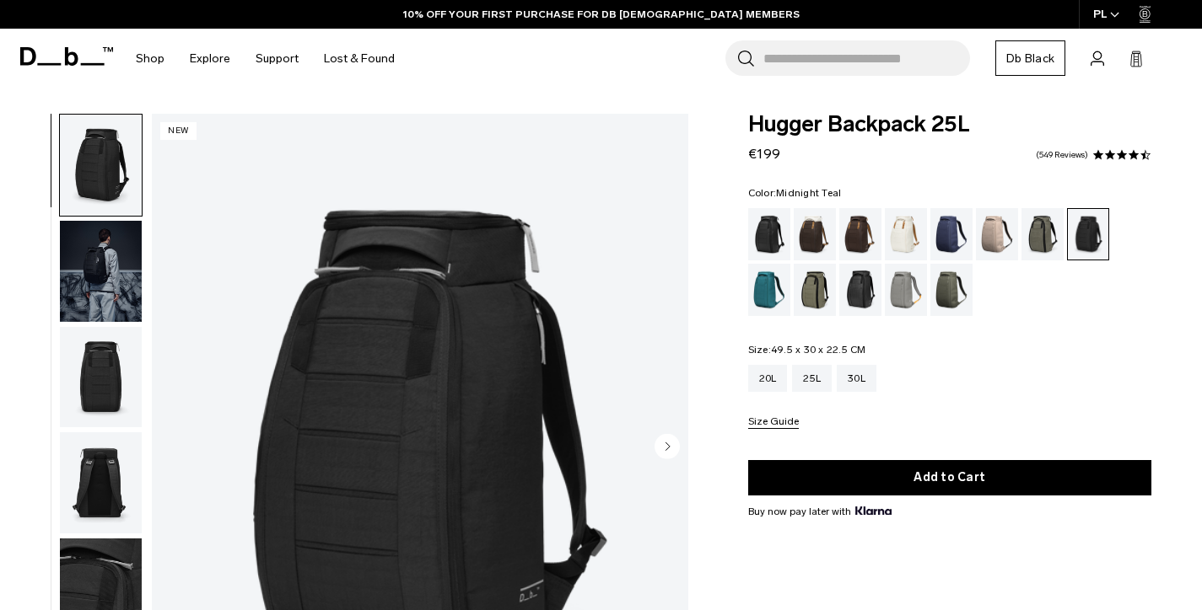
click at [764, 288] on div "Midnight Teal" at bounding box center [769, 290] width 43 height 52
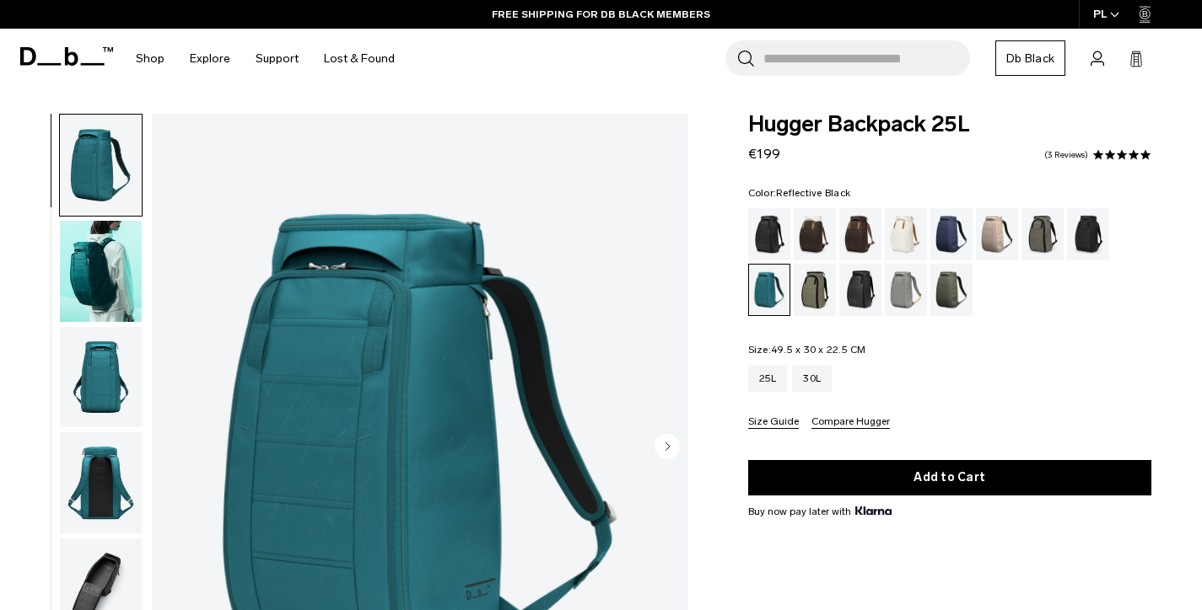
click at [851, 292] on div "Reflective Black" at bounding box center [860, 290] width 43 height 52
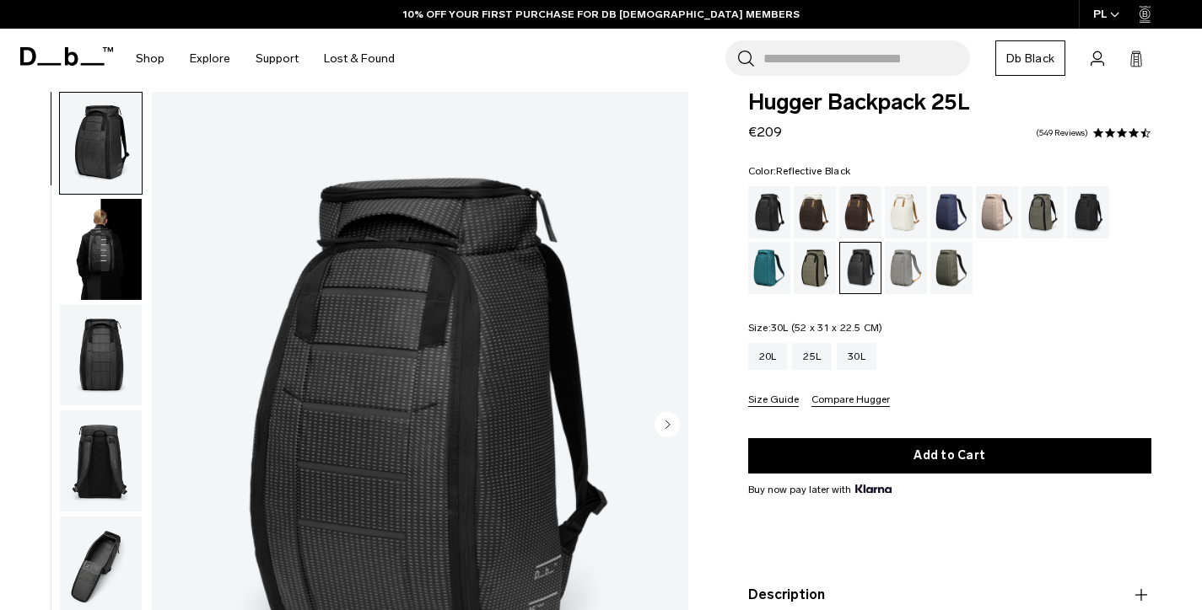
scroll to position [14, 0]
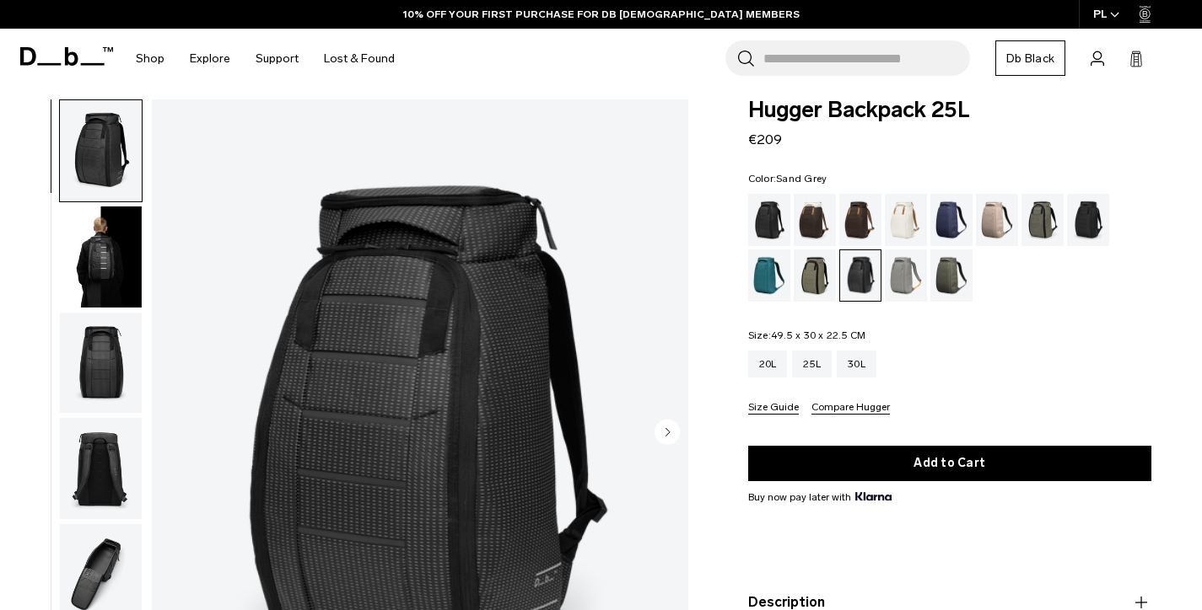
click at [908, 274] on div "Sand Grey" at bounding box center [906, 276] width 43 height 52
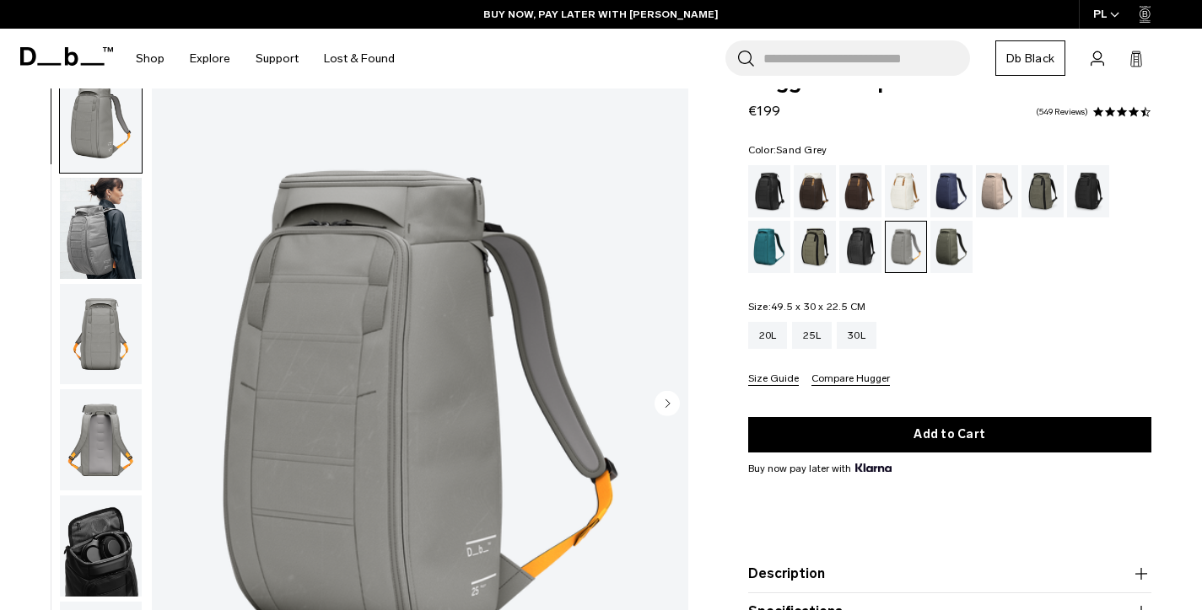
scroll to position [42, 0]
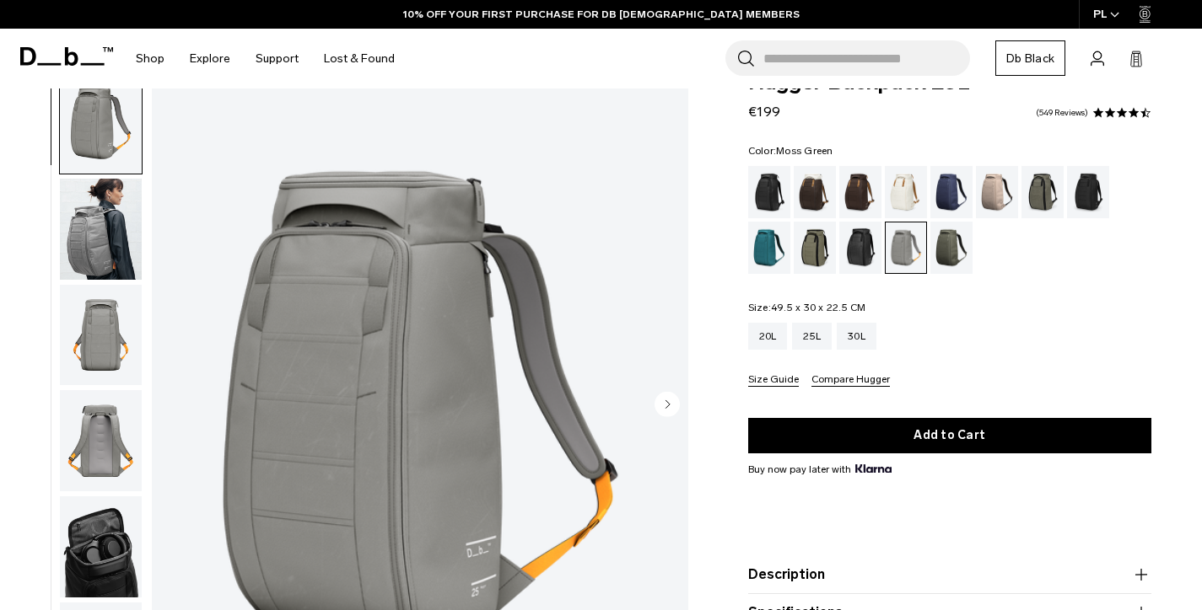
click at [949, 249] on div "Moss Green" at bounding box center [951, 248] width 43 height 52
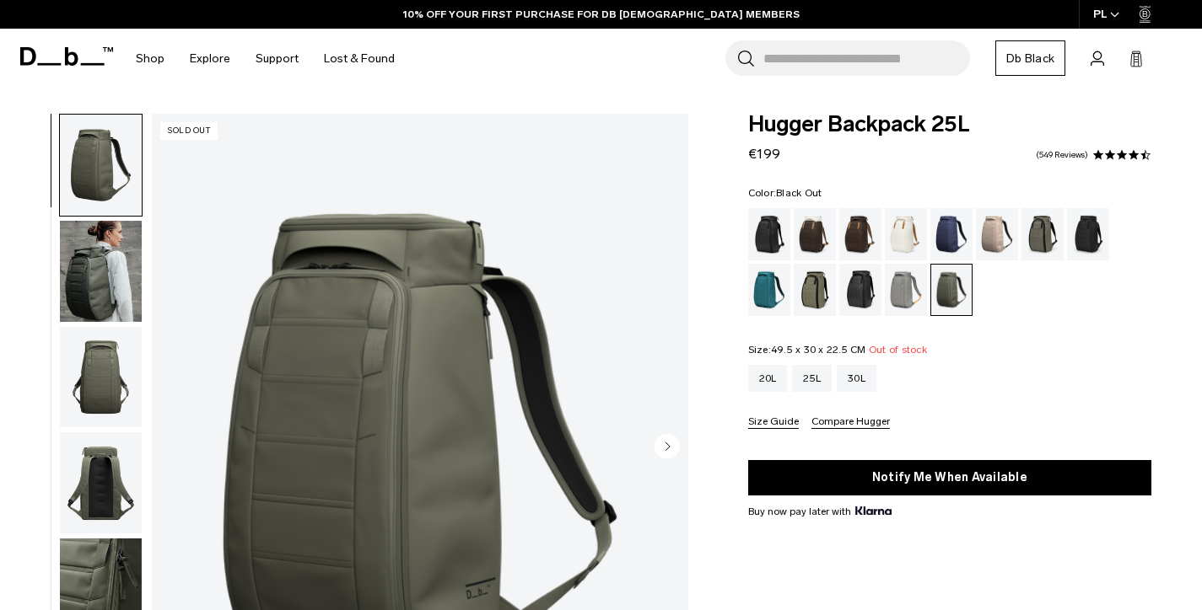
click at [764, 232] on div "Black Out" at bounding box center [769, 234] width 43 height 52
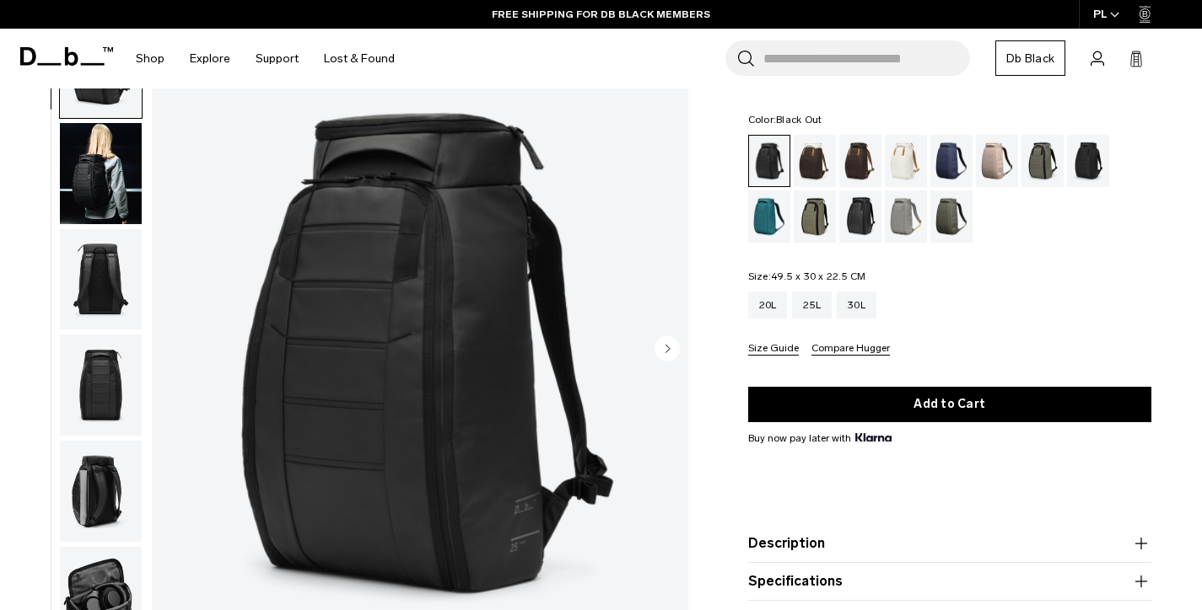
click at [105, 178] on img "button" at bounding box center [101, 173] width 82 height 101
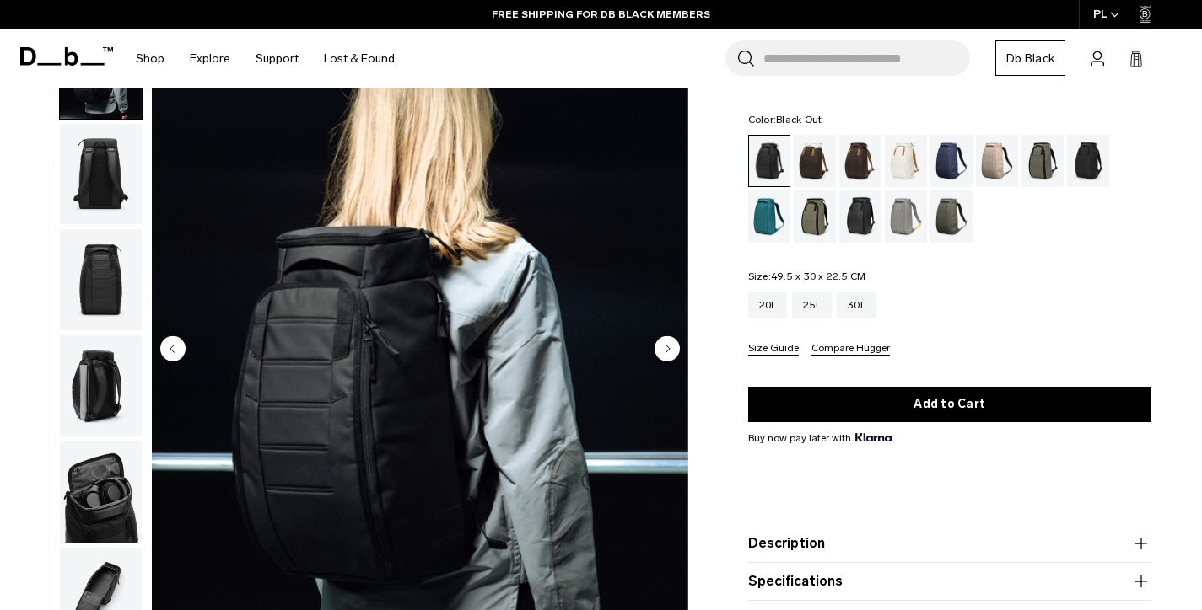
scroll to position [106, 0]
click at [104, 180] on img "button" at bounding box center [101, 173] width 82 height 101
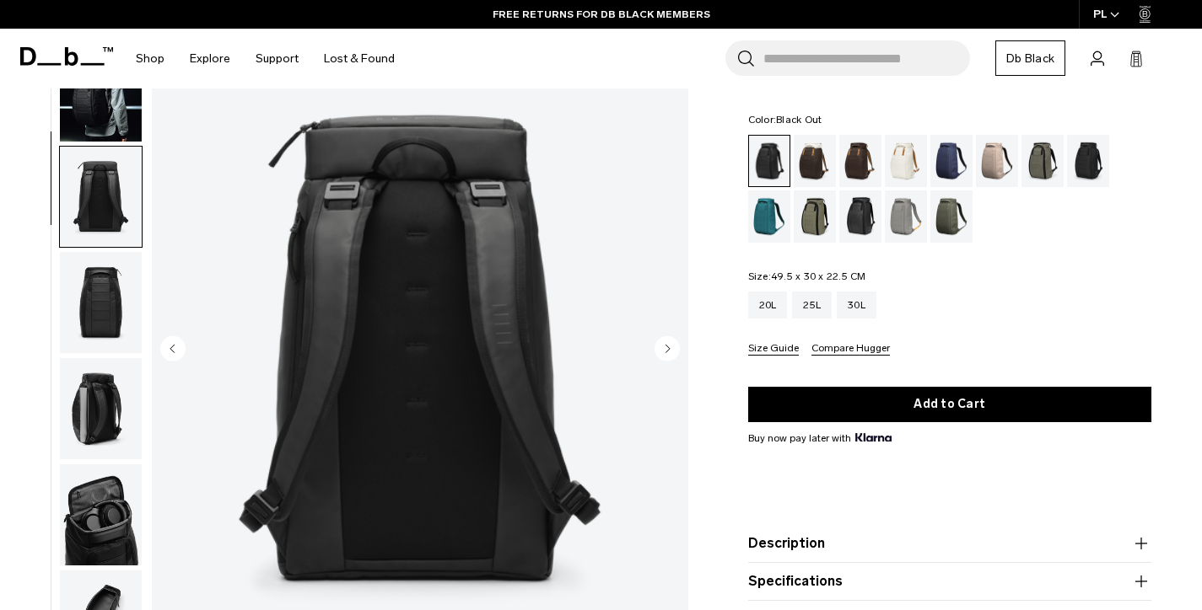
scroll to position [0, 0]
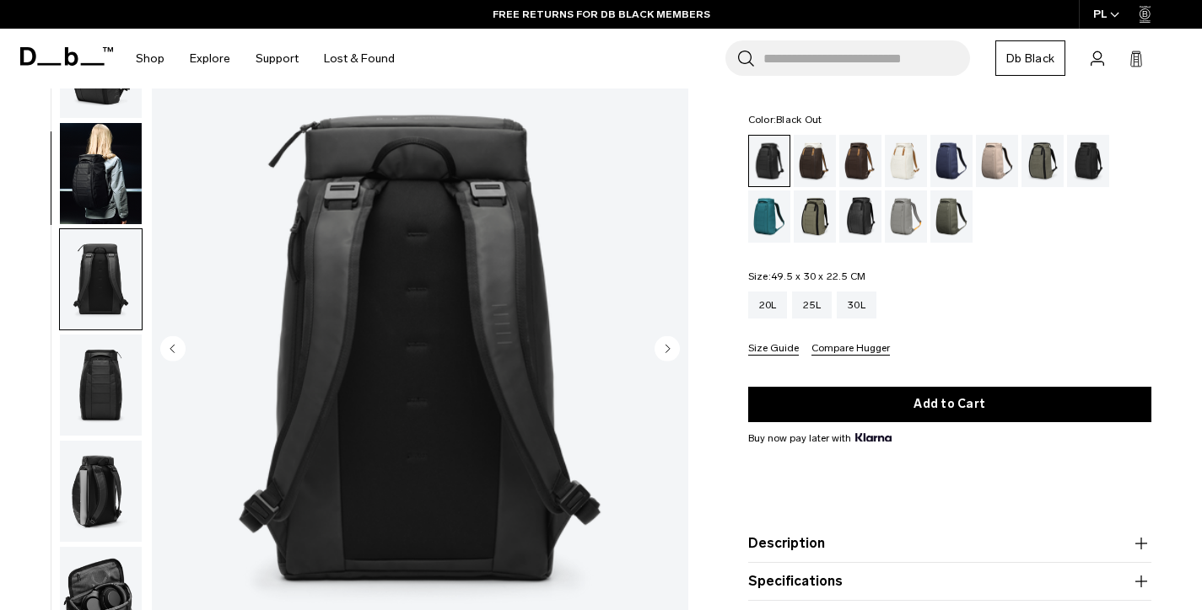
click at [105, 168] on img "button" at bounding box center [101, 173] width 82 height 101
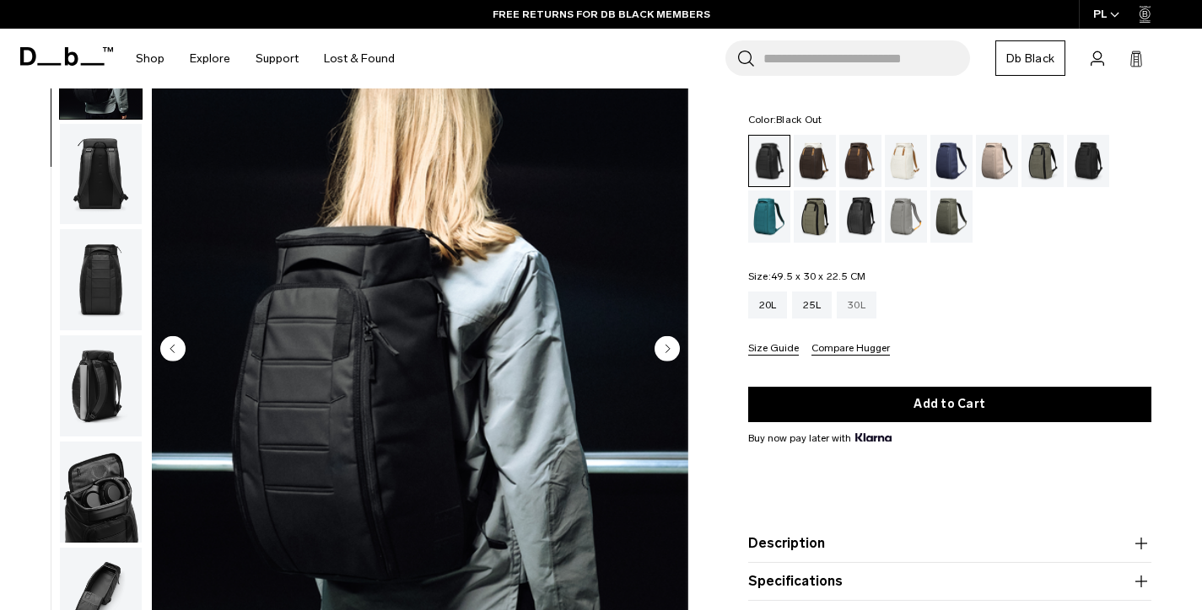
scroll to position [106, 0]
click at [768, 300] on div "20L" at bounding box center [768, 305] width 40 height 27
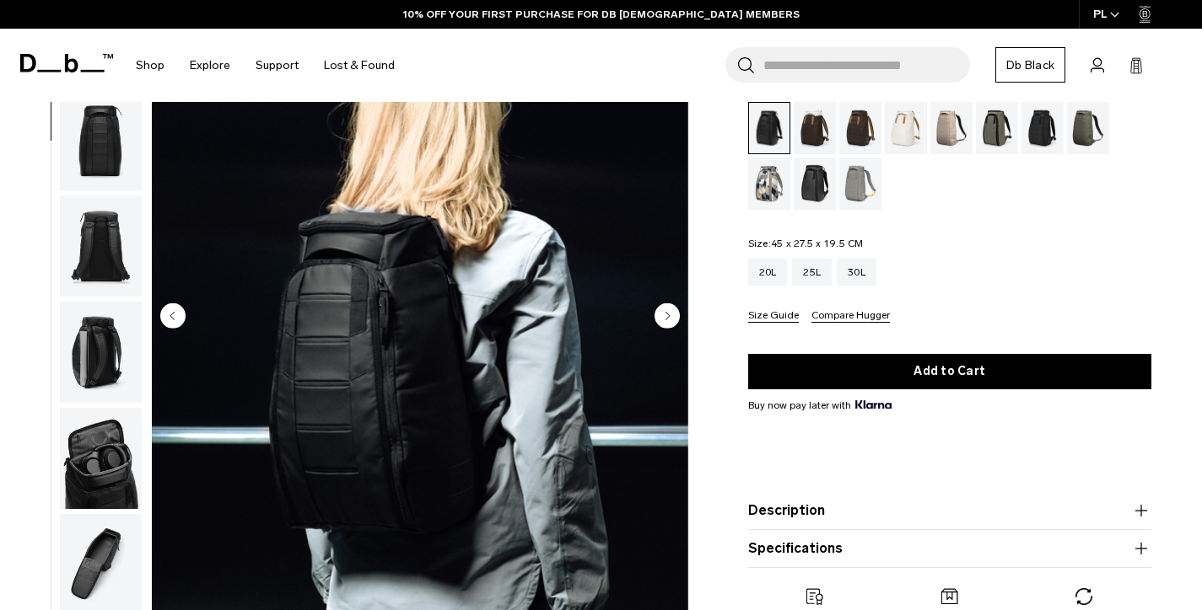
scroll to position [116, 0]
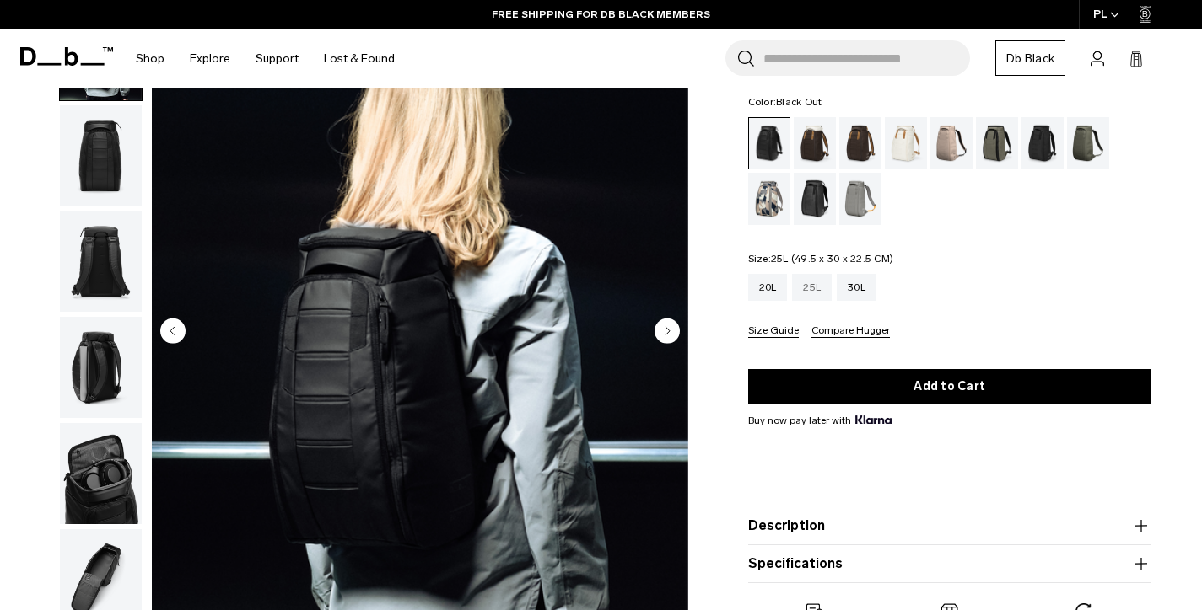
click at [813, 283] on div "25L" at bounding box center [812, 287] width 40 height 27
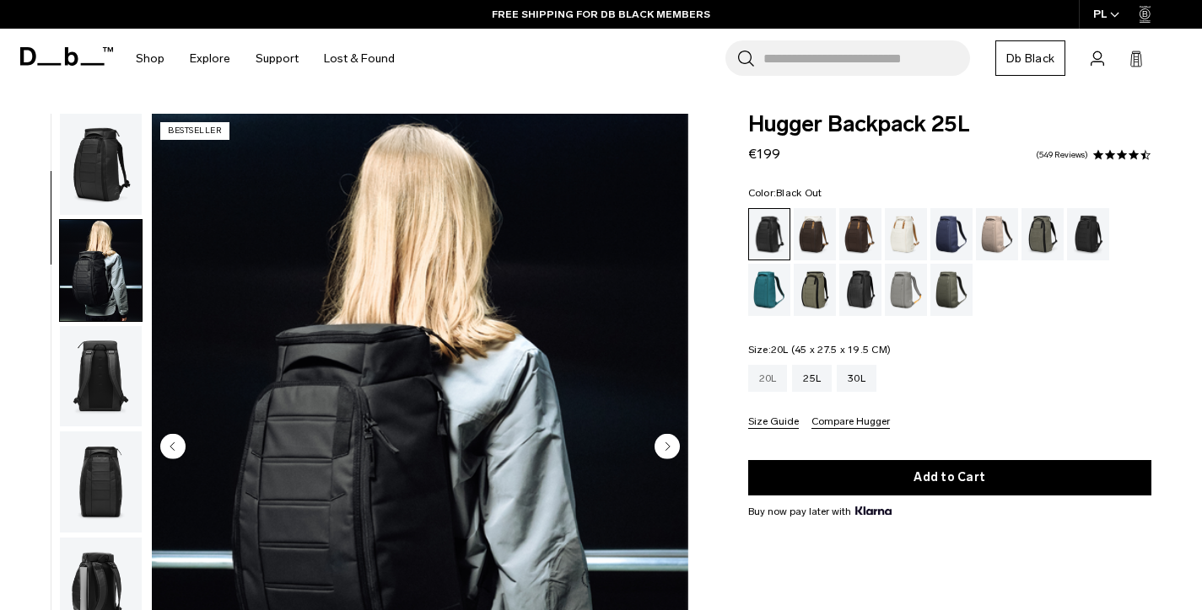
click at [772, 374] on div "20L" at bounding box center [768, 378] width 40 height 27
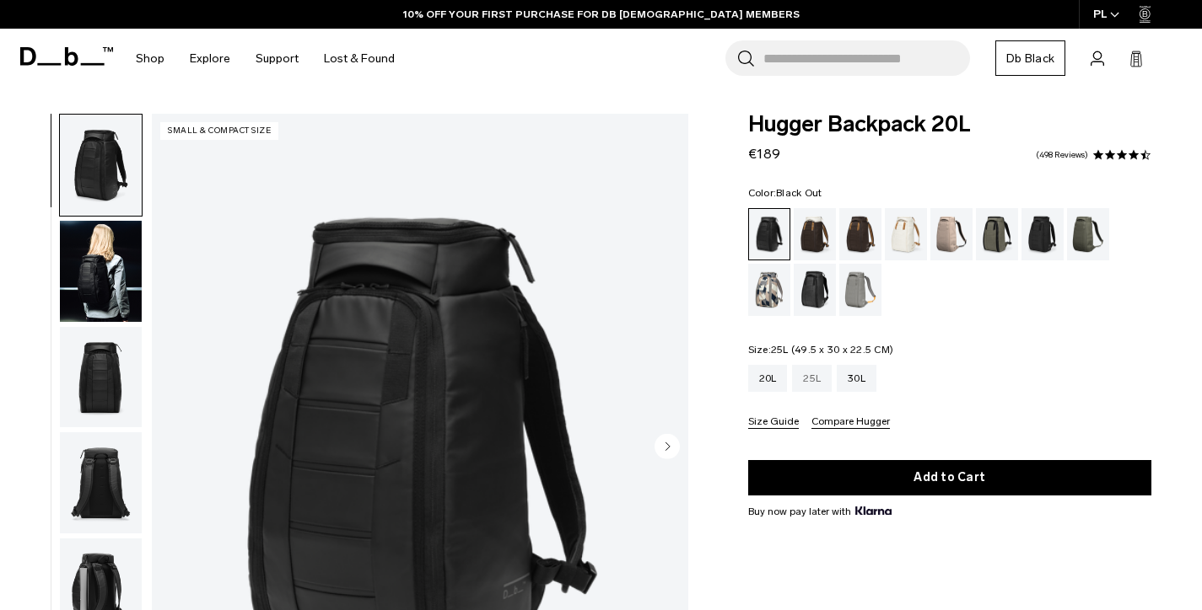
click at [814, 371] on div "25L" at bounding box center [812, 378] width 40 height 27
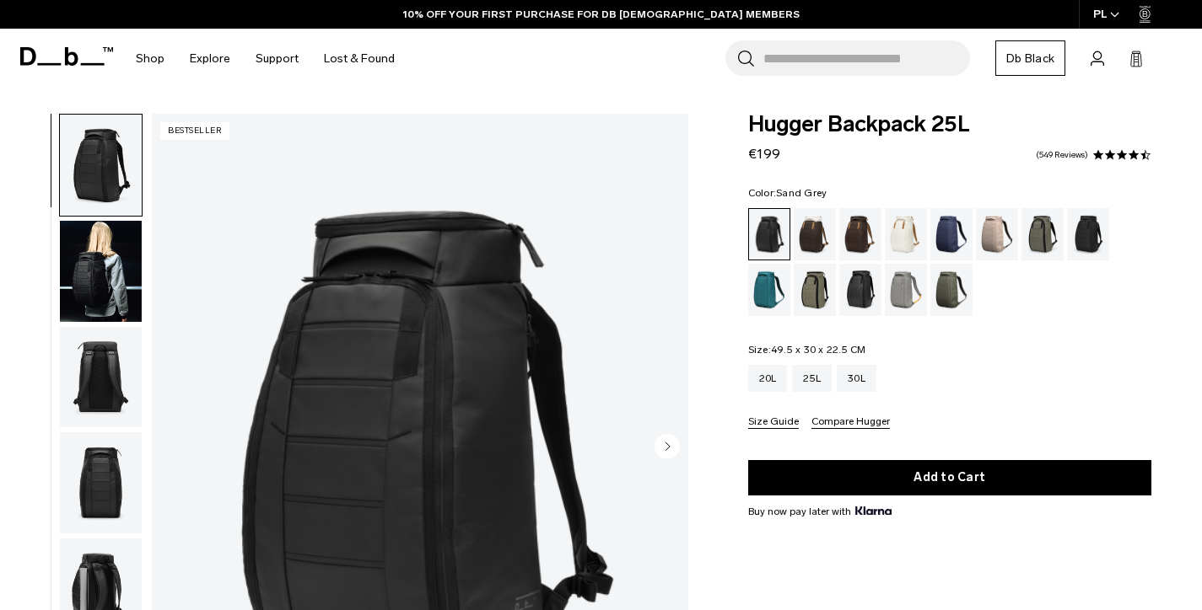
click at [900, 292] on div "Sand Grey" at bounding box center [906, 290] width 43 height 52
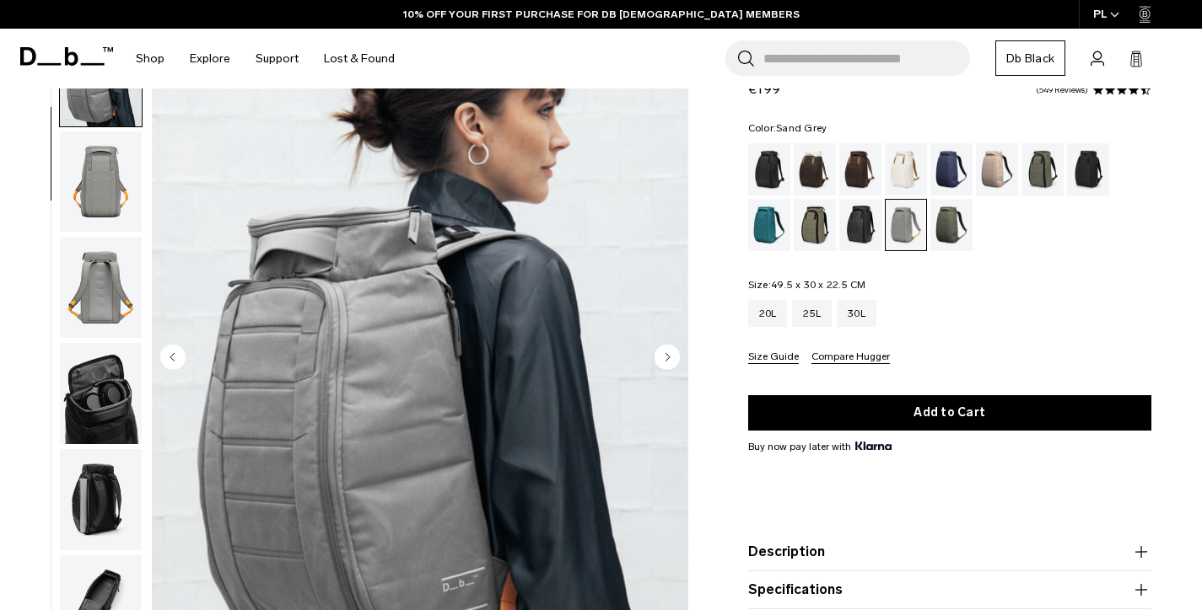
scroll to position [13, 0]
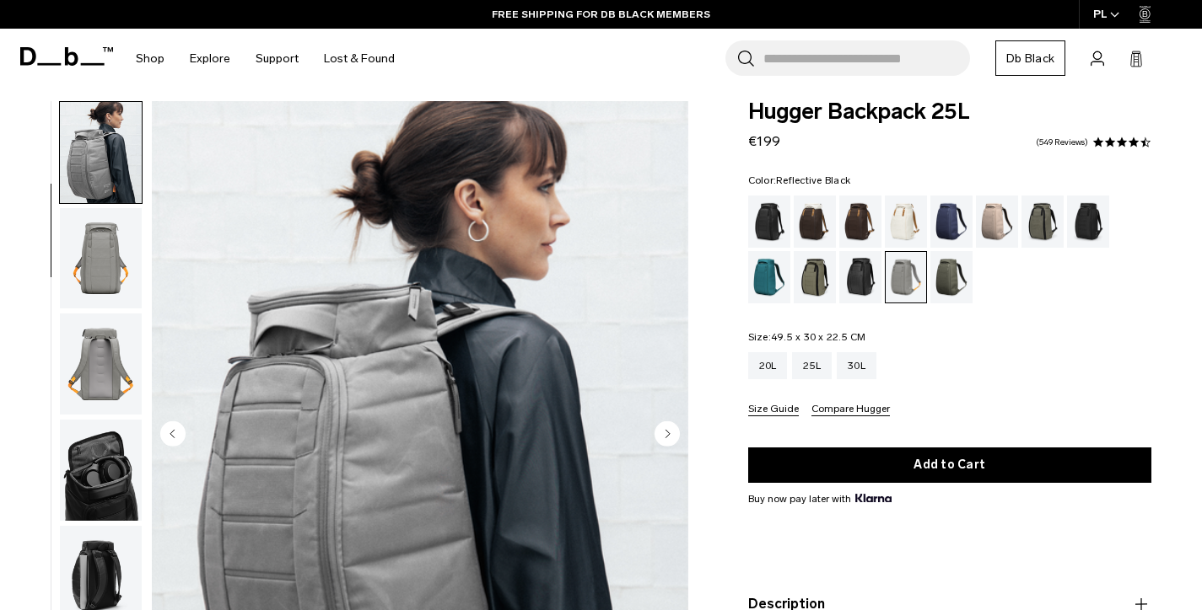
click at [866, 277] on div "Reflective Black" at bounding box center [860, 277] width 43 height 52
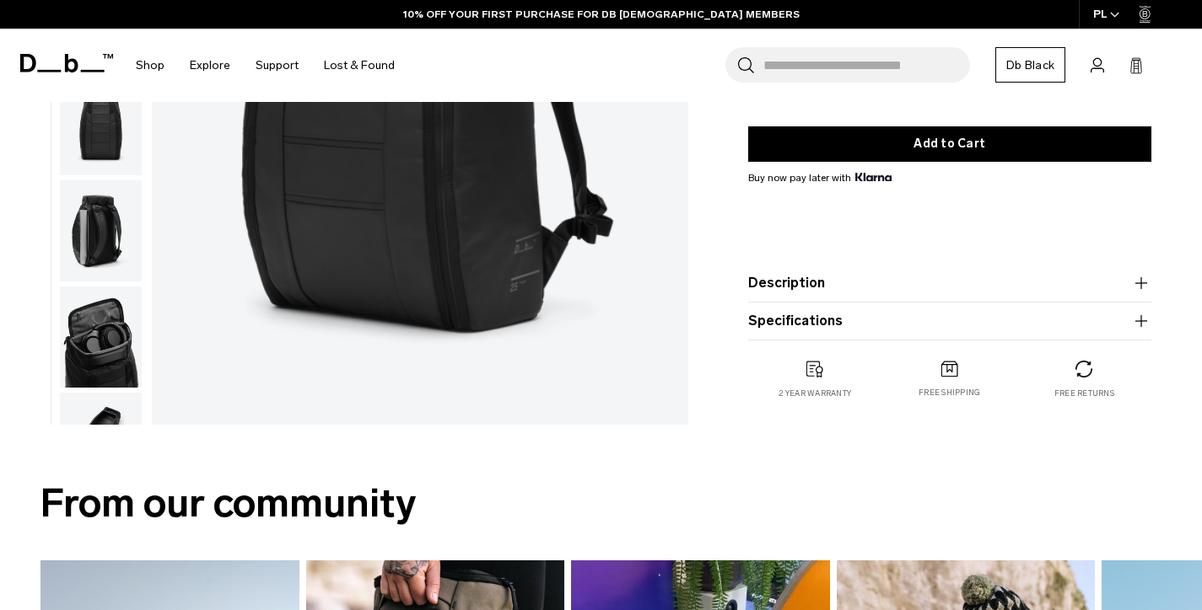
scroll to position [395, 0]
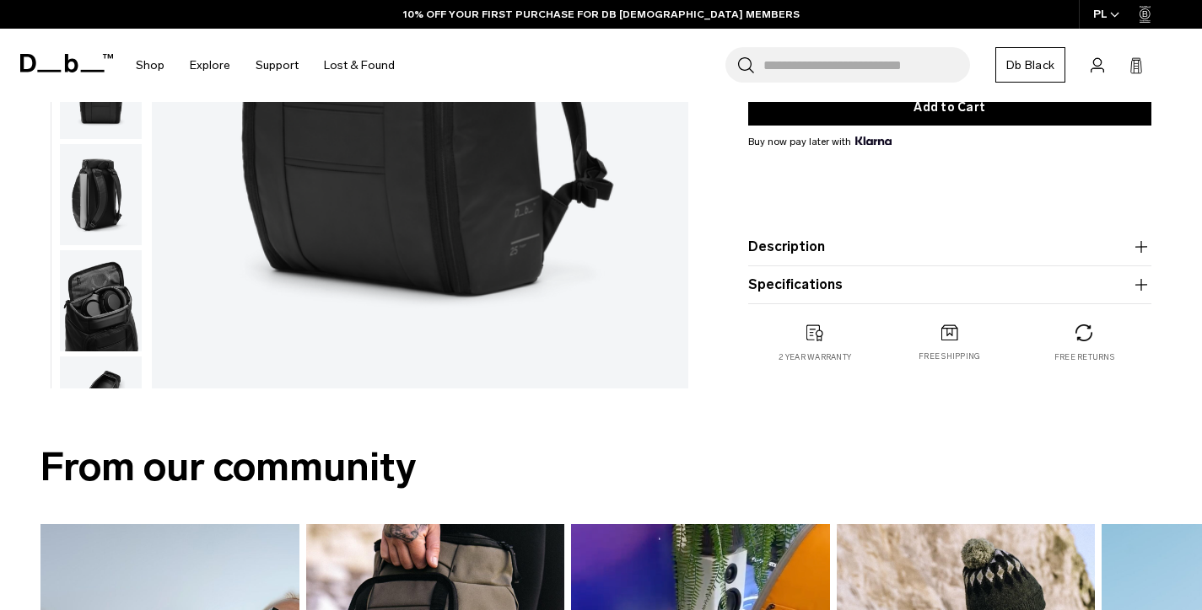
click at [788, 248] on button "Description" at bounding box center [950, 247] width 404 height 20
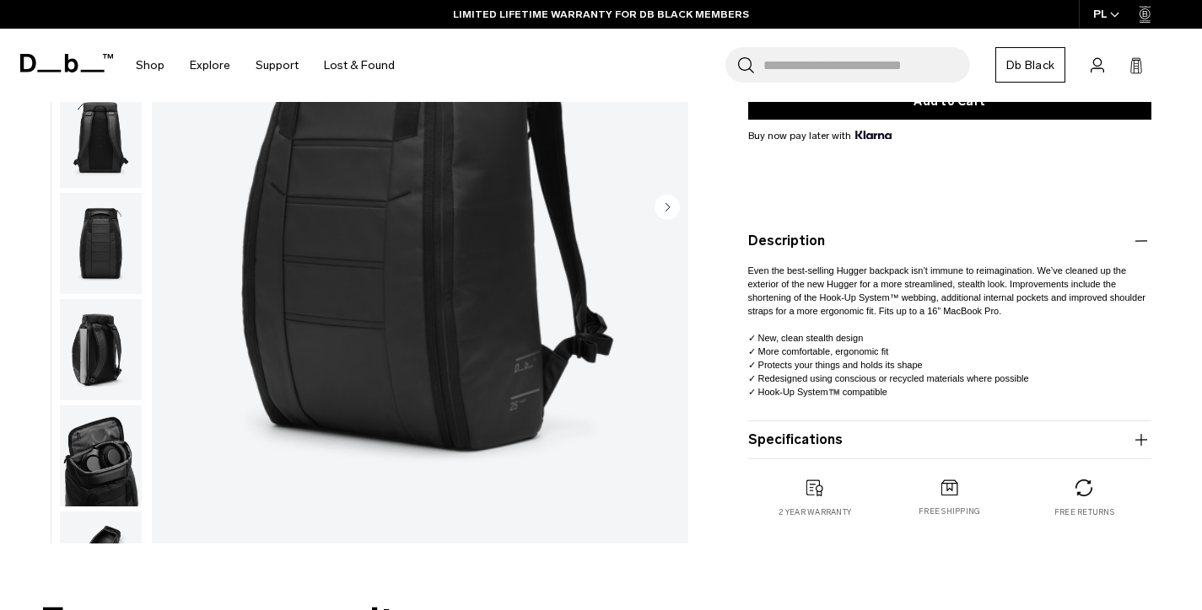
scroll to position [31, 0]
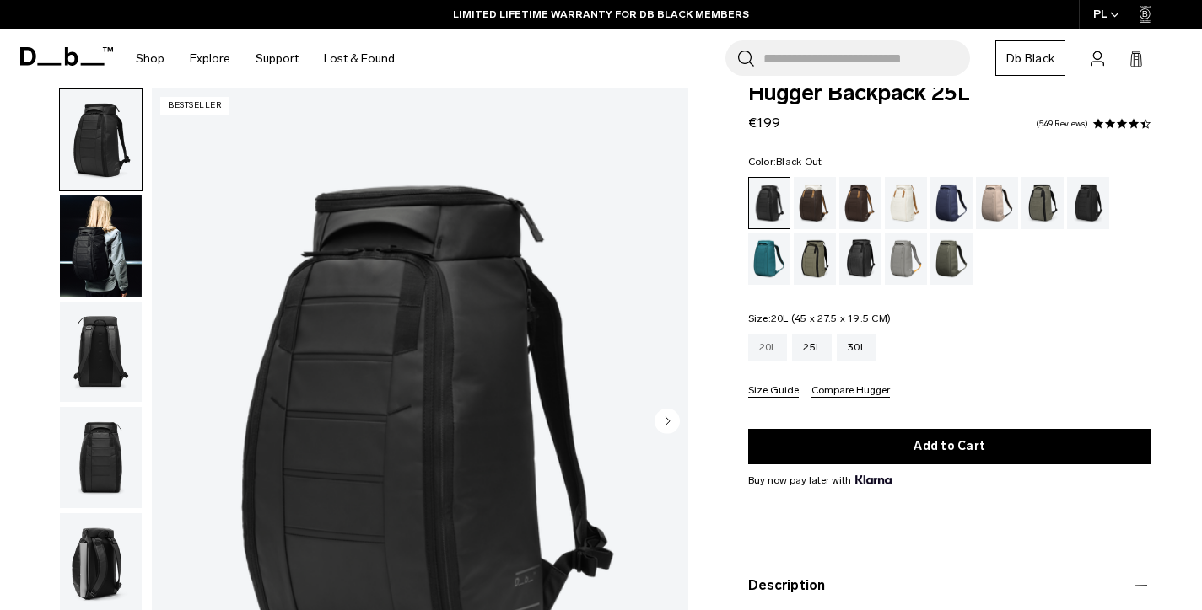
click at [764, 346] on div "20L" at bounding box center [768, 347] width 40 height 27
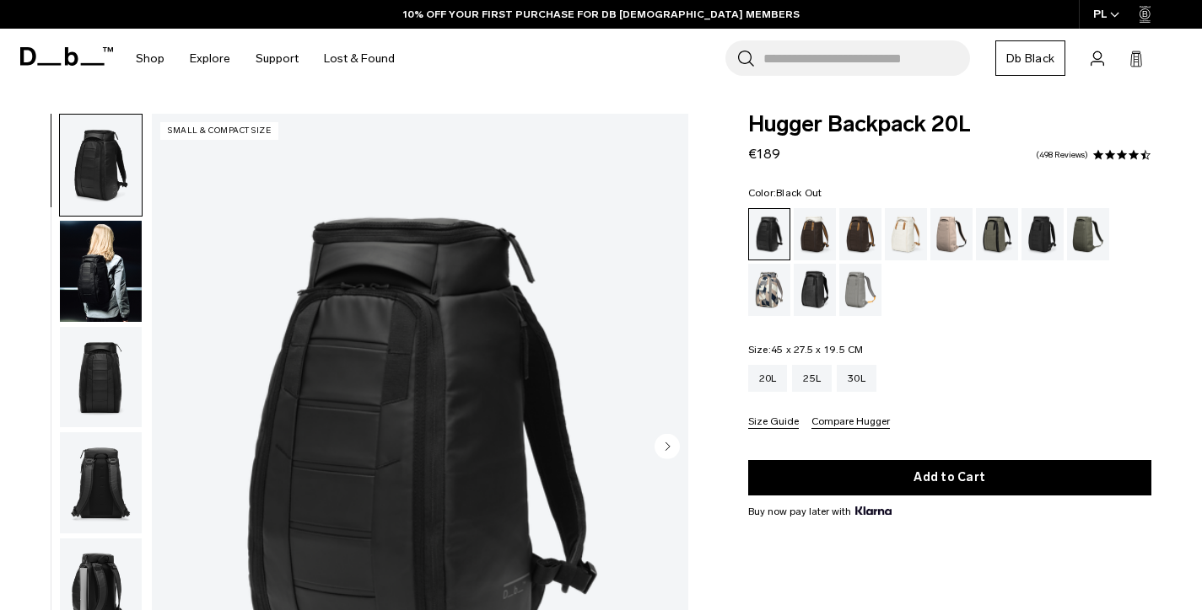
click at [840, 607] on button "Description" at bounding box center [950, 617] width 404 height 20
click at [868, 379] on div "30L" at bounding box center [856, 378] width 40 height 27
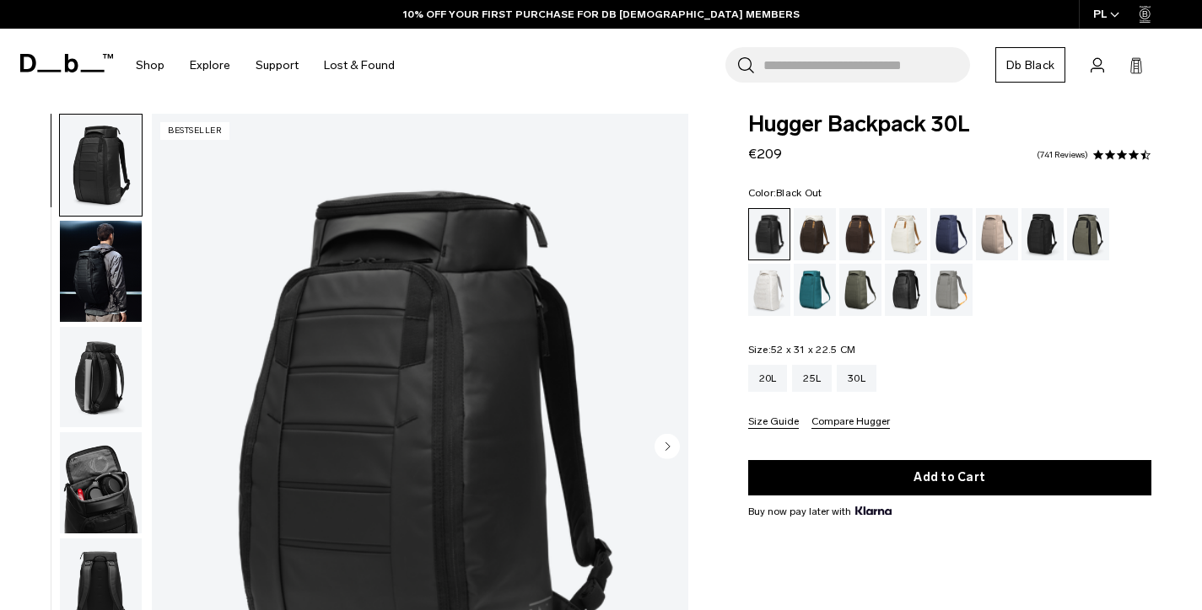
scroll to position [381, 0]
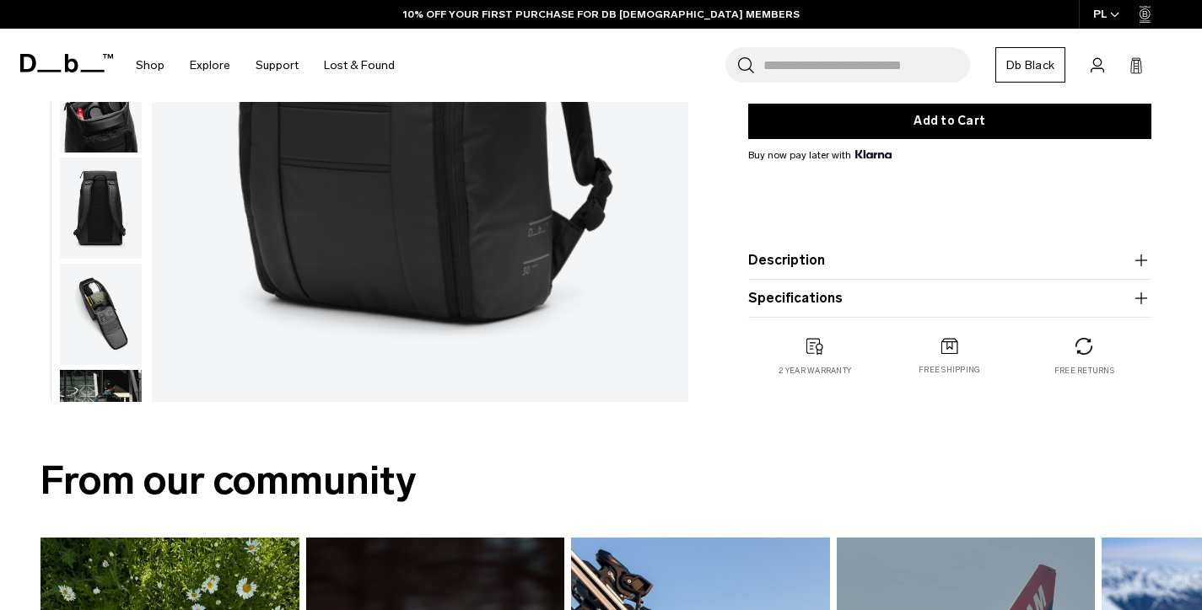
click at [830, 263] on button "Description" at bounding box center [950, 260] width 404 height 20
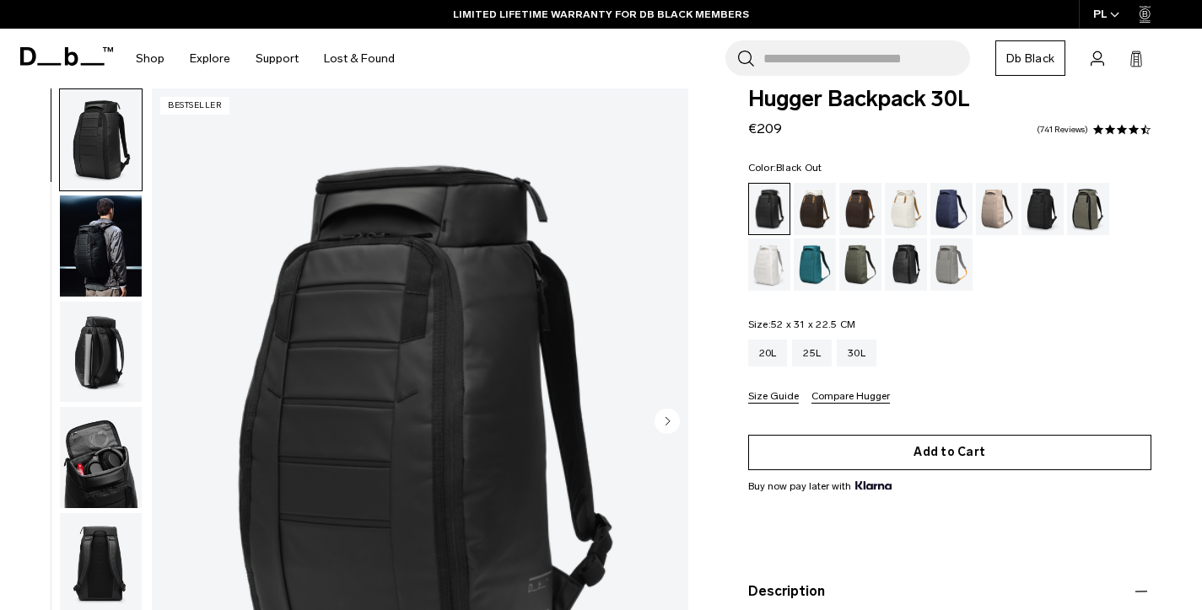
scroll to position [0, 0]
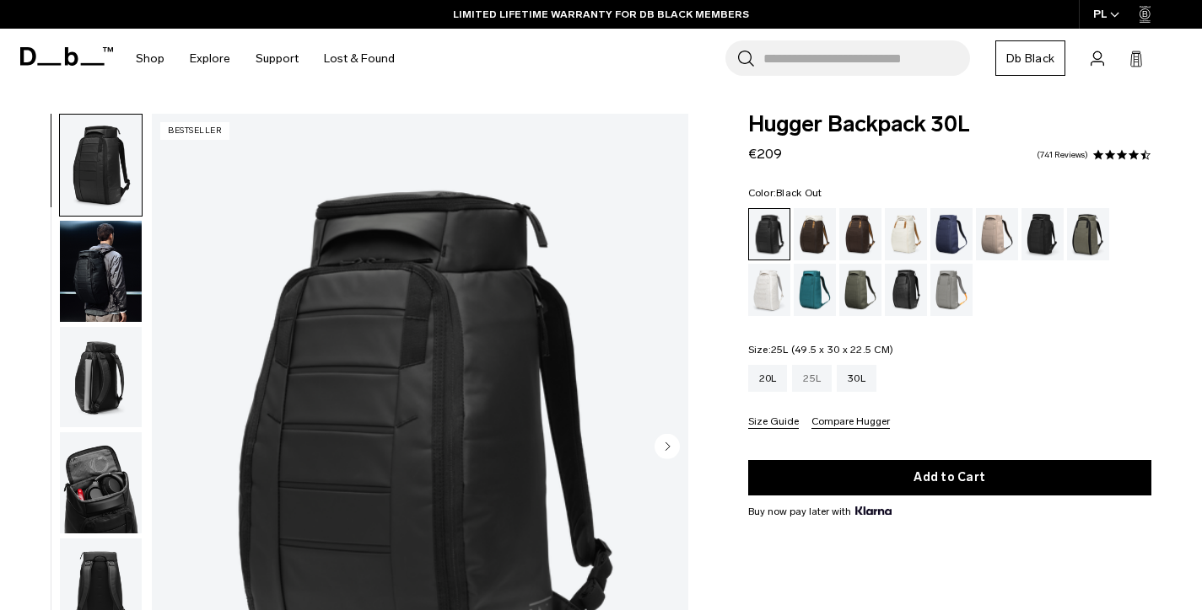
click at [812, 379] on div "25L" at bounding box center [812, 378] width 40 height 27
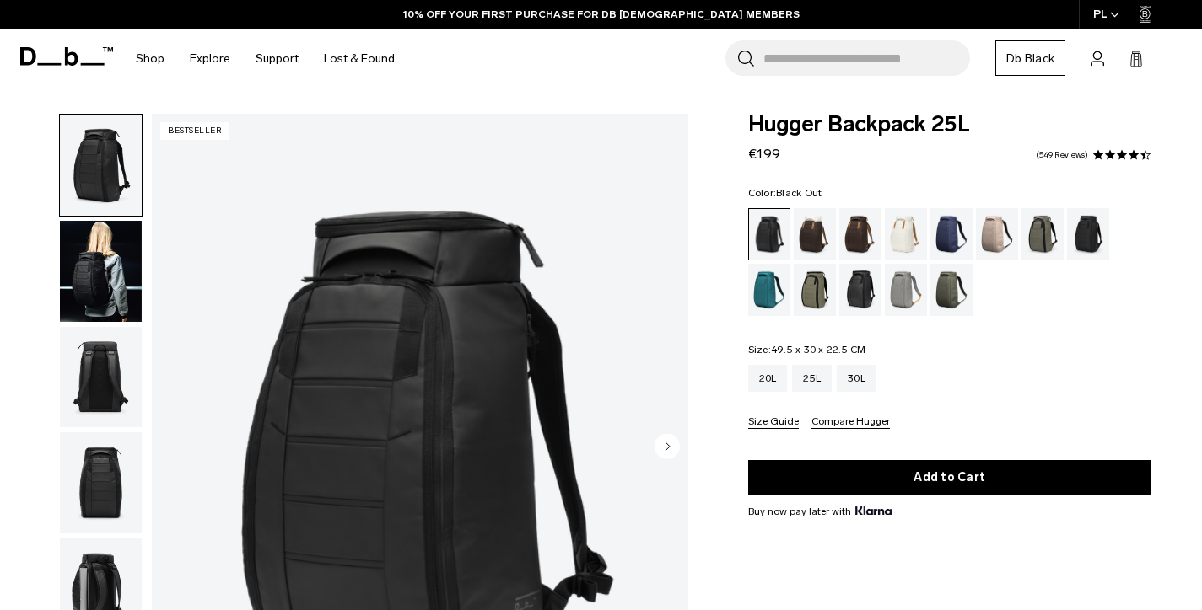
click at [0, 0] on span "Account" at bounding box center [0, 0] width 0 height 0
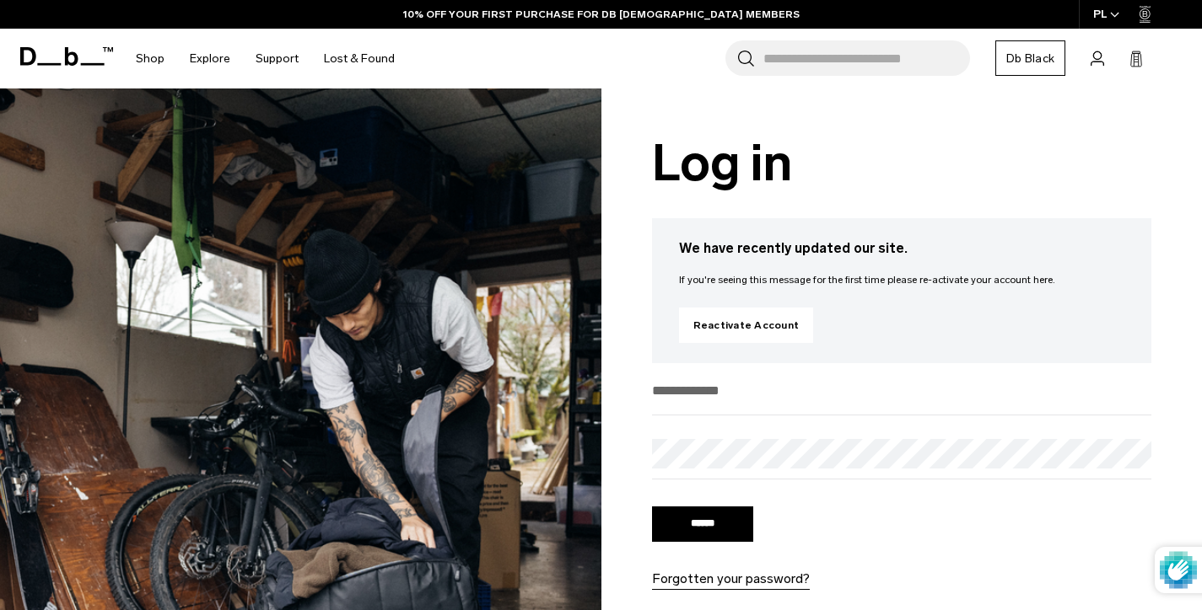
scroll to position [22, 0]
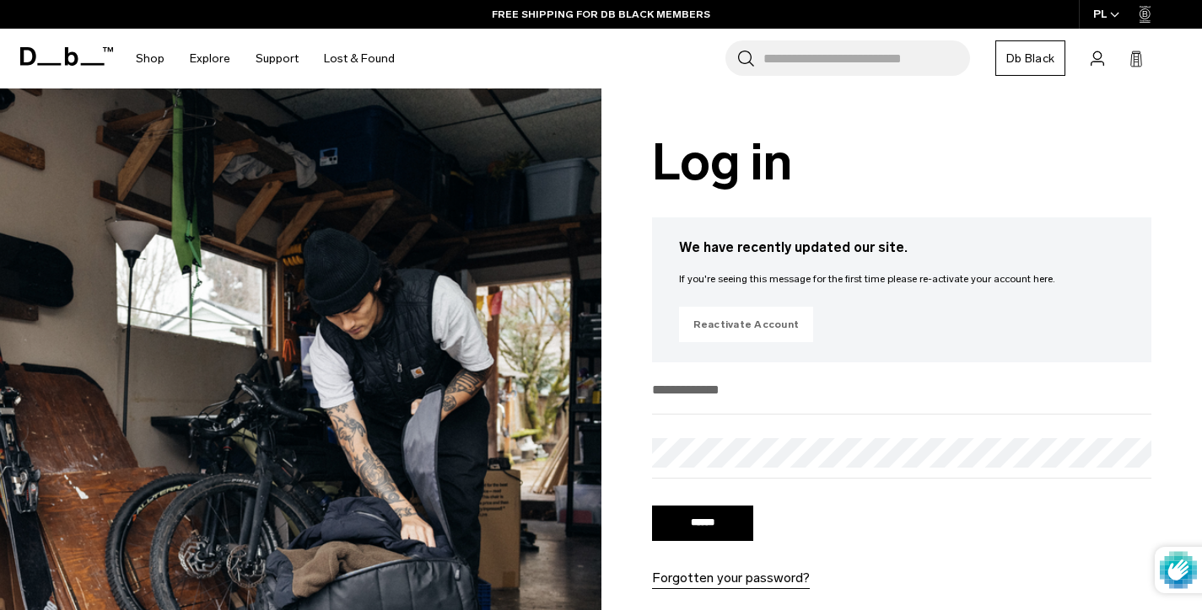
click at [767, 333] on link "Reactivate Account" at bounding box center [746, 324] width 135 height 35
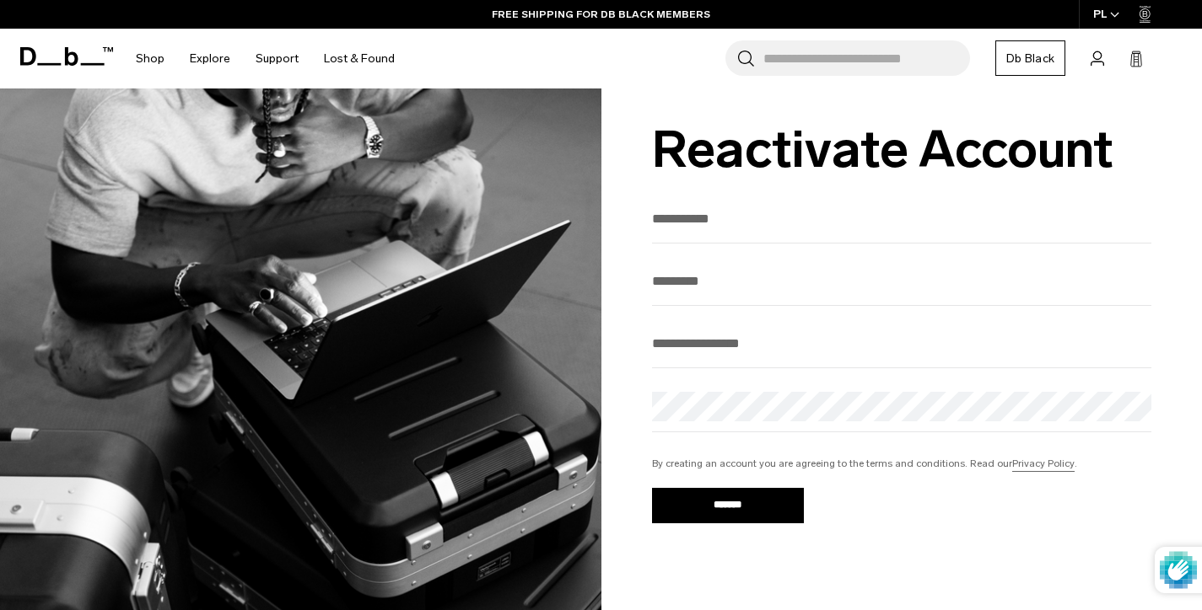
scroll to position [35, 0]
type input "*****"
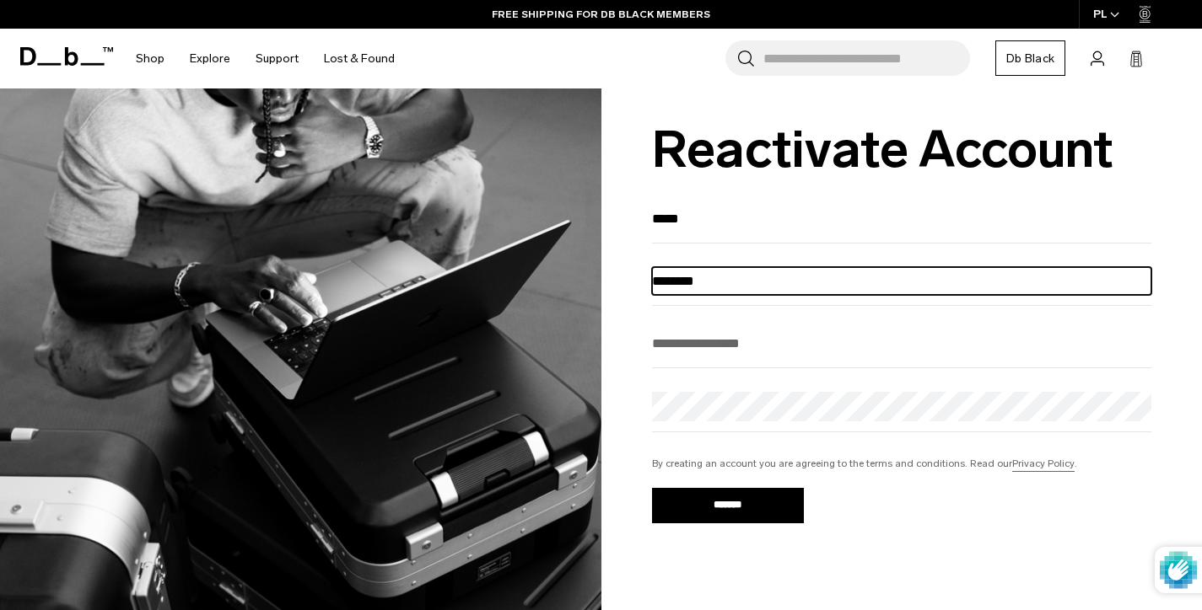
type input "********"
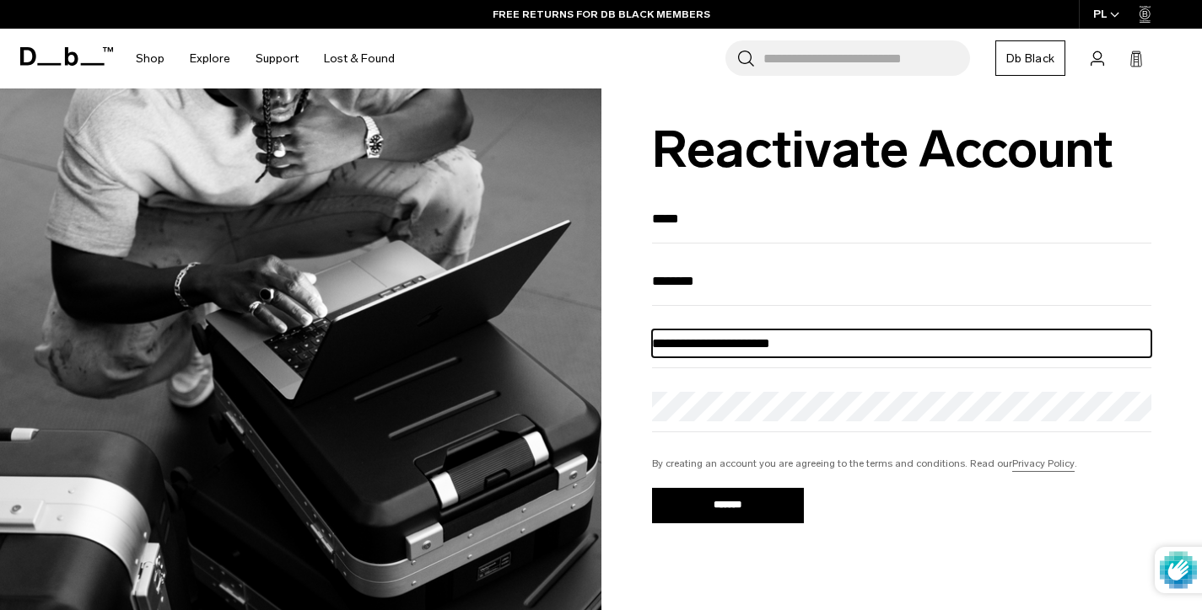
type input "**********"
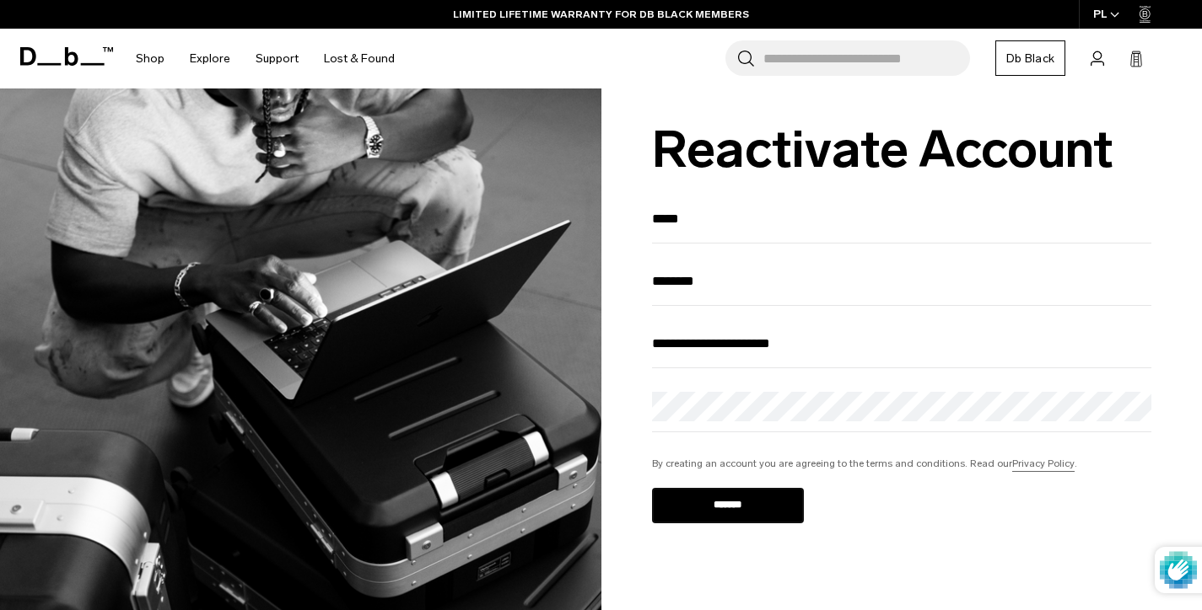
click at [714, 517] on input "*******" at bounding box center [728, 505] width 152 height 35
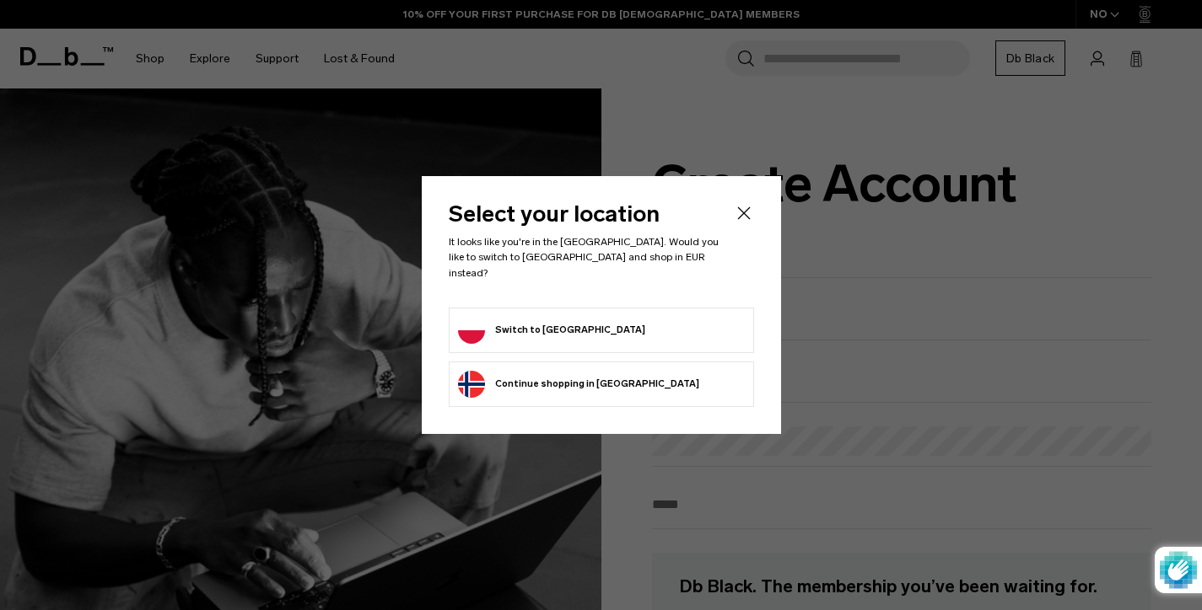
click at [509, 330] on button "Switch to [GEOGRAPHIC_DATA]" at bounding box center [551, 330] width 187 height 27
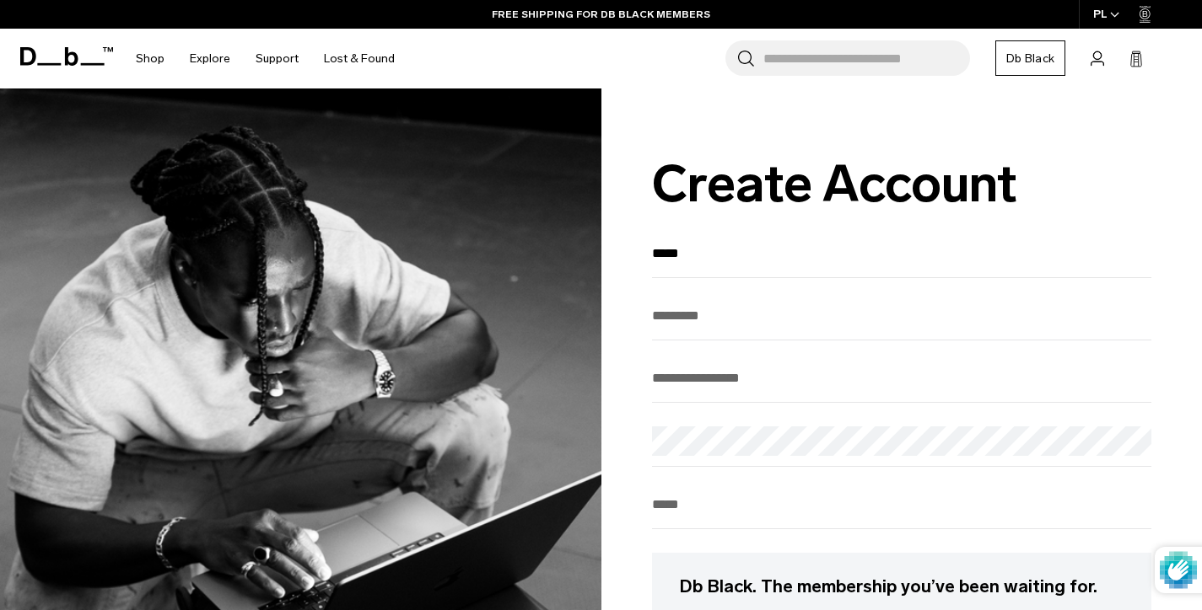
type input "*****"
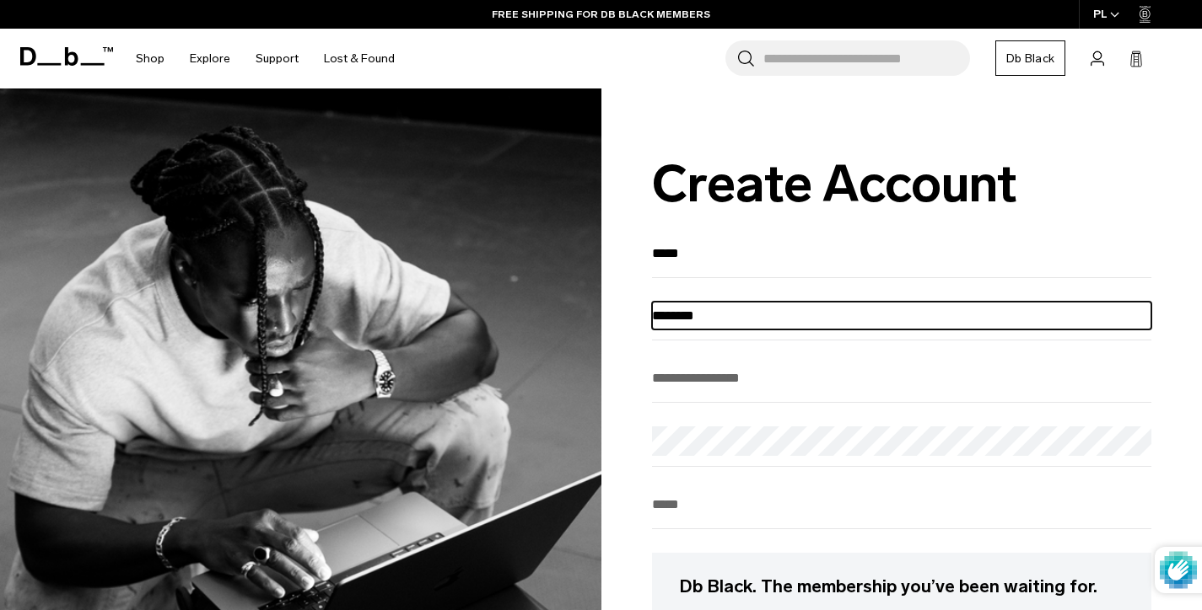
type input "********"
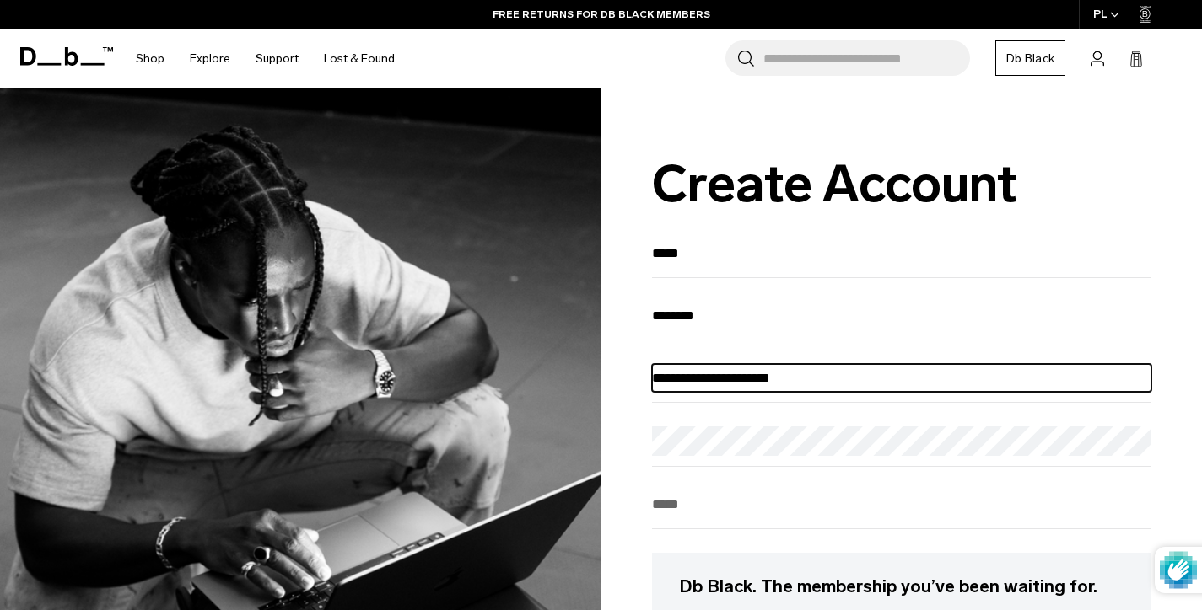
type input "**********"
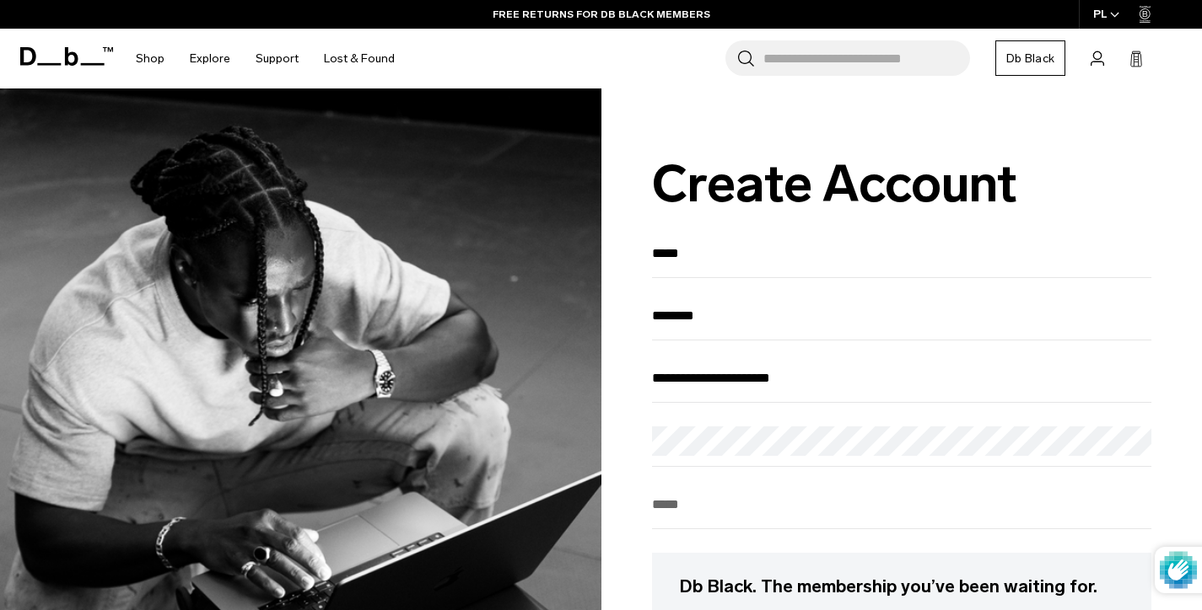
click at [629, 400] on div "**********" at bounding box center [901, 621] width 601 height 1065
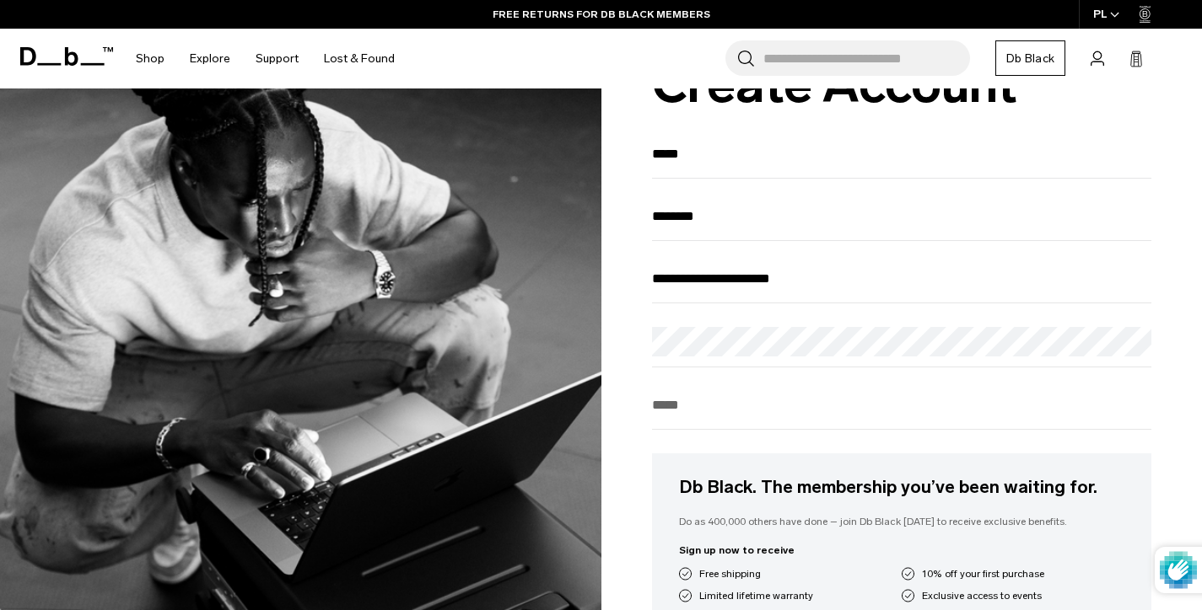
scroll to position [304, 0]
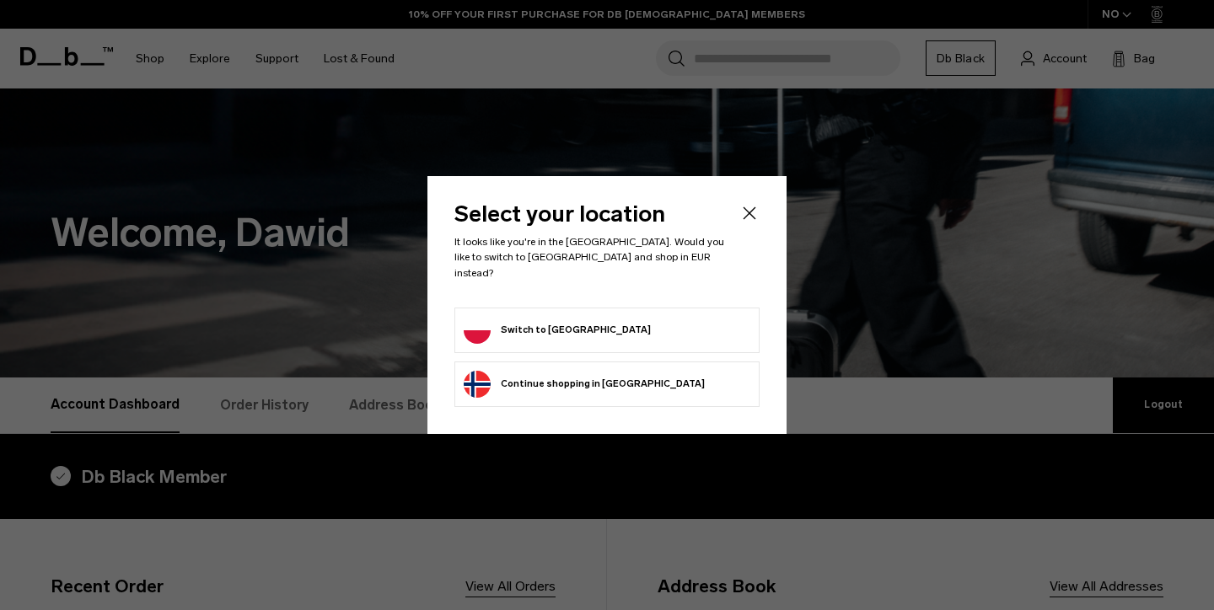
click at [519, 321] on button "Switch to Poland" at bounding box center [557, 330] width 187 height 27
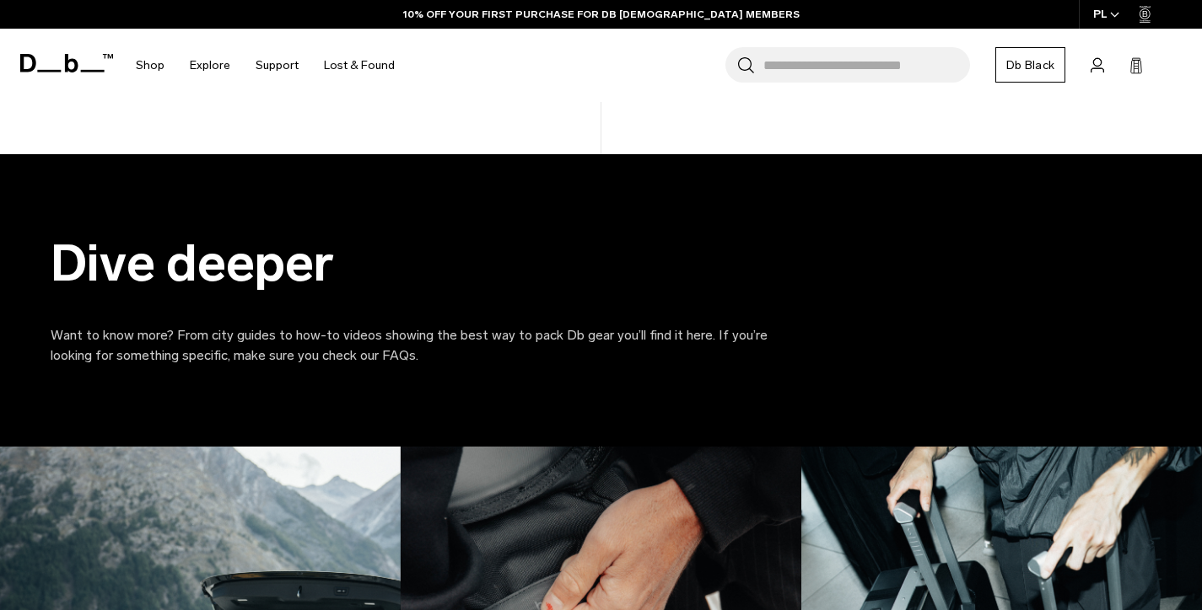
scroll to position [356, 0]
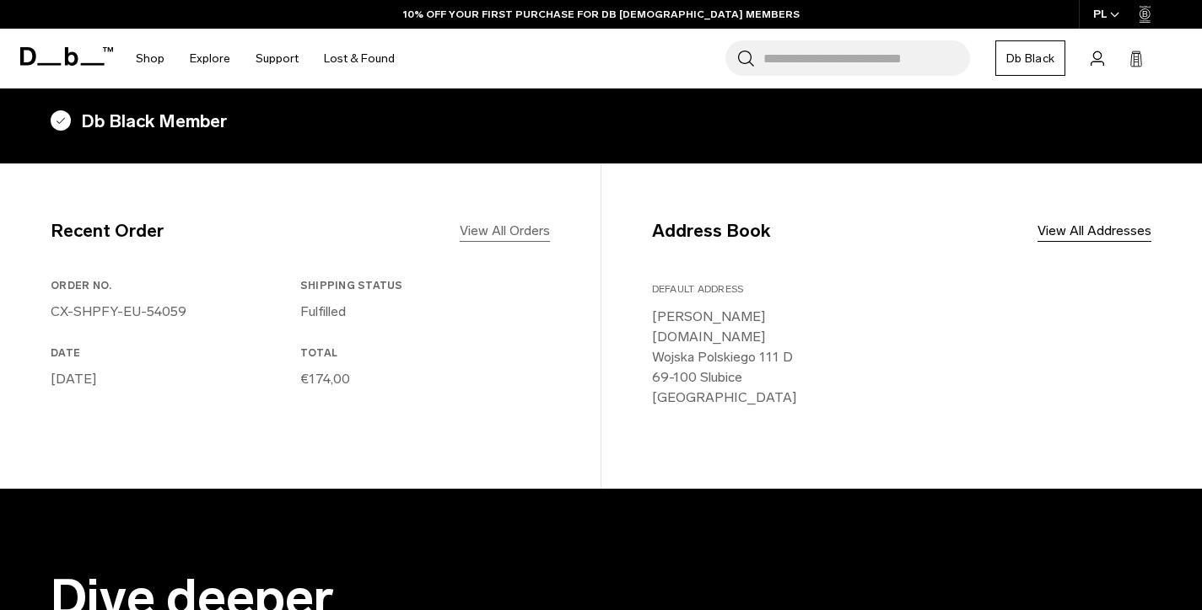
click at [508, 226] on link "View All Orders" at bounding box center [505, 231] width 90 height 20
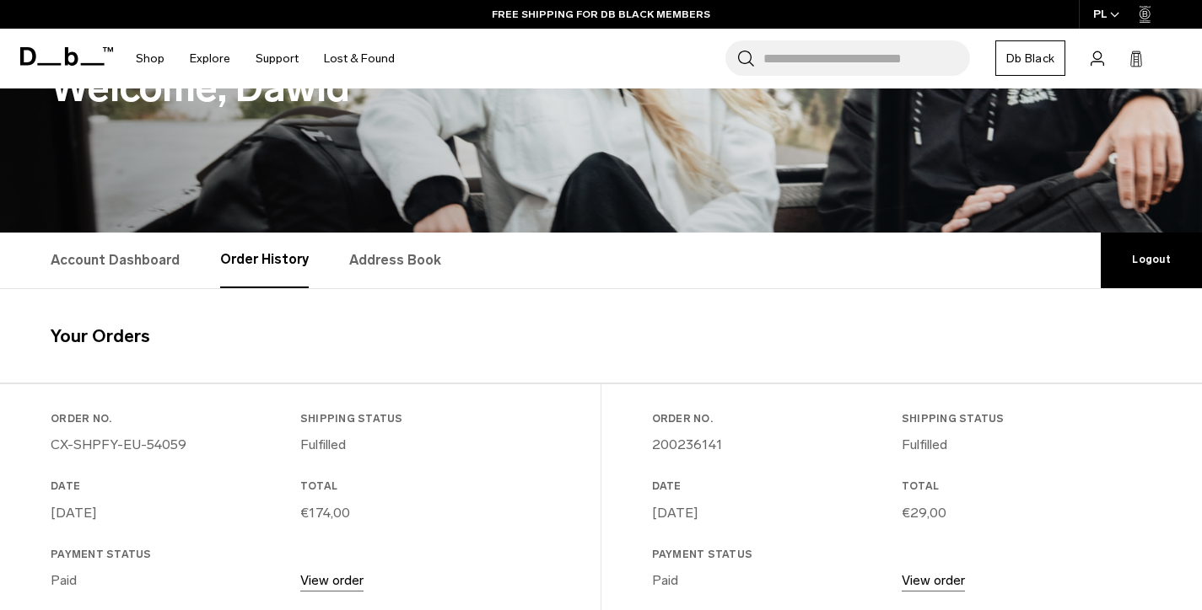
scroll to position [283, 0]
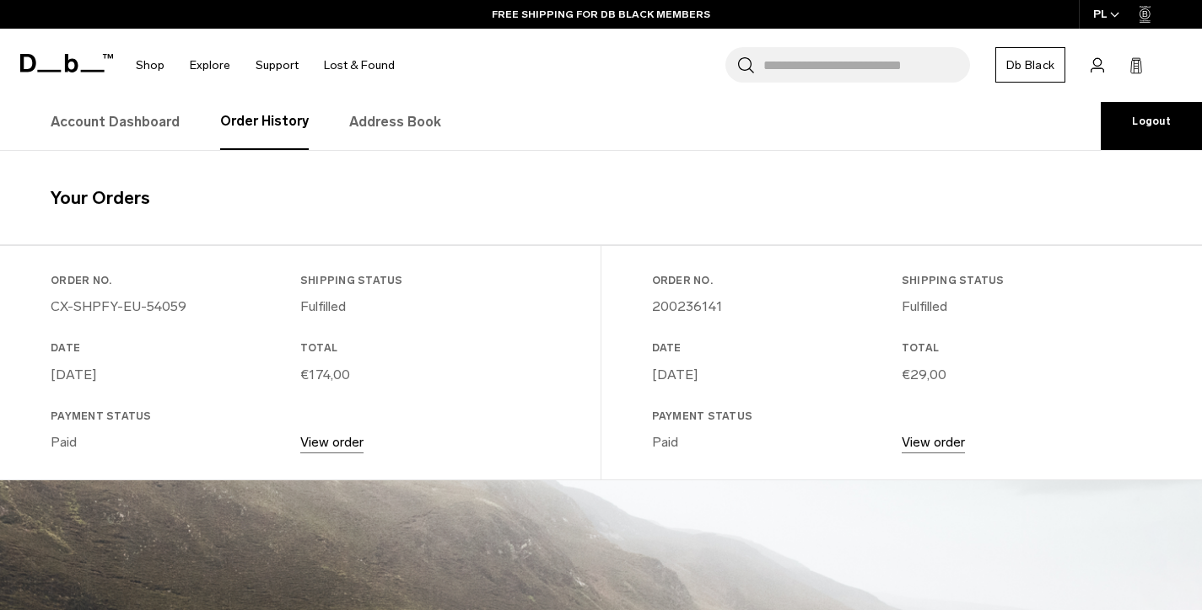
click at [351, 449] on link "View order" at bounding box center [331, 442] width 63 height 16
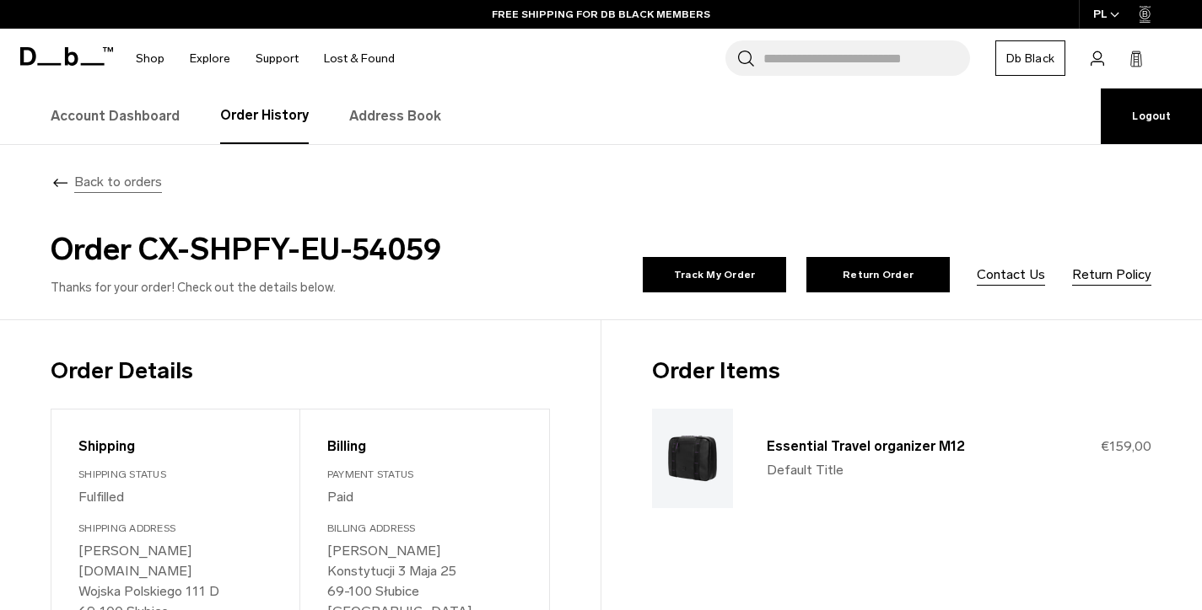
click at [77, 180] on span "Back to orders" at bounding box center [118, 182] width 88 height 20
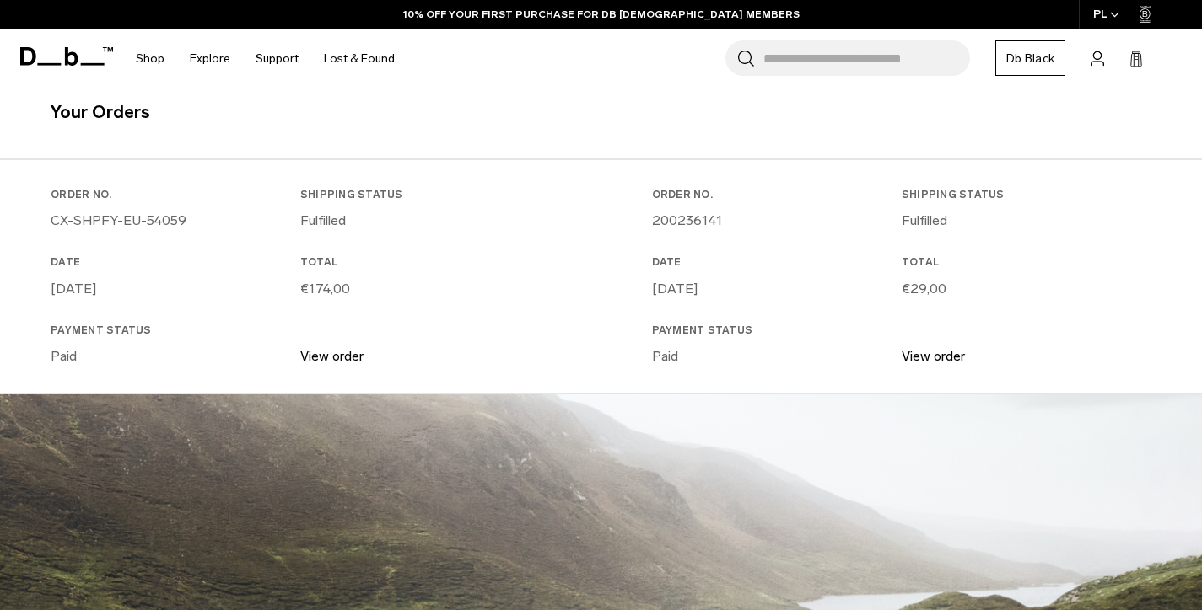
scroll to position [369, 0]
click at [925, 358] on link "View order" at bounding box center [932, 356] width 63 height 16
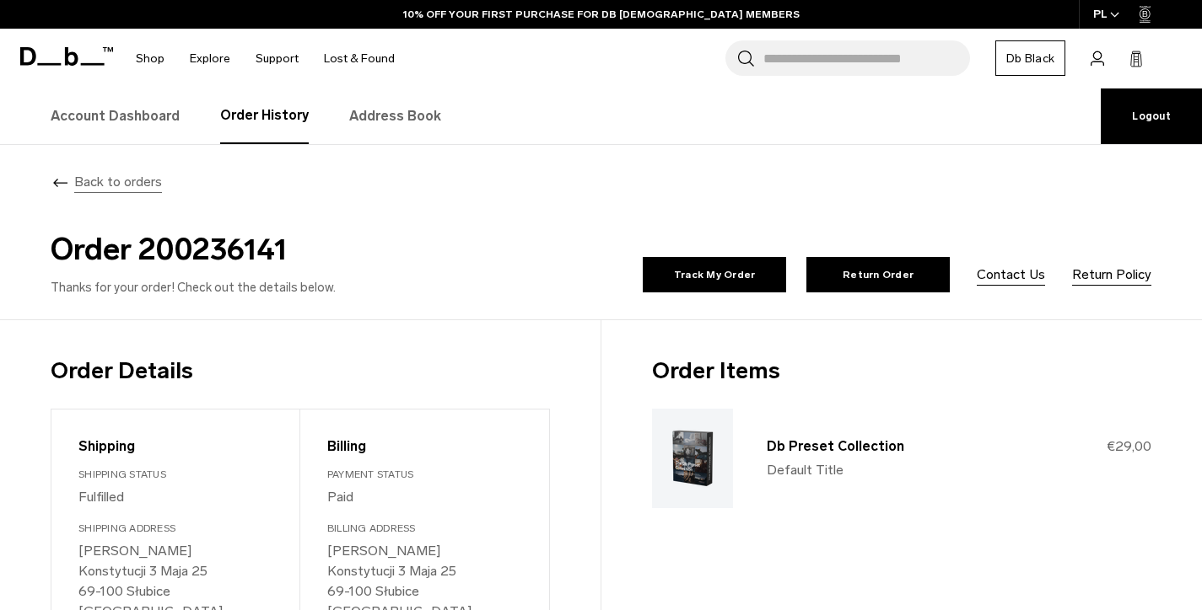
click at [72, 179] on link "Back to orders" at bounding box center [106, 182] width 111 height 16
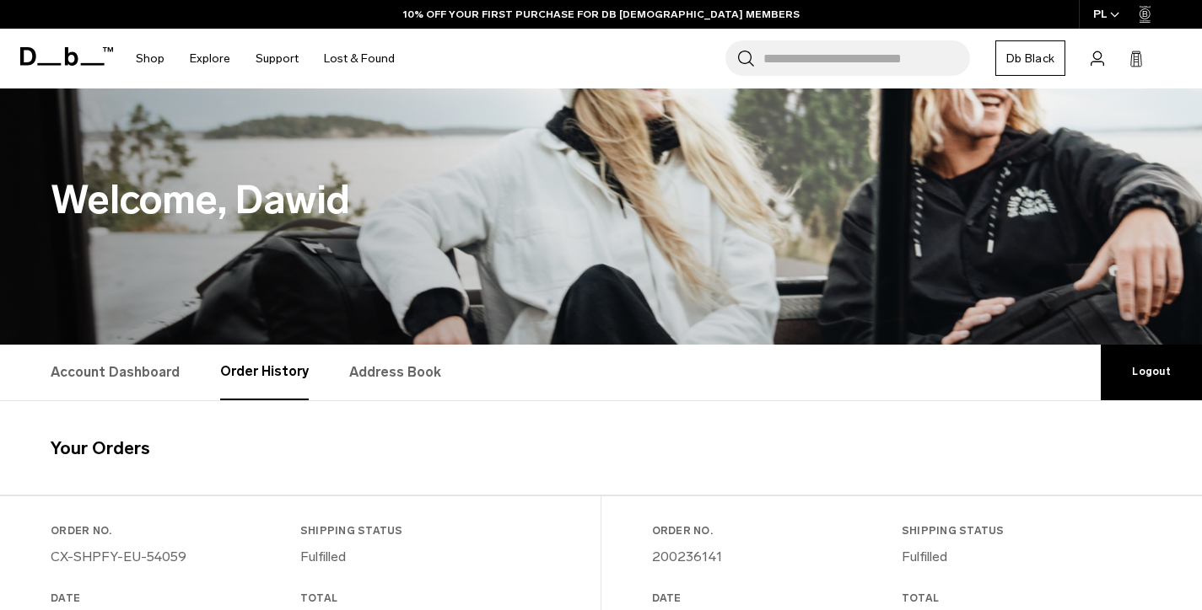
click at [995, 73] on link "Db Black" at bounding box center [1030, 57] width 70 height 35
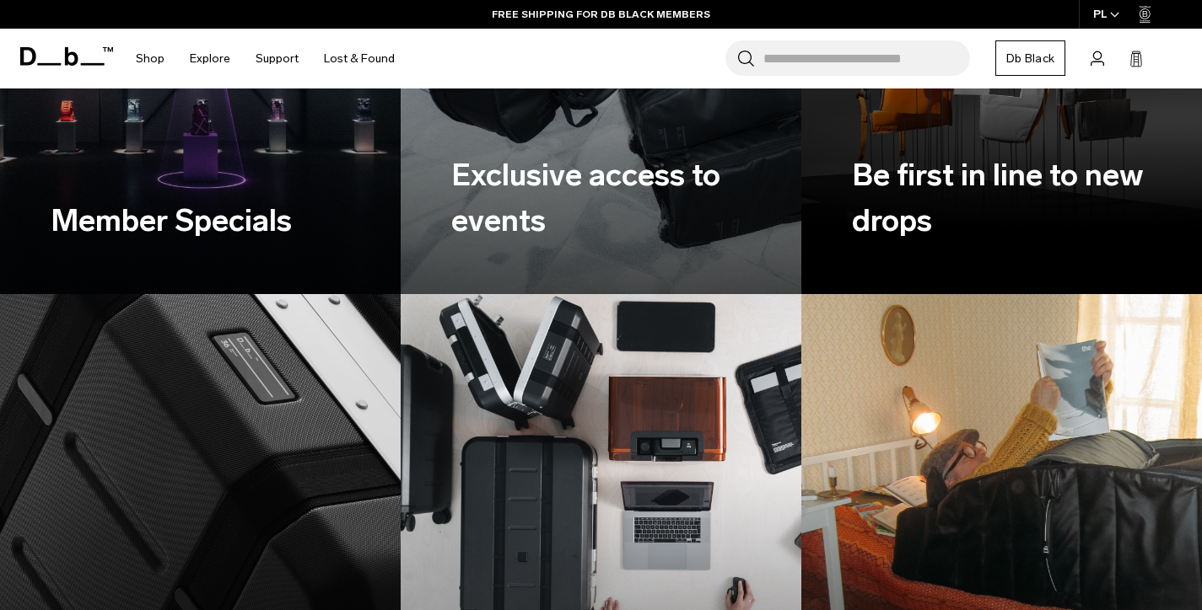
scroll to position [1062, 0]
